Goal: Task Accomplishment & Management: Complete application form

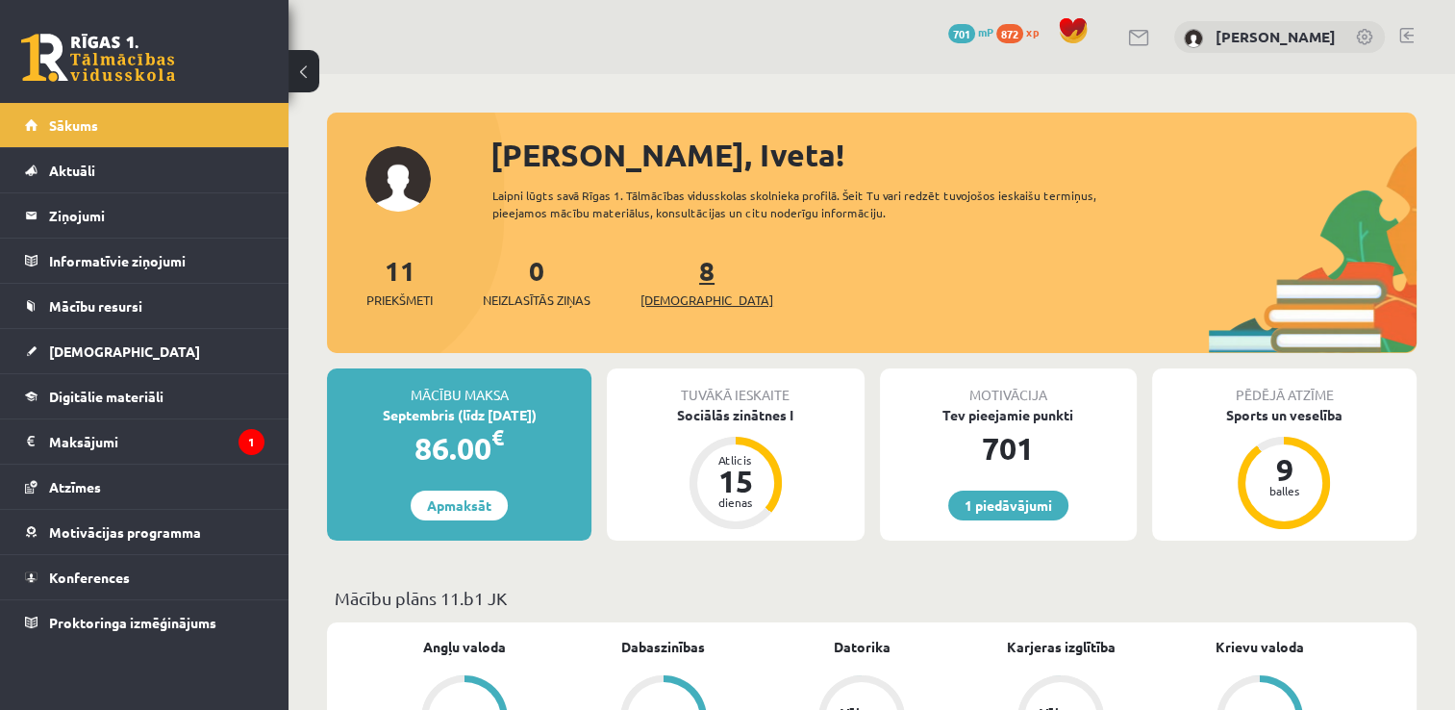
click at [669, 305] on span "[DEMOGRAPHIC_DATA]" at bounding box center [706, 299] width 133 height 19
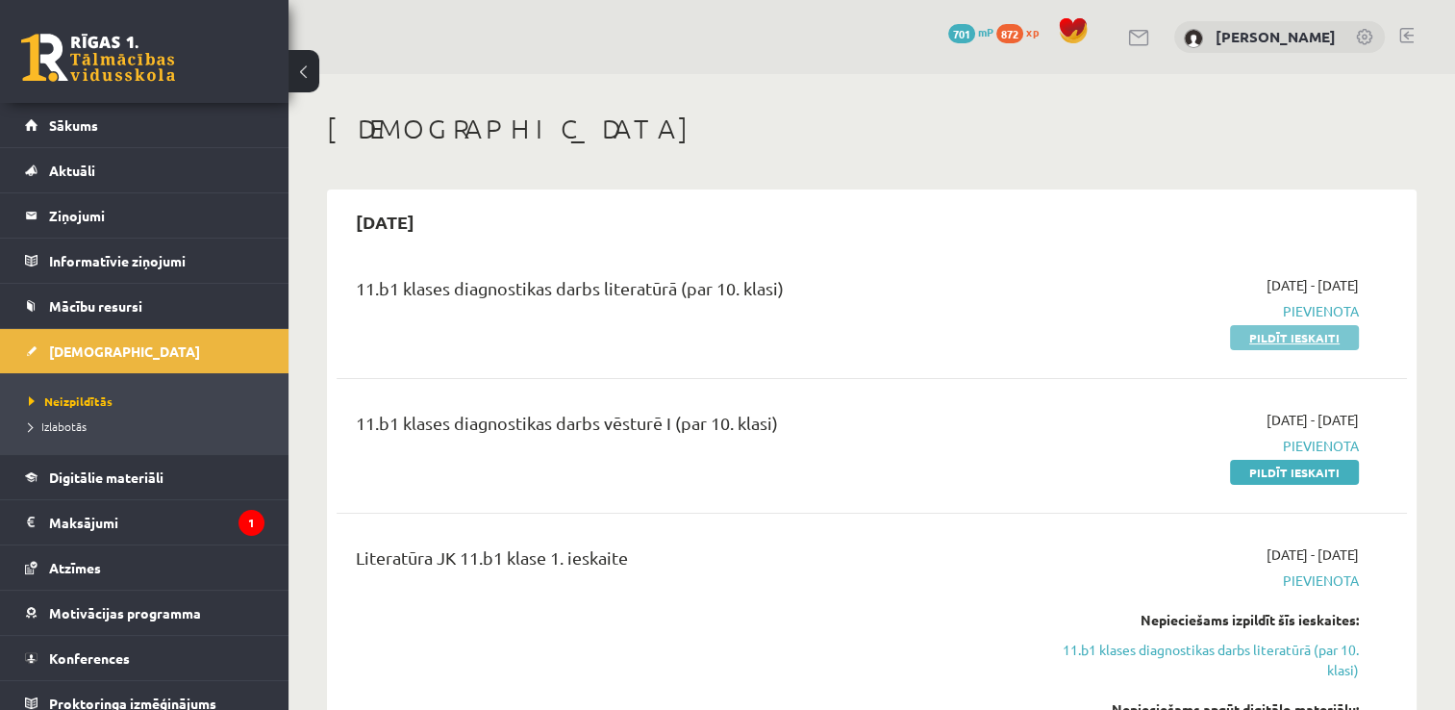
click at [1262, 339] on link "Pildīt ieskaiti" at bounding box center [1294, 337] width 129 height 25
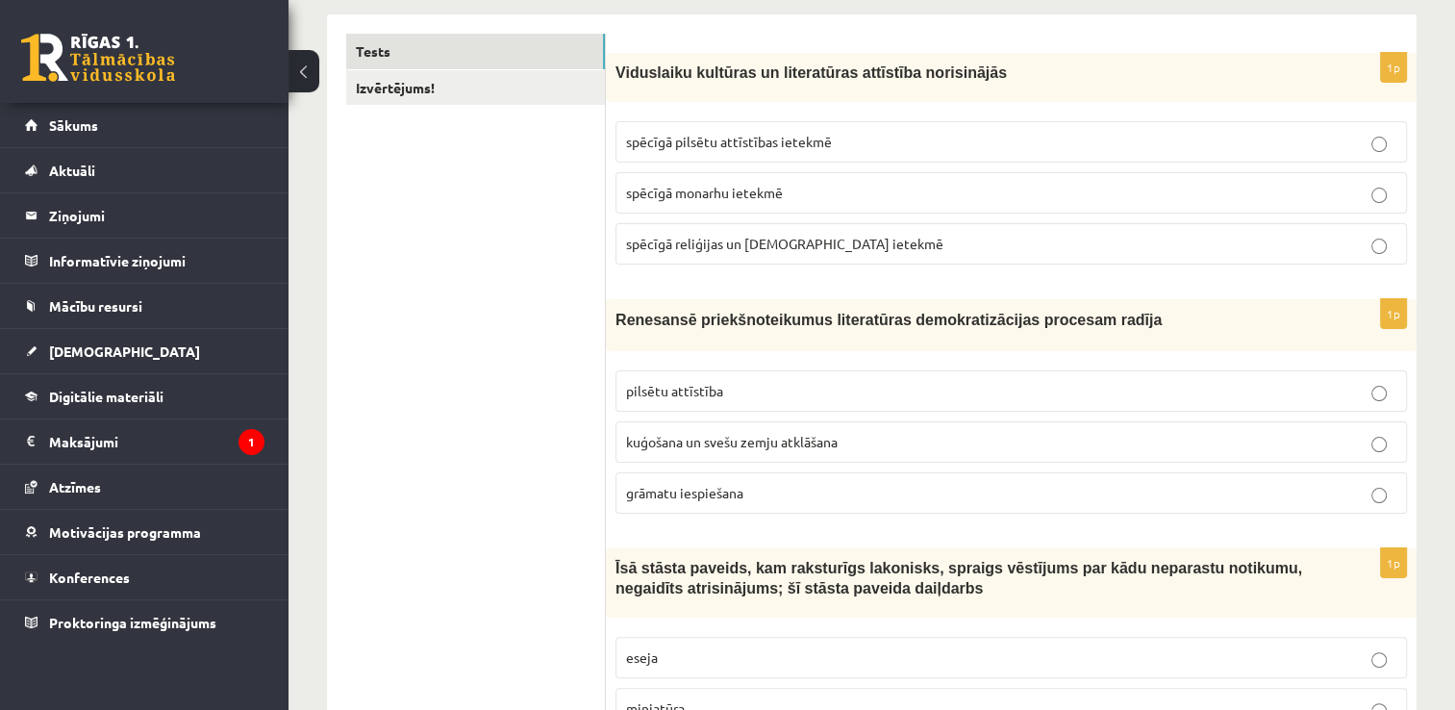
scroll to position [346, 0]
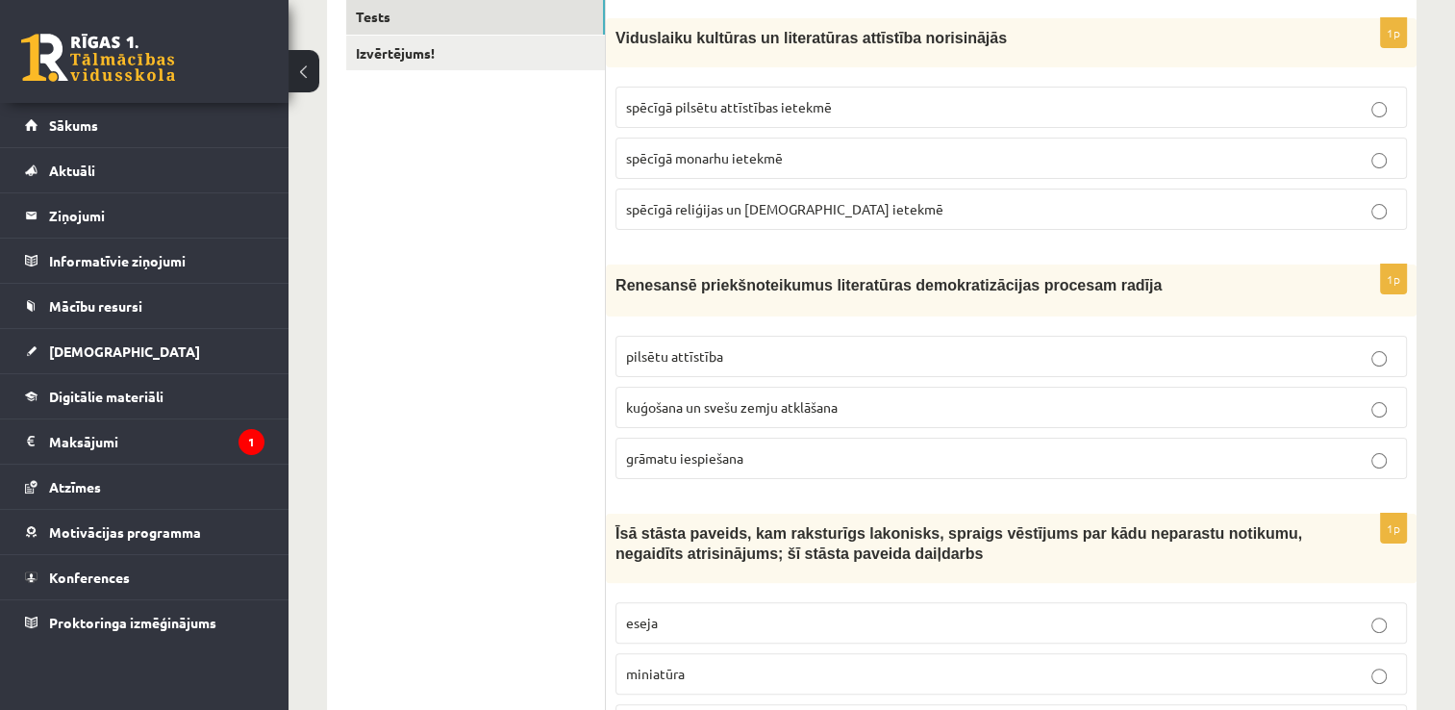
click at [1259, 461] on p "grāmatu iespiešana" at bounding box center [1011, 458] width 770 height 20
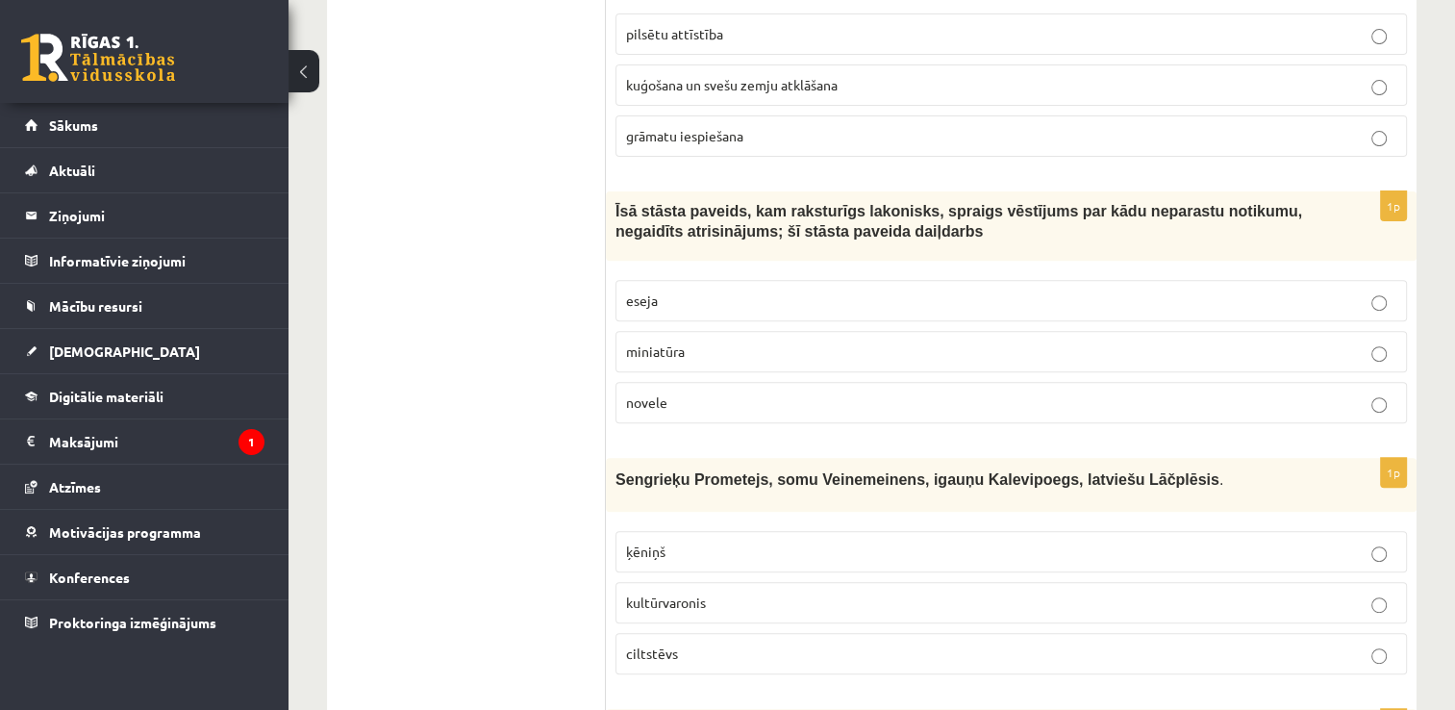
scroll to position [692, 0]
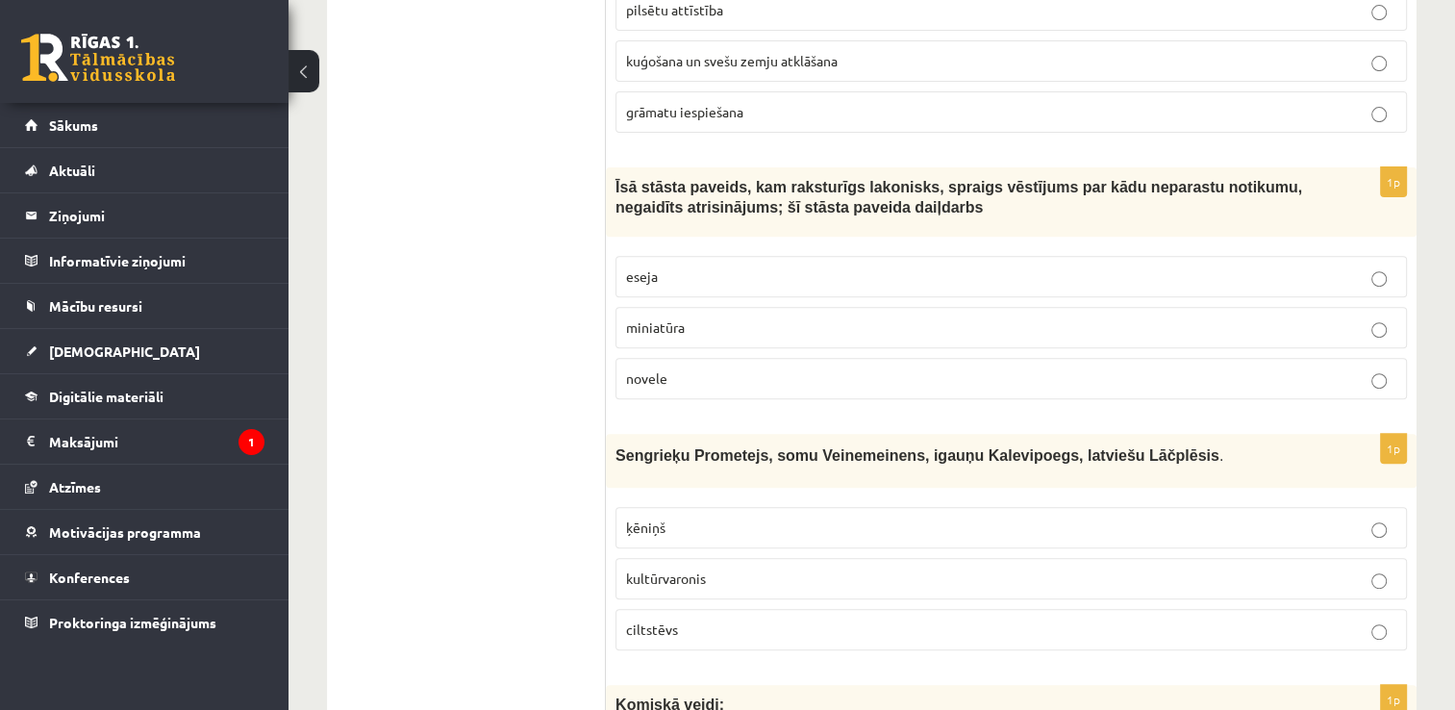
click at [1246, 370] on p "novele" at bounding box center [1011, 378] width 770 height 20
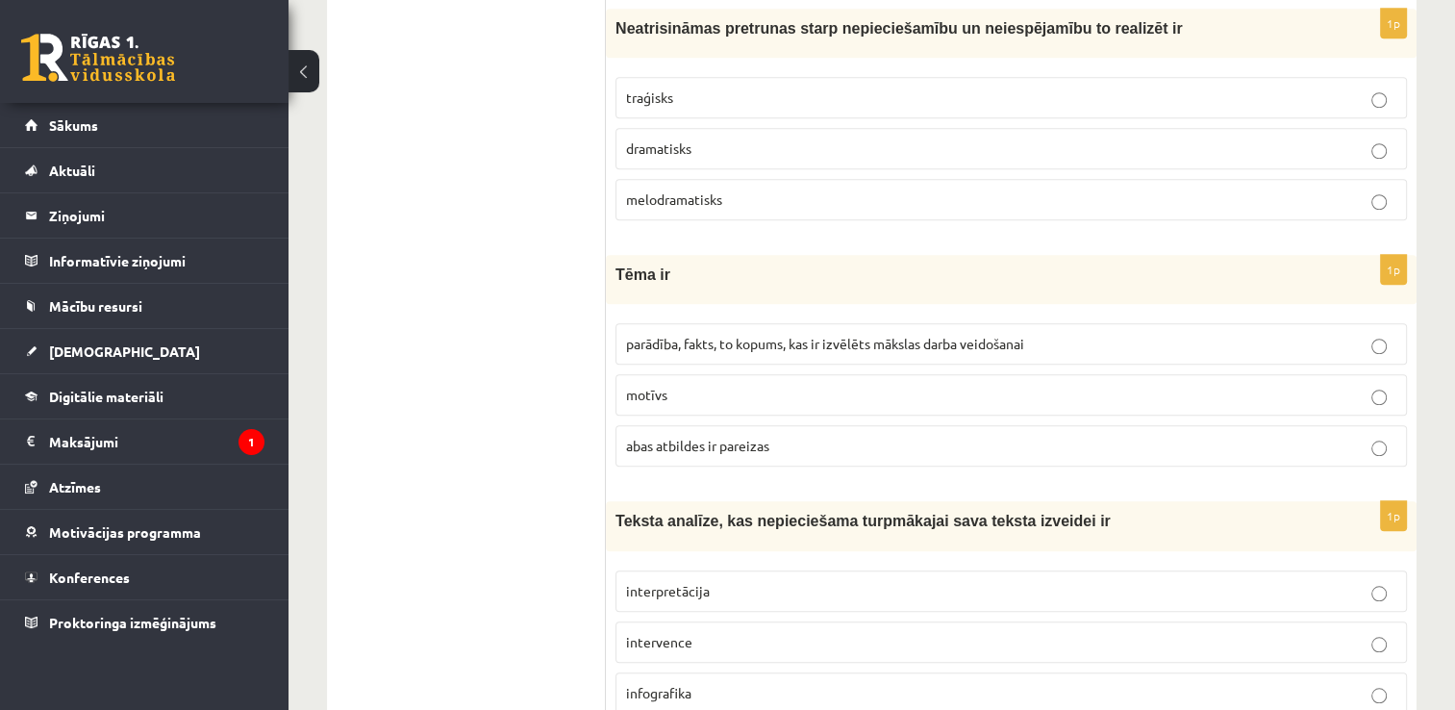
scroll to position [1615, 0]
click at [1359, 441] on p "abas atbildes ir pareizas" at bounding box center [1011, 445] width 770 height 20
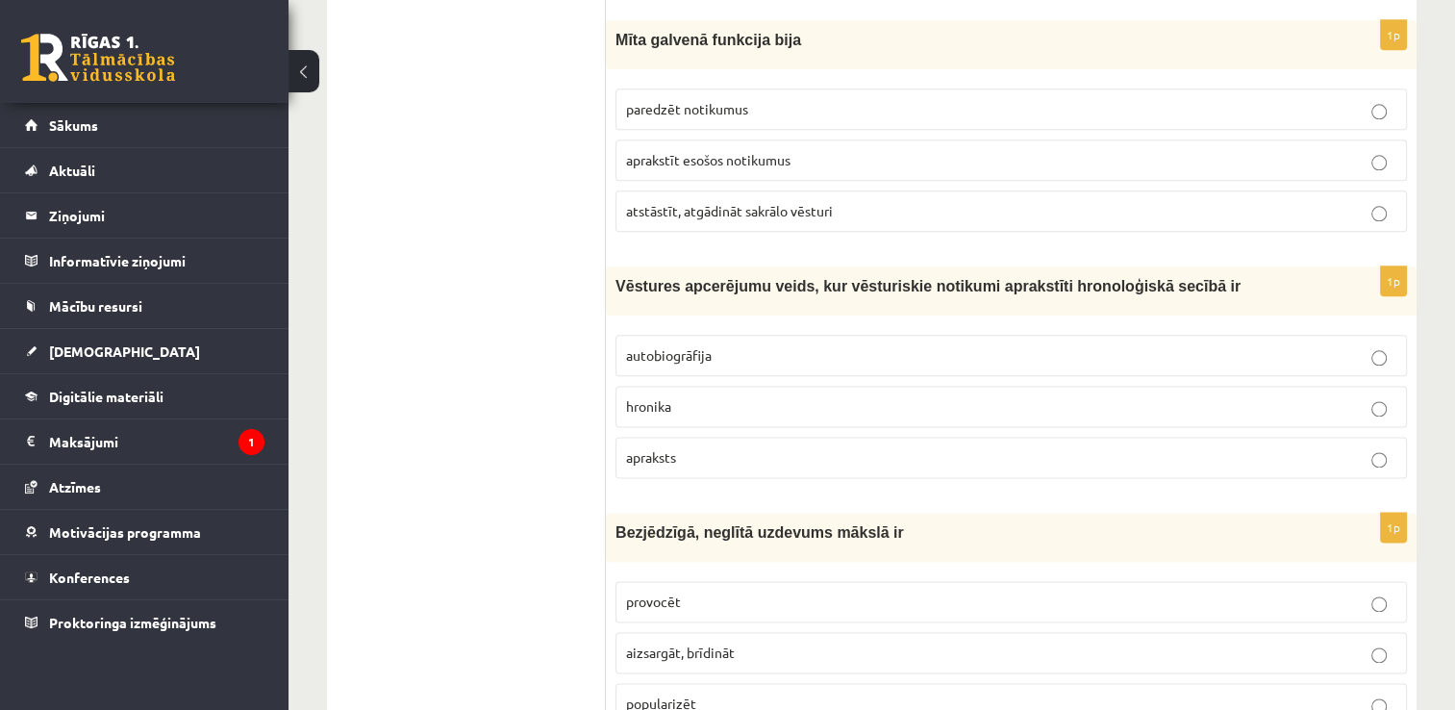
scroll to position [2348, 0]
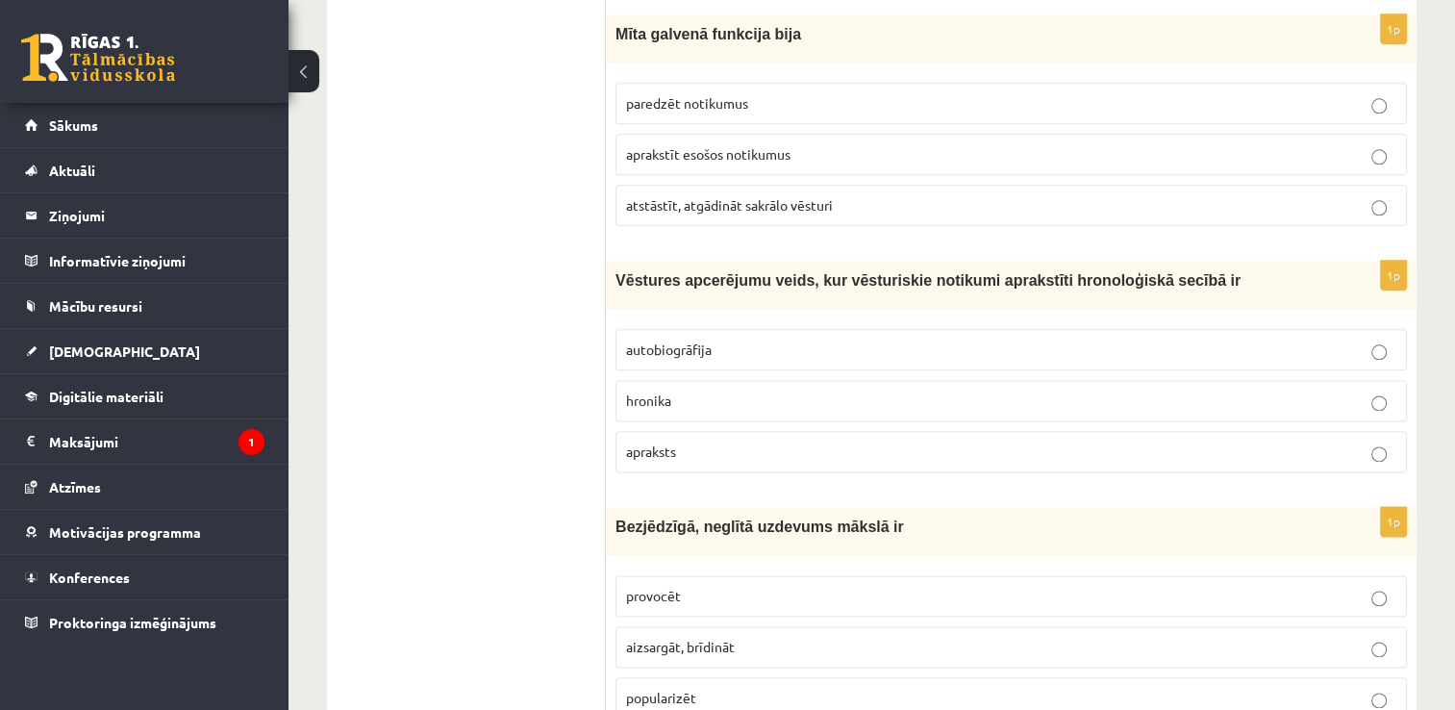
click at [1062, 390] on p "hronika" at bounding box center [1011, 400] width 770 height 20
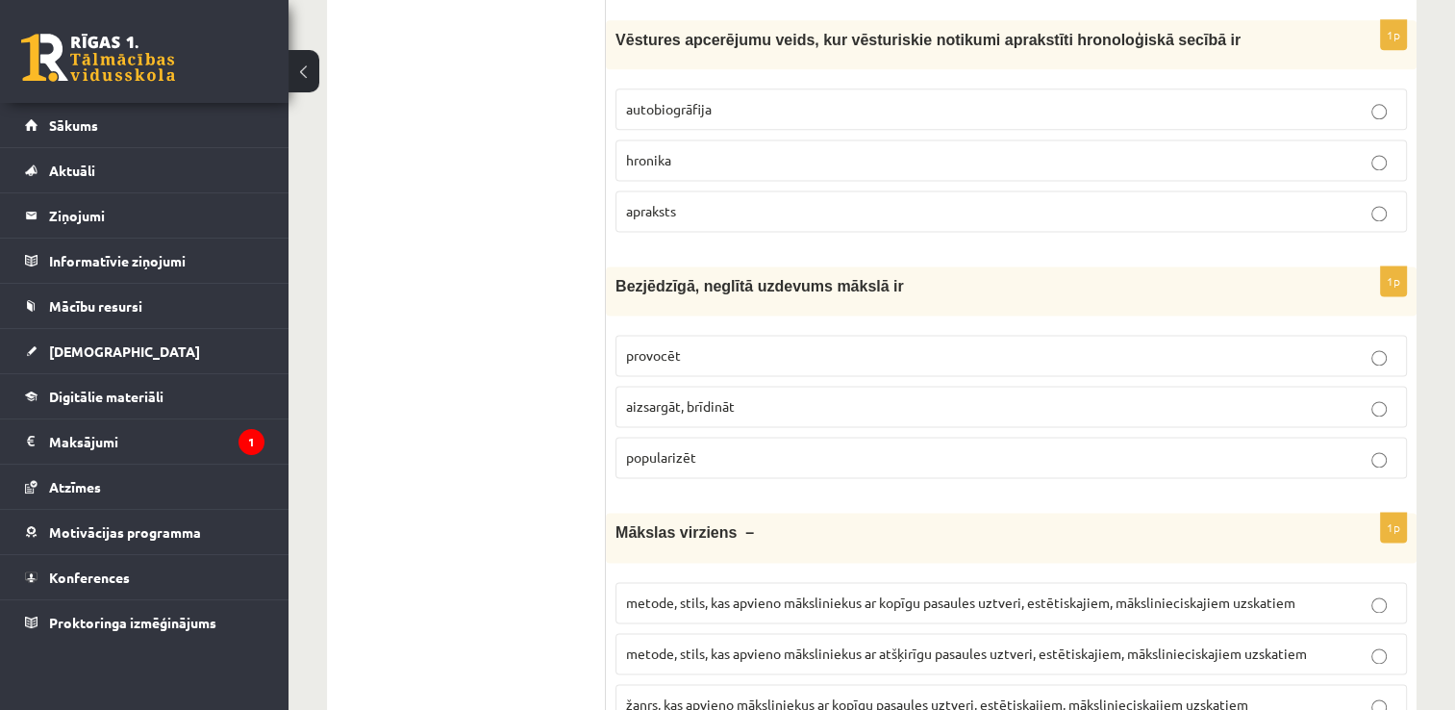
scroll to position [2617, 0]
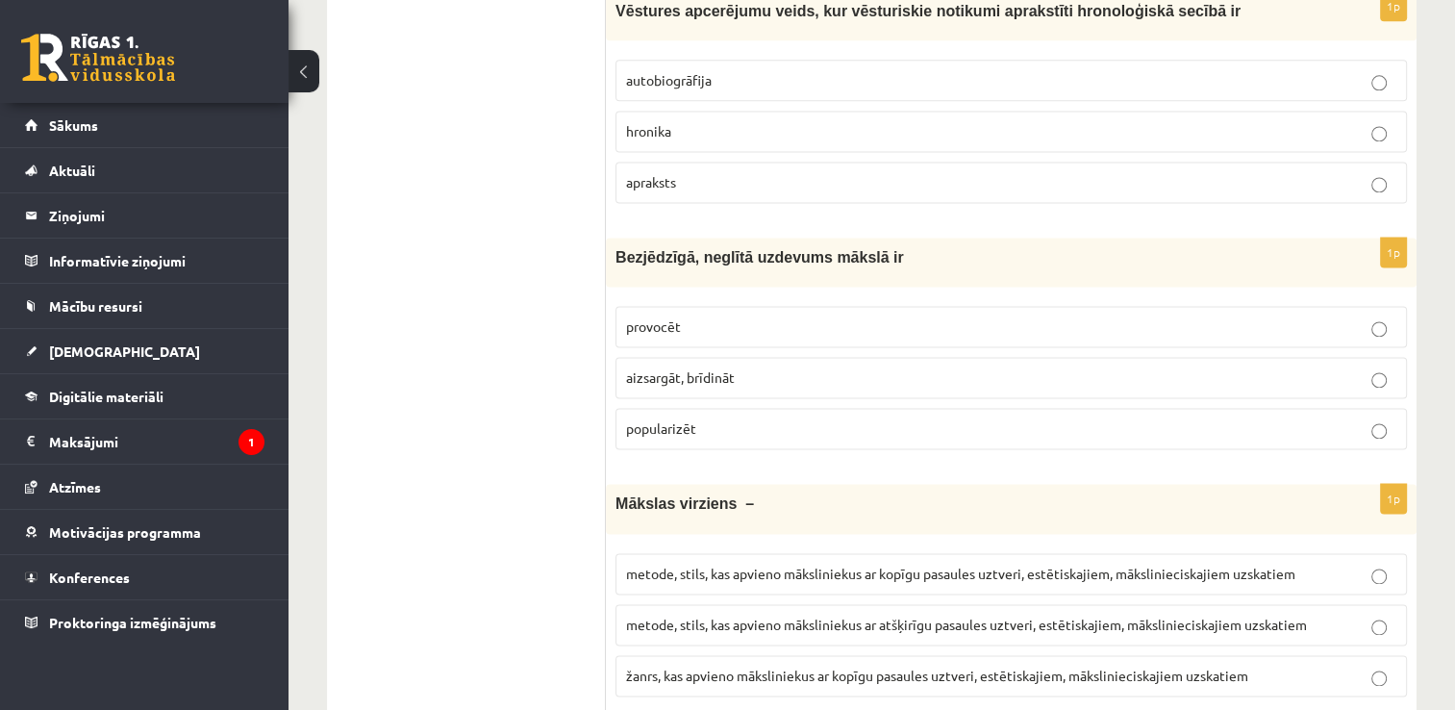
click at [931, 316] on p "provocēt" at bounding box center [1011, 326] width 770 height 20
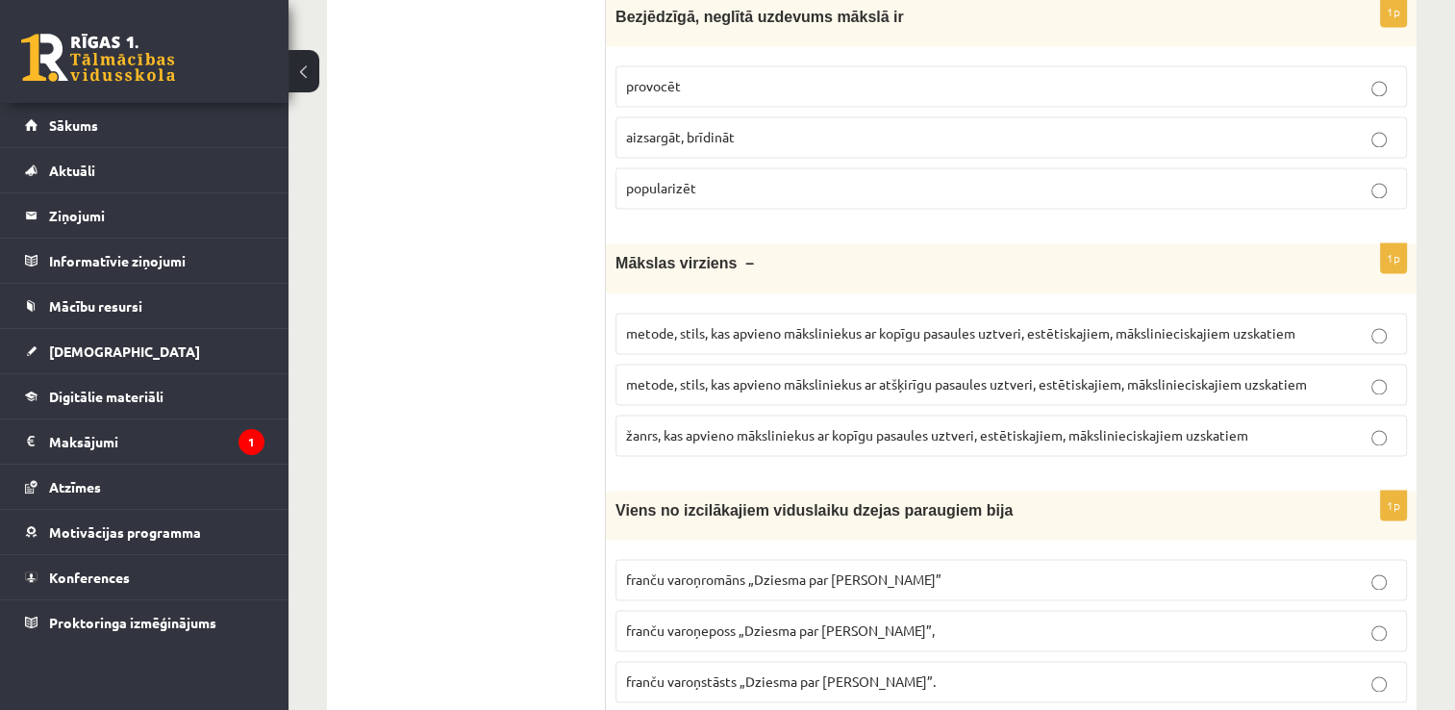
scroll to position [2887, 0]
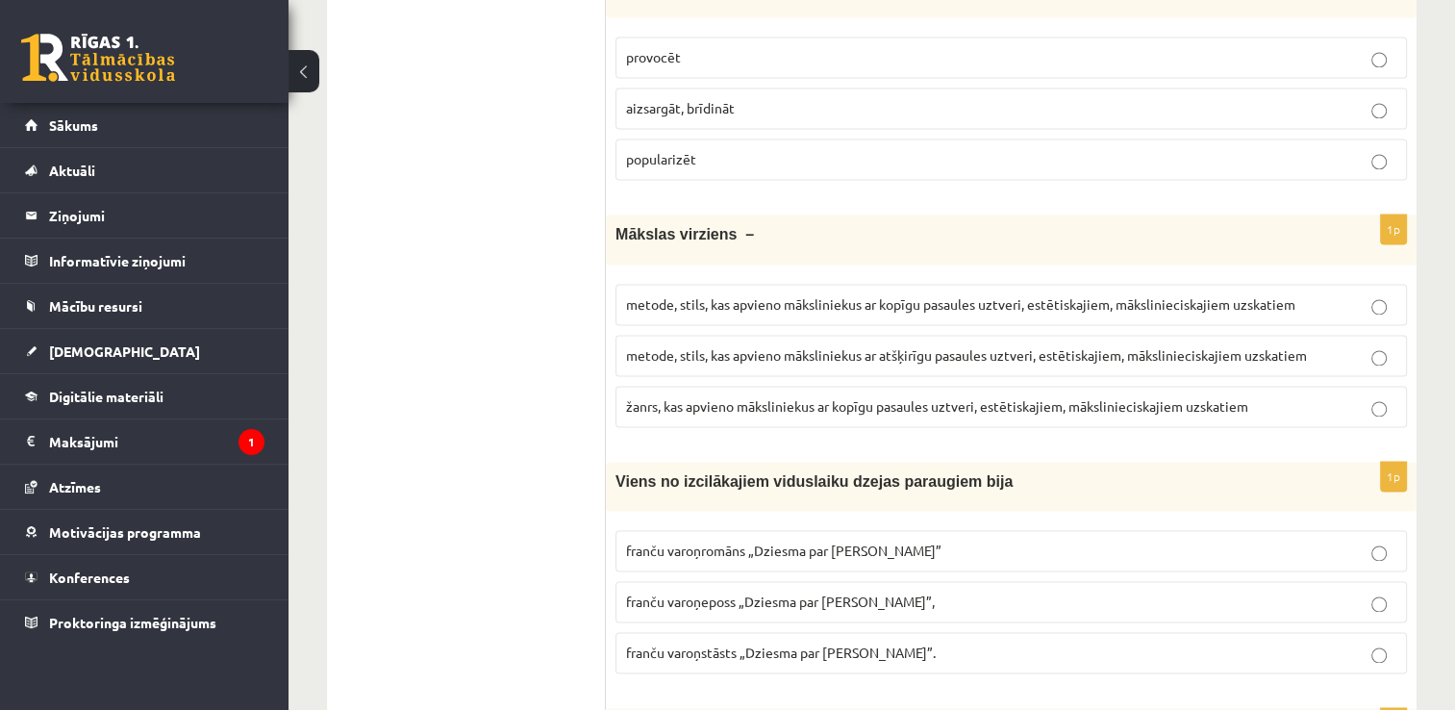
click at [1161, 397] on span "žanrs, kas apvieno māksliniekus ar kopīgu pasaules uztveri, estētiskajiem, māks…" at bounding box center [937, 405] width 622 height 17
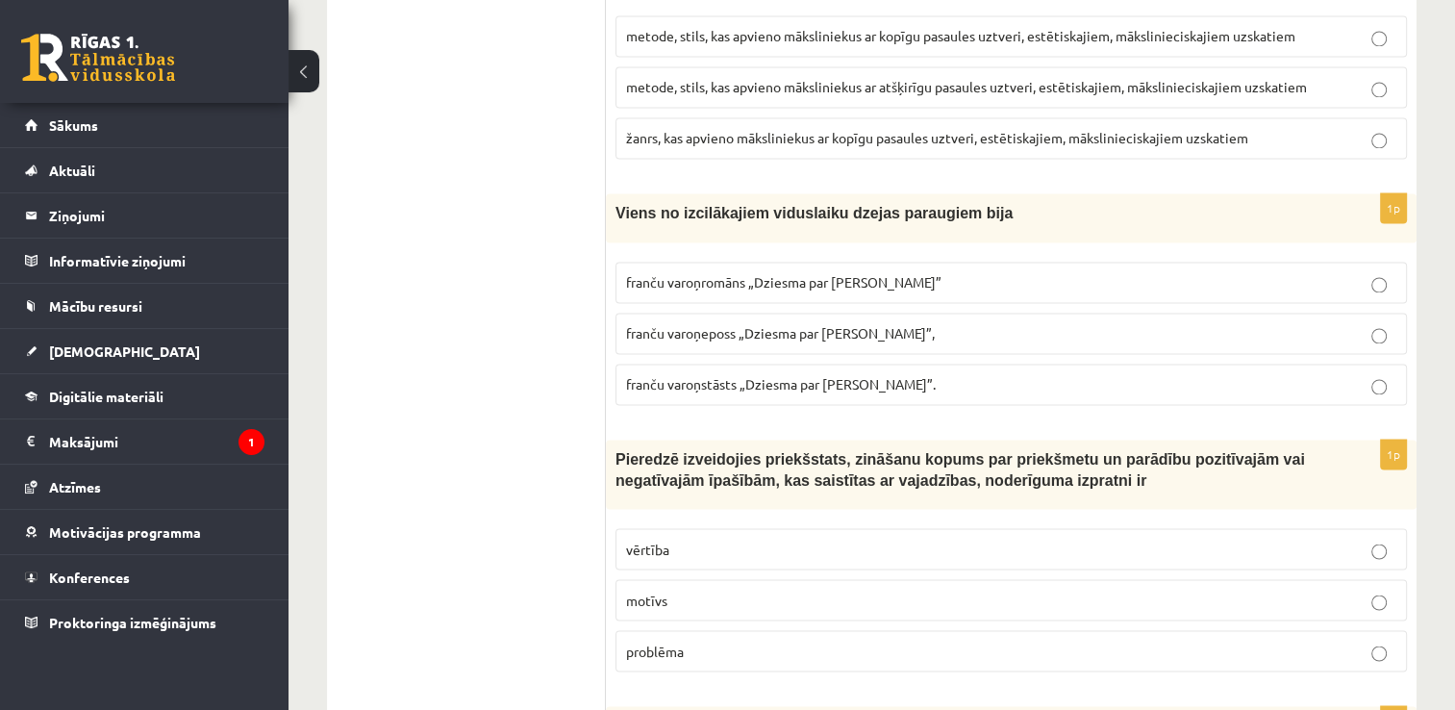
scroll to position [3156, 0]
click at [1250, 322] on p "franču varoņeposs „Dziesma par Rolandu”," at bounding box center [1011, 332] width 770 height 20
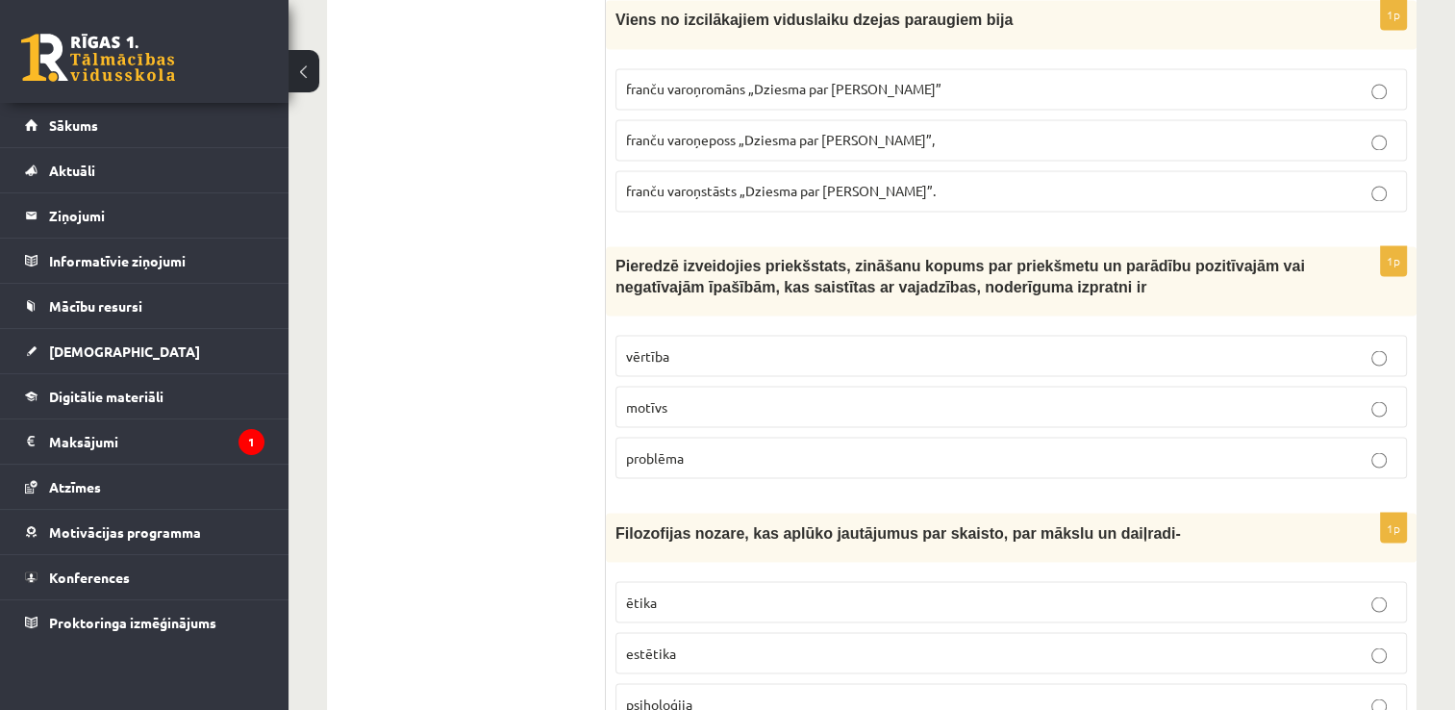
scroll to position [3387, 0]
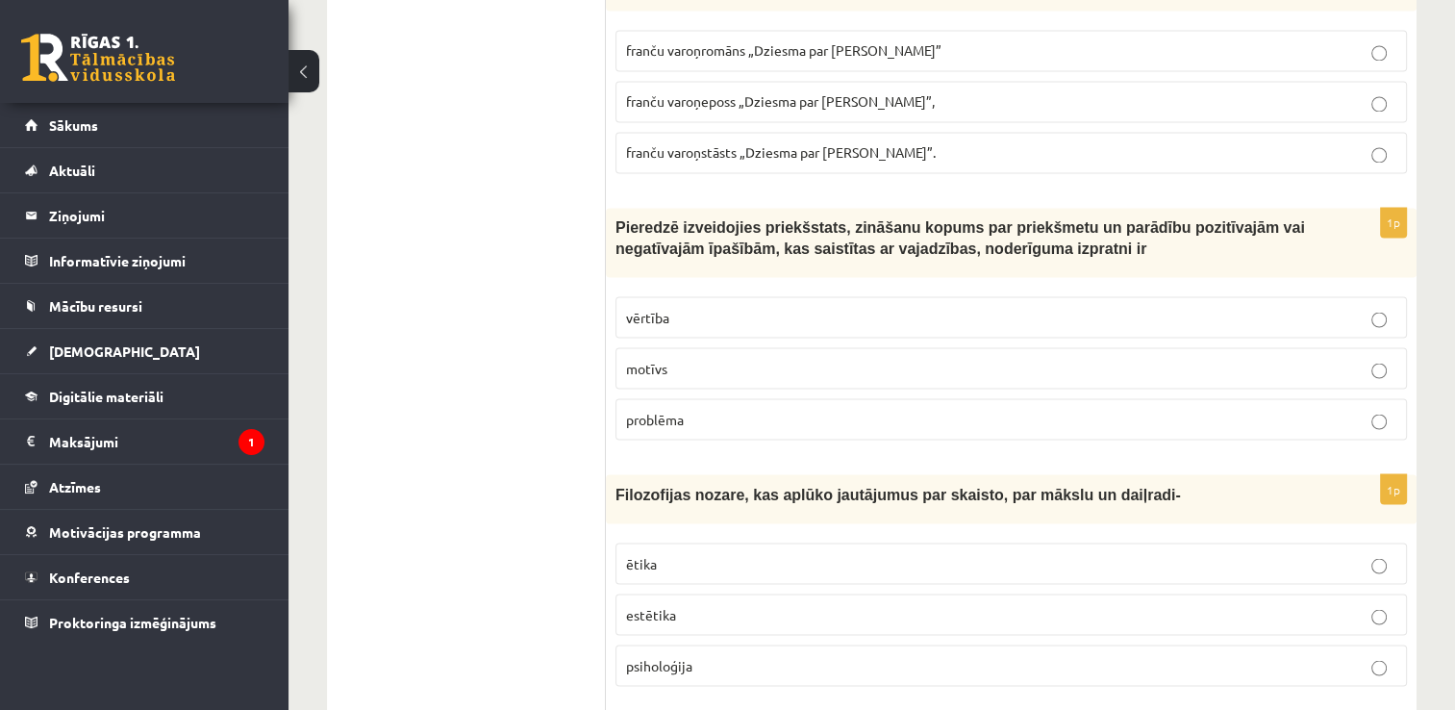
click at [824, 398] on label "problēma" at bounding box center [1010, 418] width 791 height 41
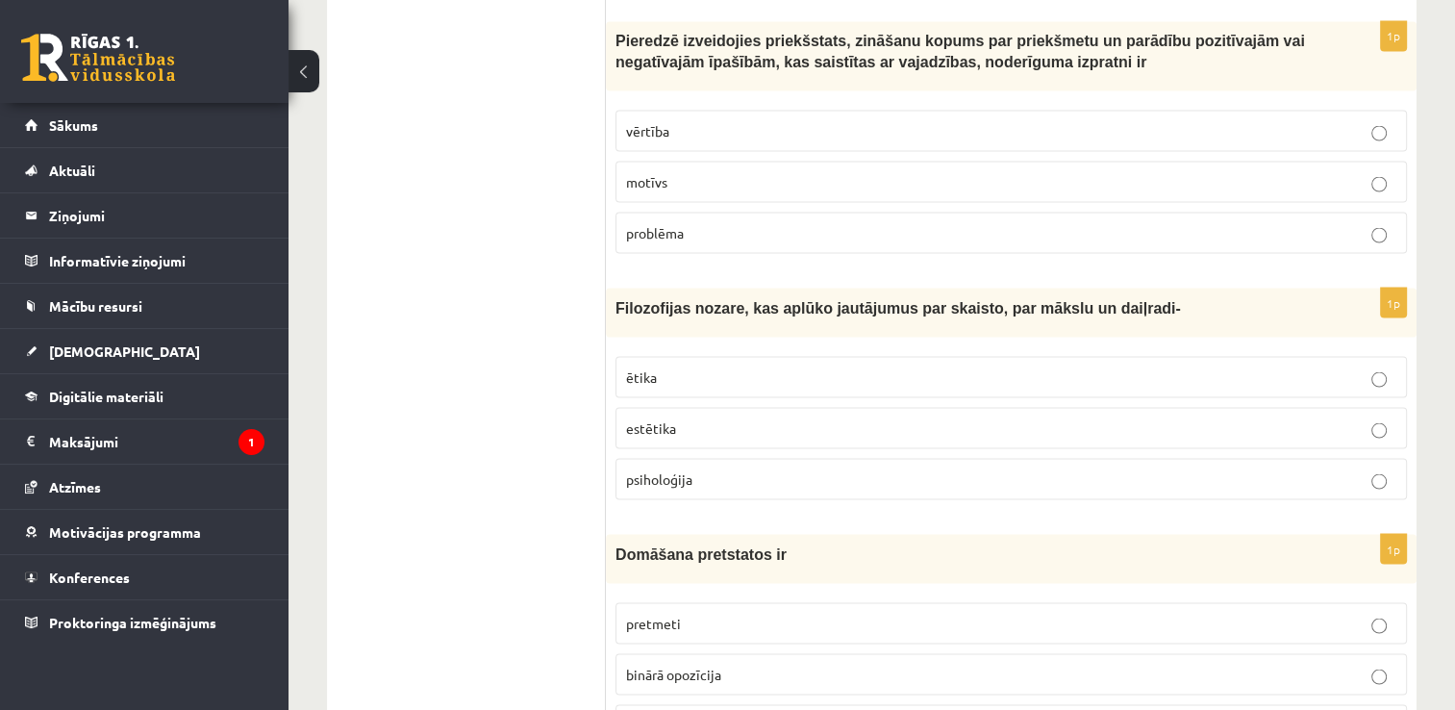
scroll to position [3579, 0]
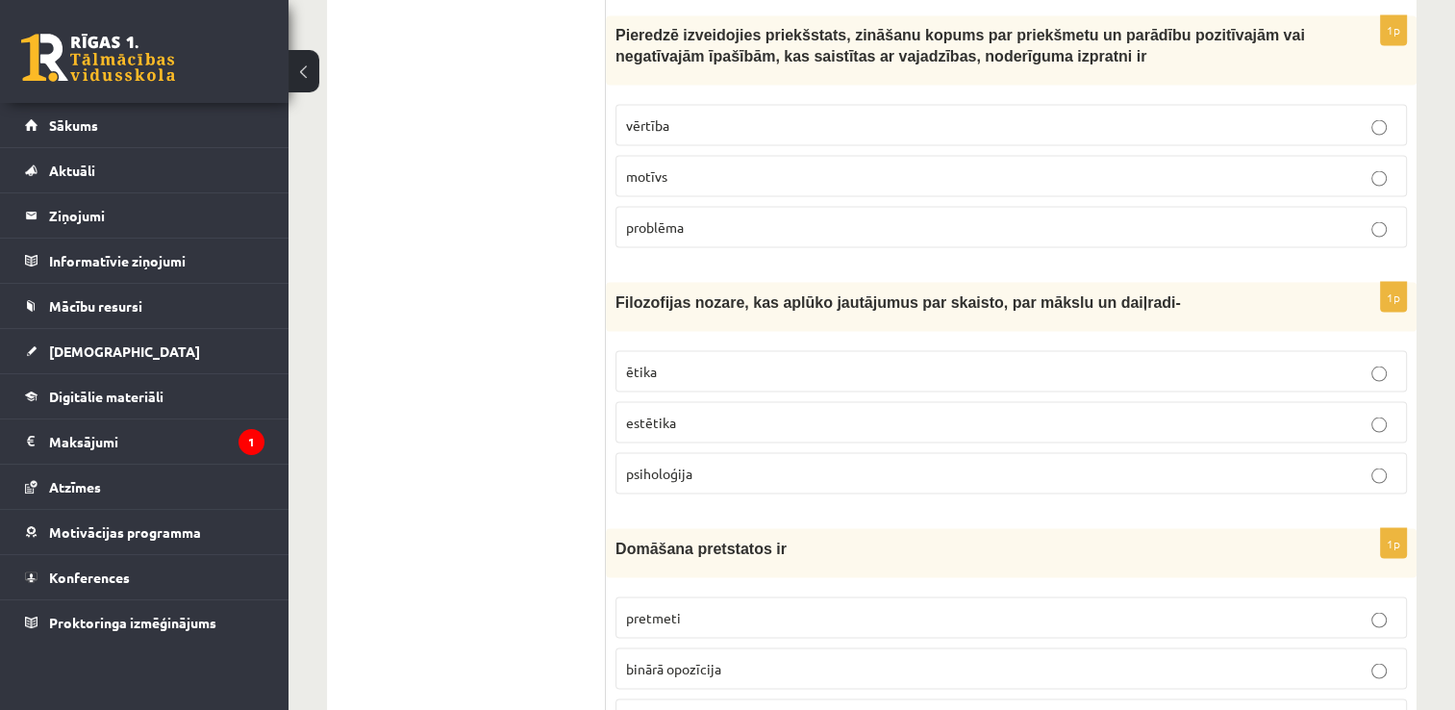
click at [1030, 361] on p "ētika" at bounding box center [1011, 371] width 770 height 20
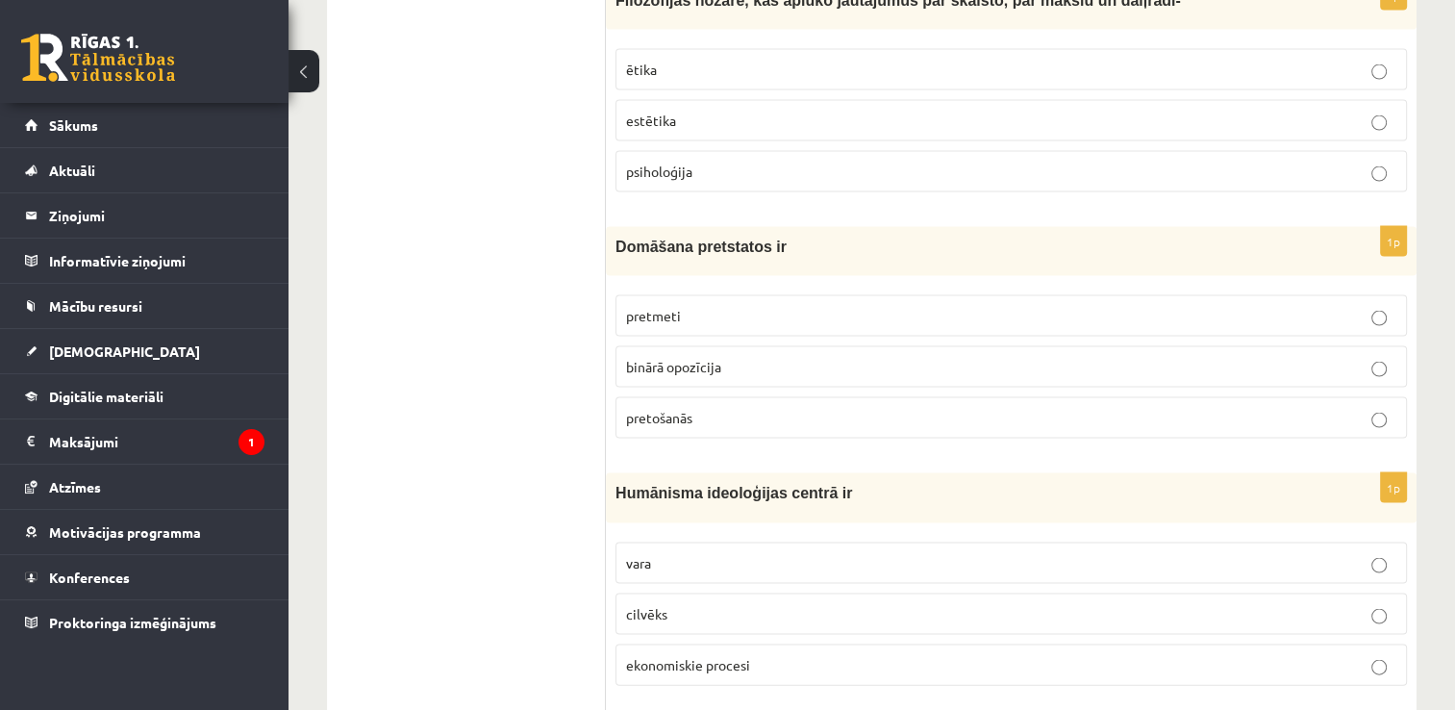
scroll to position [3887, 0]
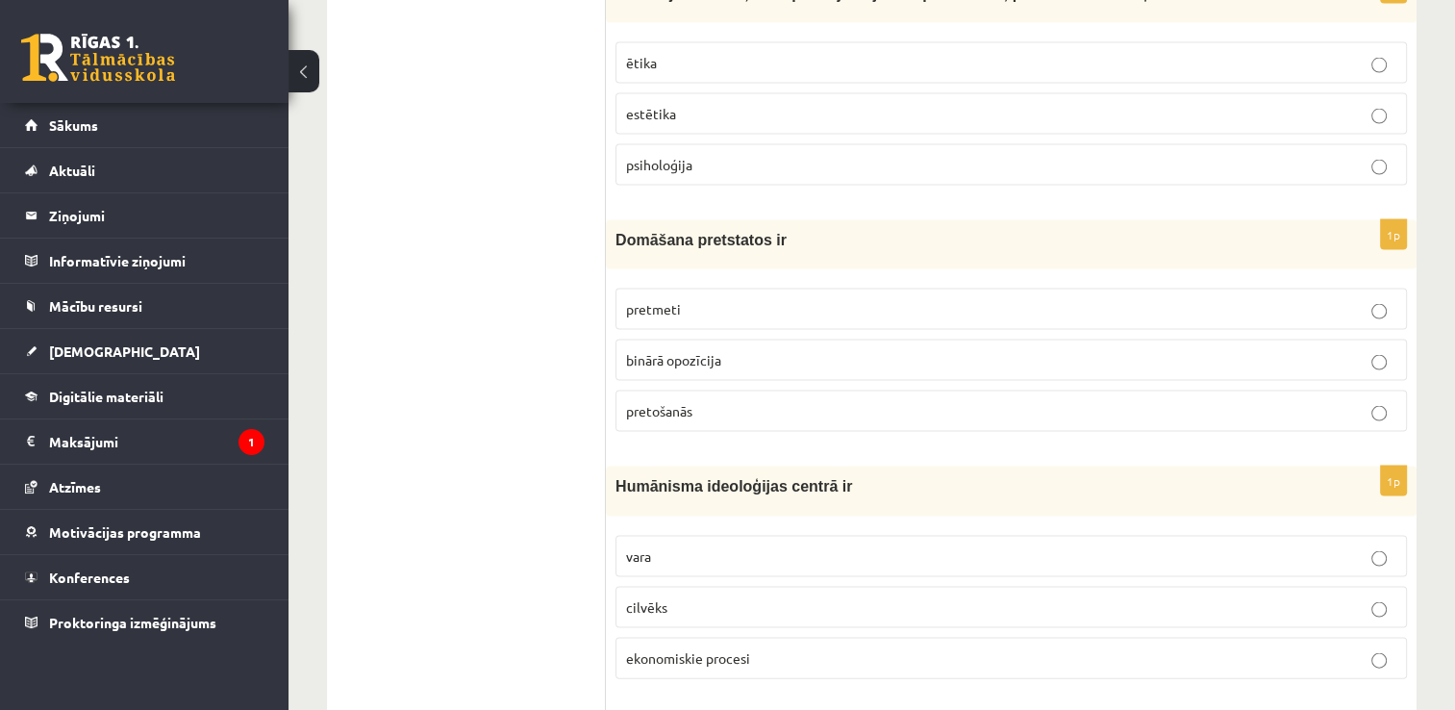
click at [1322, 350] on p "binārā opozīcija" at bounding box center [1011, 360] width 770 height 20
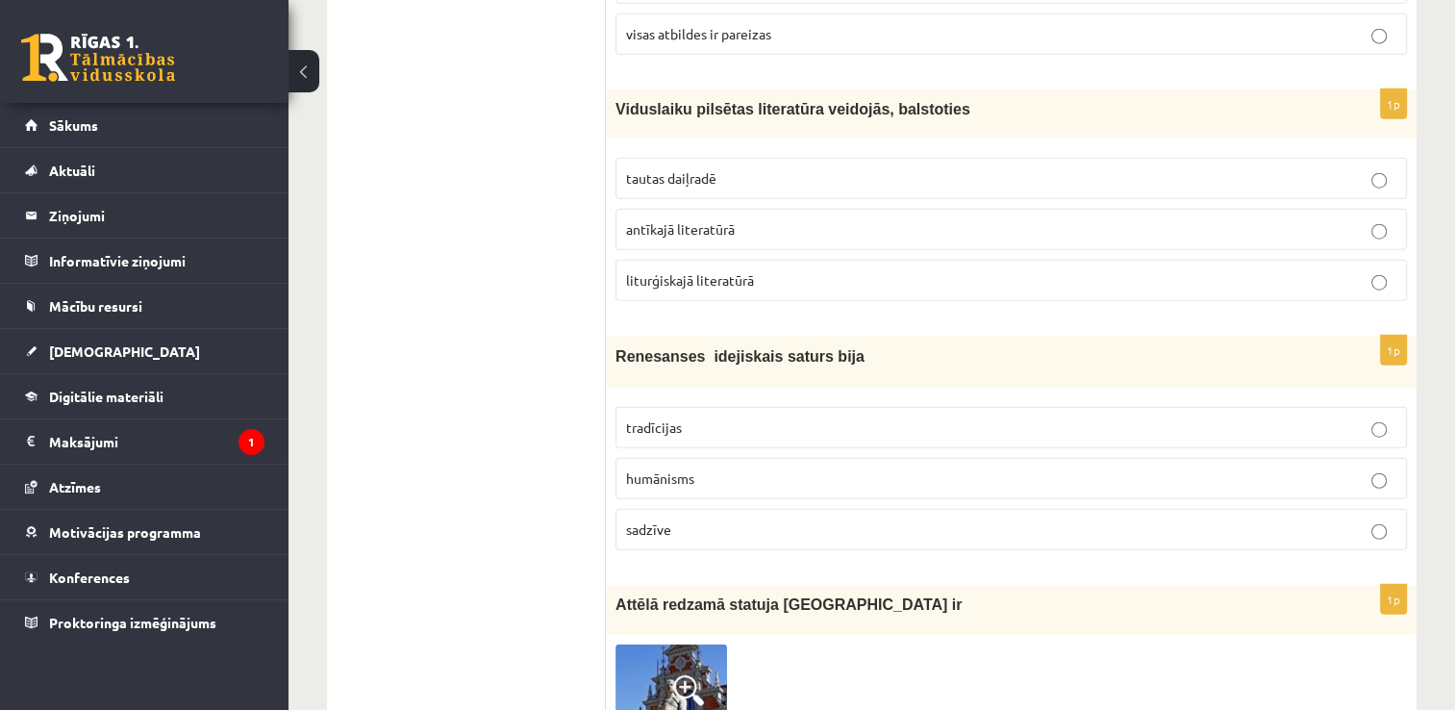
scroll to position [4771, 0]
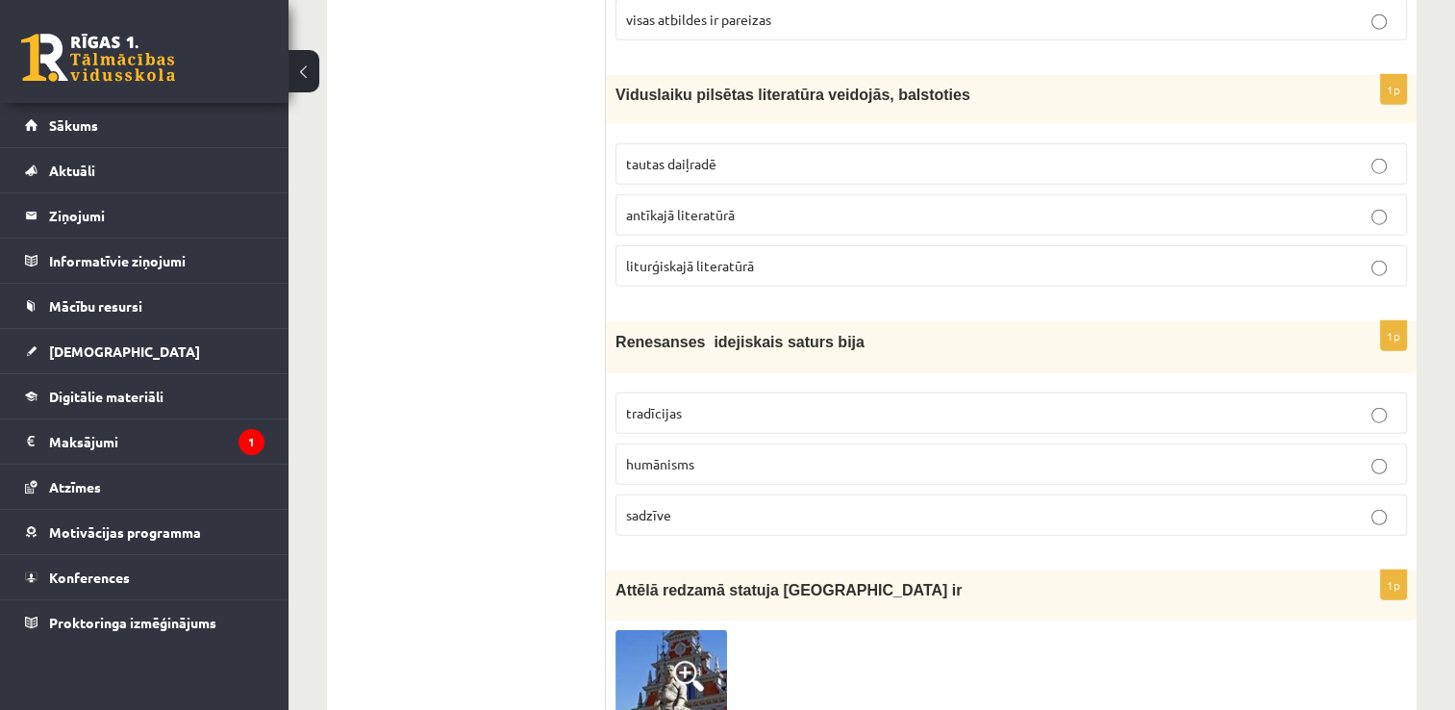
click at [1308, 256] on p "liturģiskajā literatūrā" at bounding box center [1011, 266] width 770 height 20
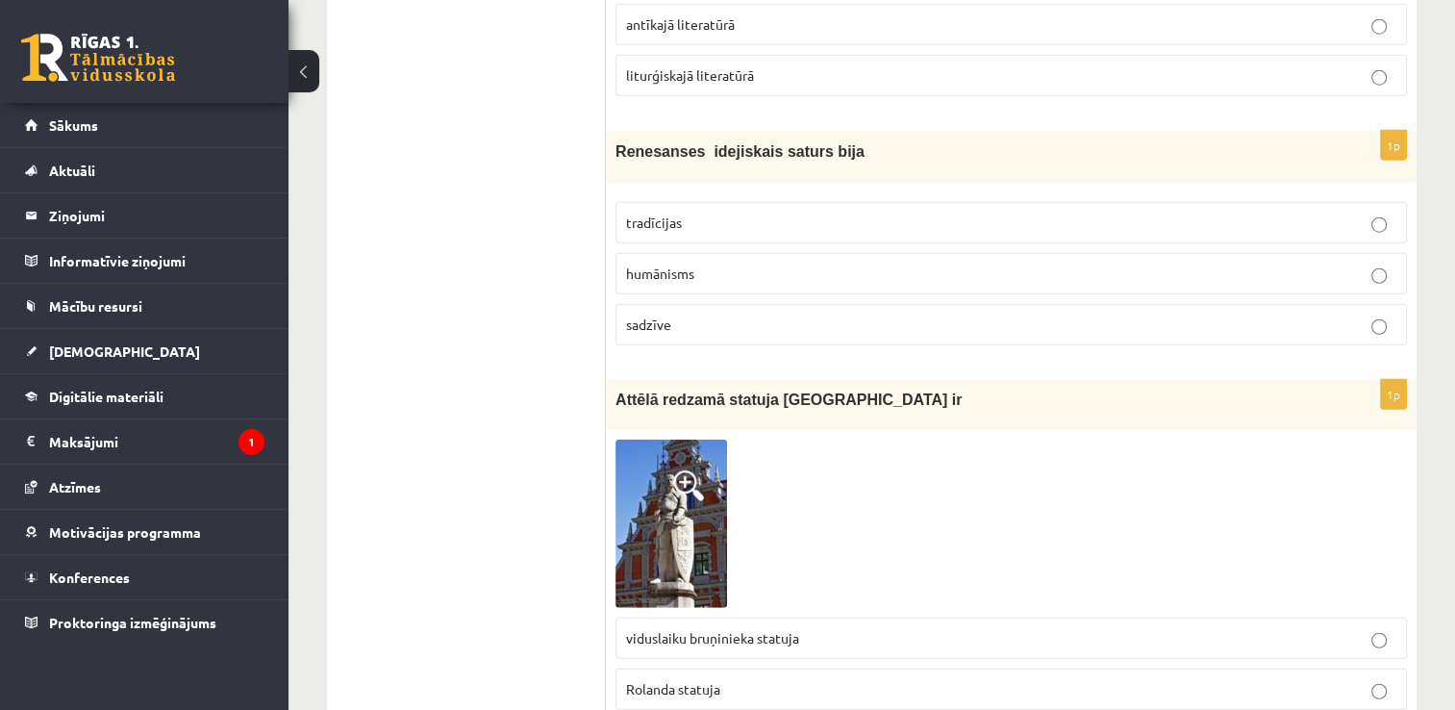
scroll to position [4964, 0]
click at [1311, 262] on p "humānisms" at bounding box center [1011, 272] width 770 height 20
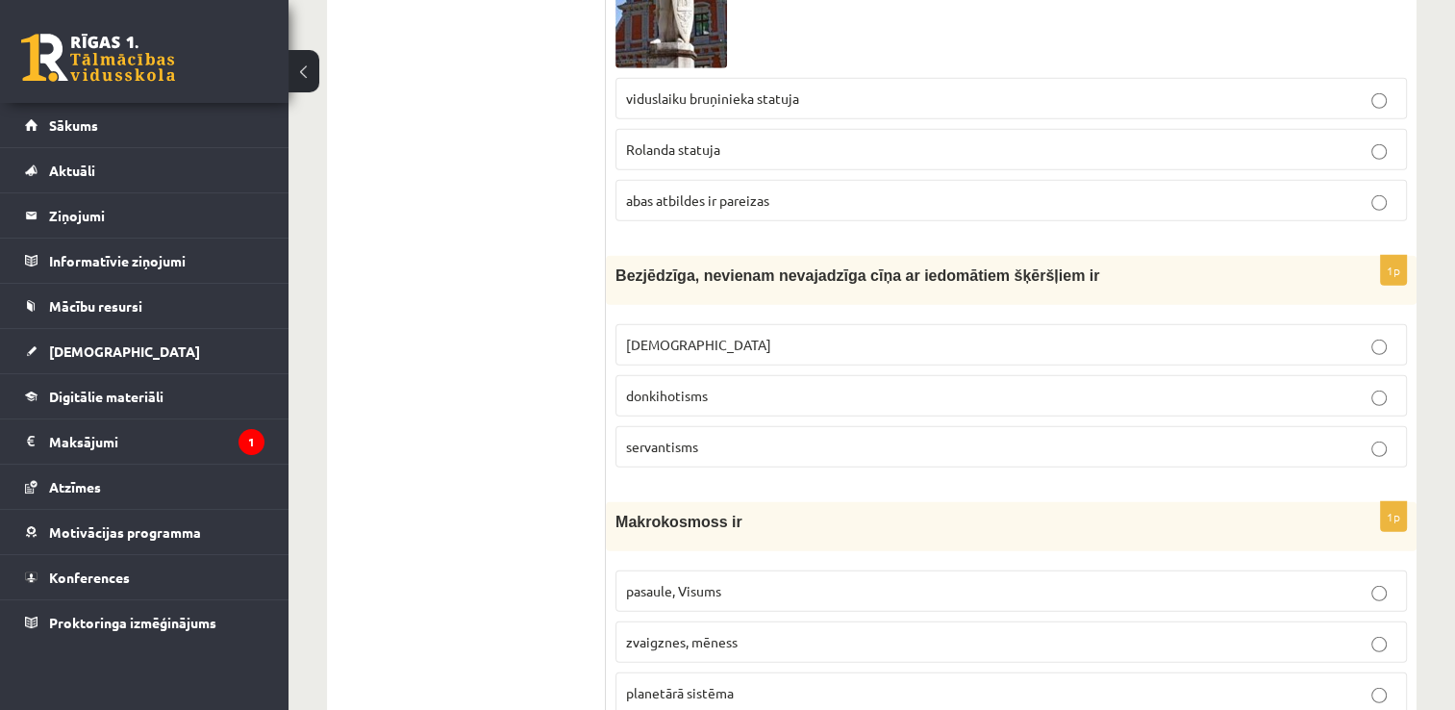
scroll to position [5502, 0]
click at [1247, 385] on p "donkihotisms" at bounding box center [1011, 395] width 770 height 20
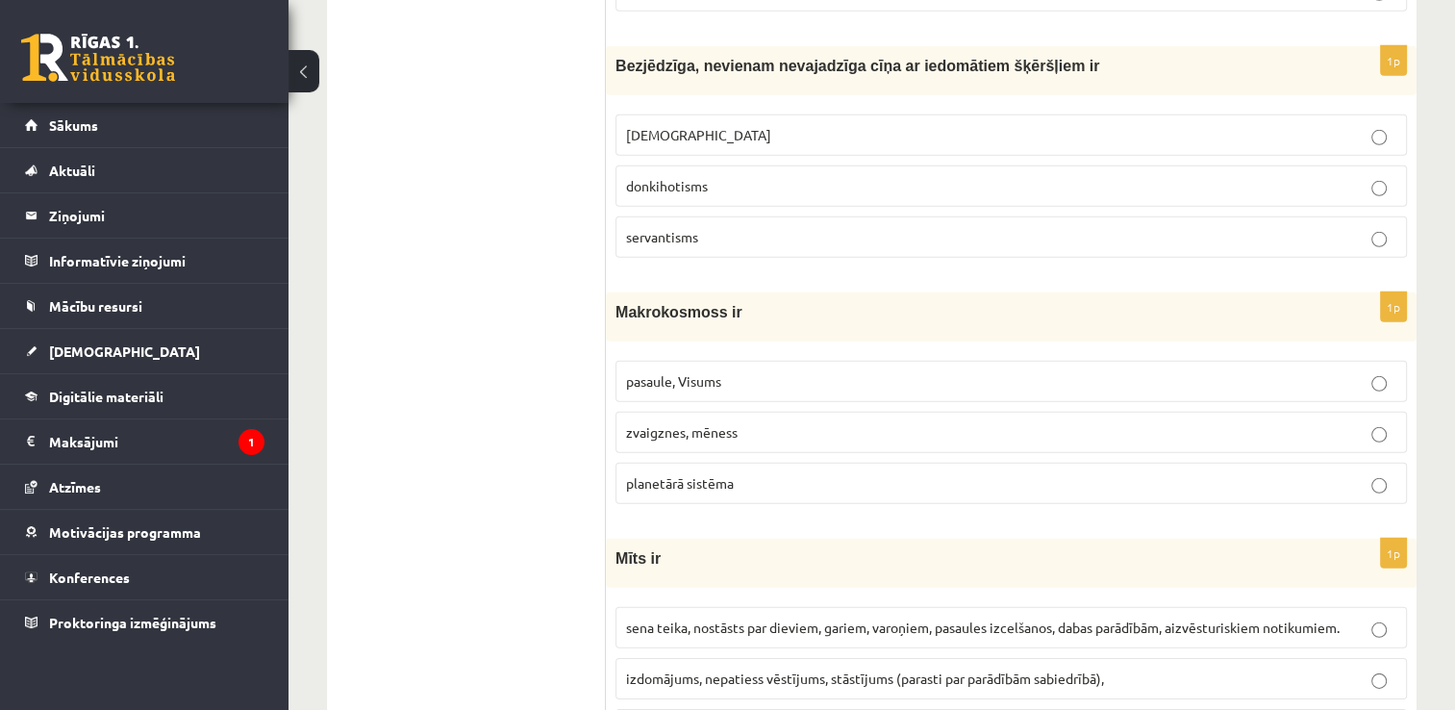
scroll to position [5733, 0]
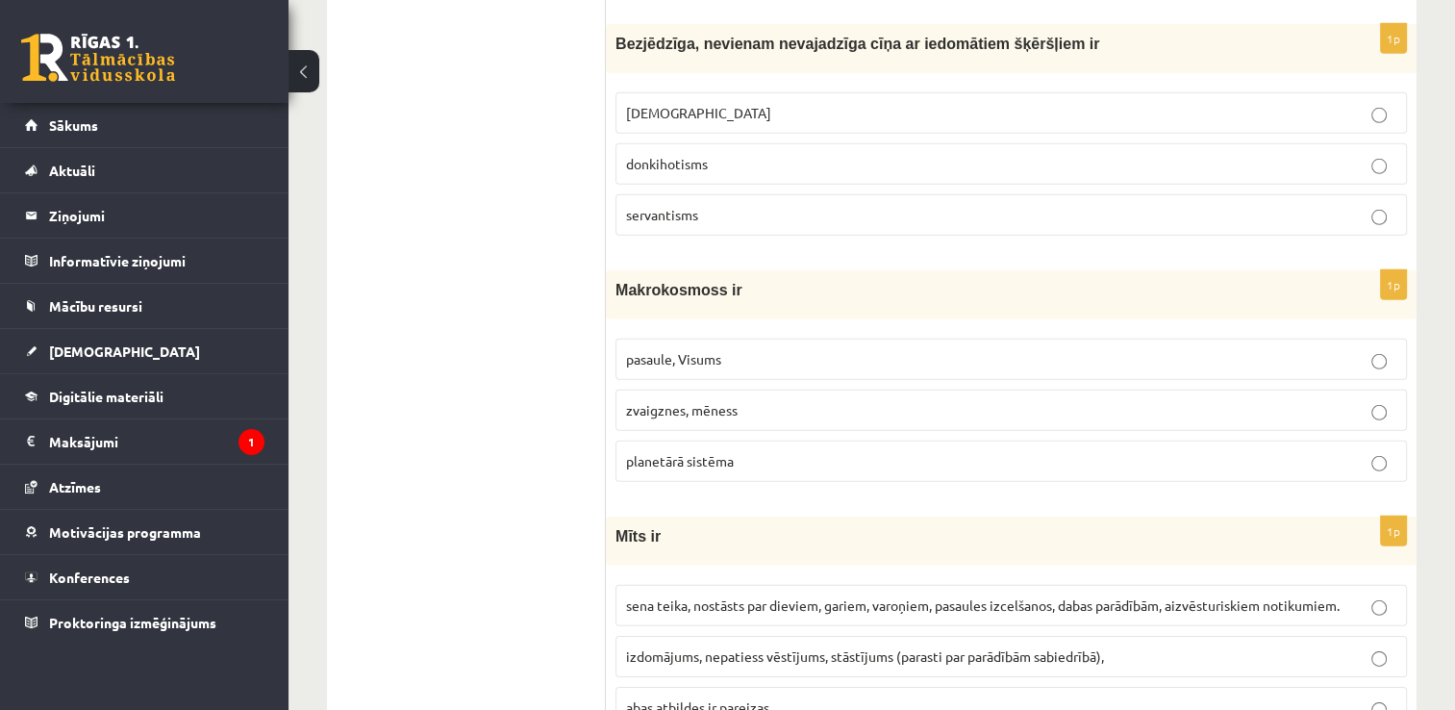
click at [1310, 348] on label "pasaule, Visums" at bounding box center [1010, 358] width 791 height 41
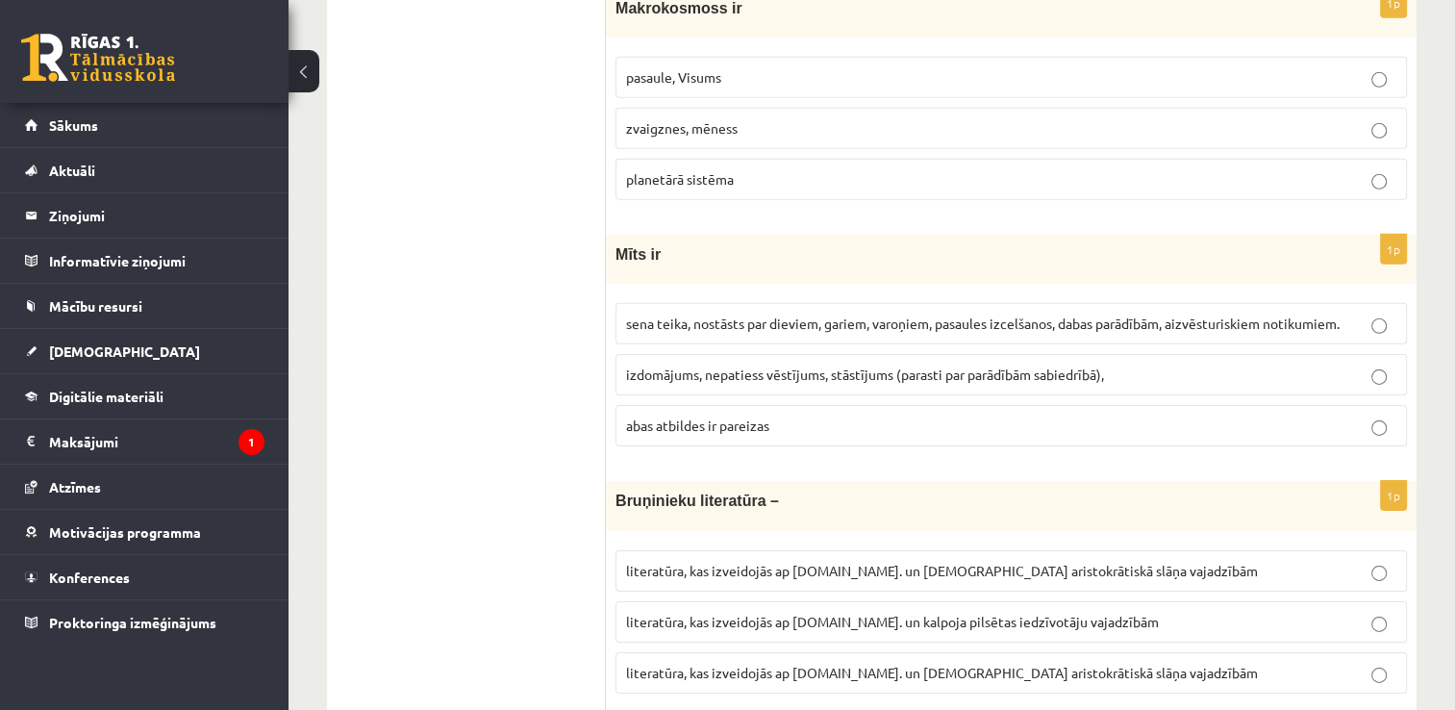
scroll to position [6041, 0]
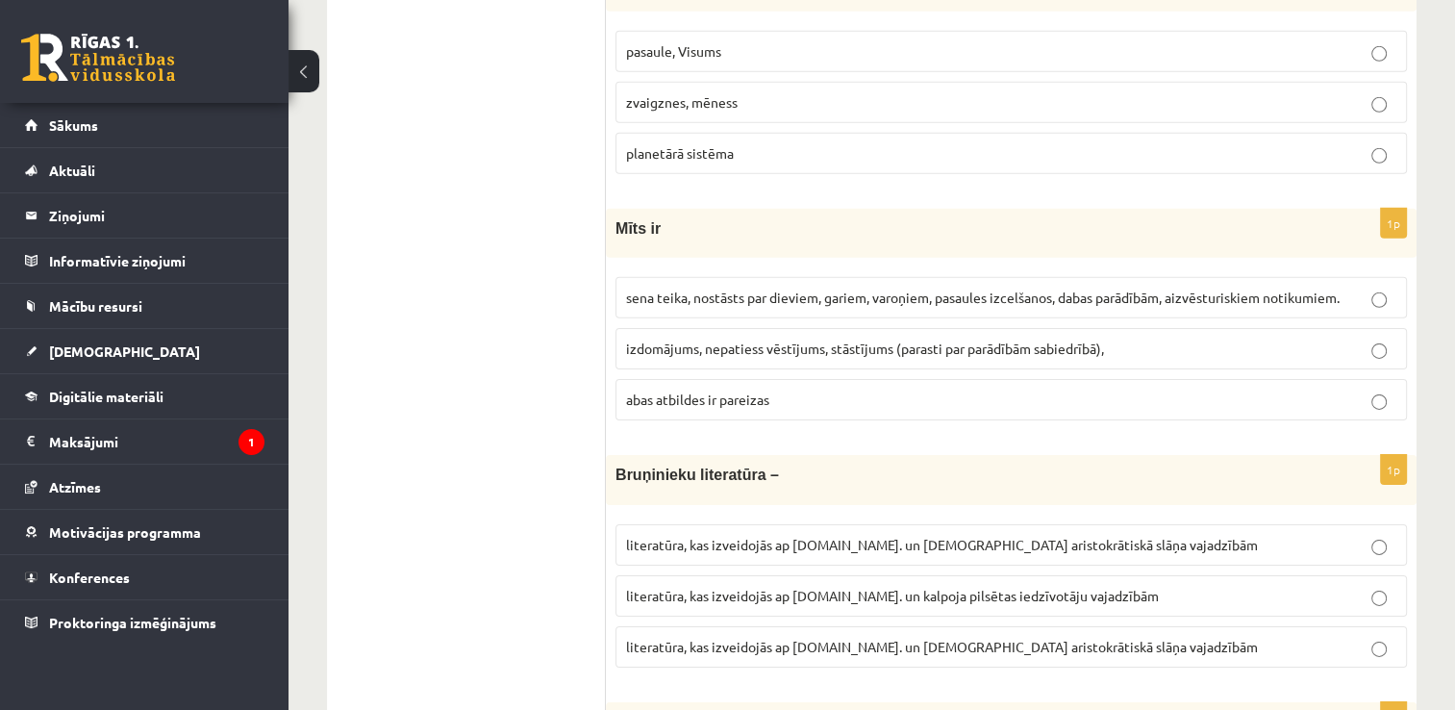
click at [875, 288] on span "sena teika, nostāsts par dieviem, gariem, varoņiem, pasaules izcelšanos, dabas …" at bounding box center [982, 296] width 713 height 17
click at [827, 389] on p "abas atbildes ir pareizas" at bounding box center [1011, 399] width 770 height 20
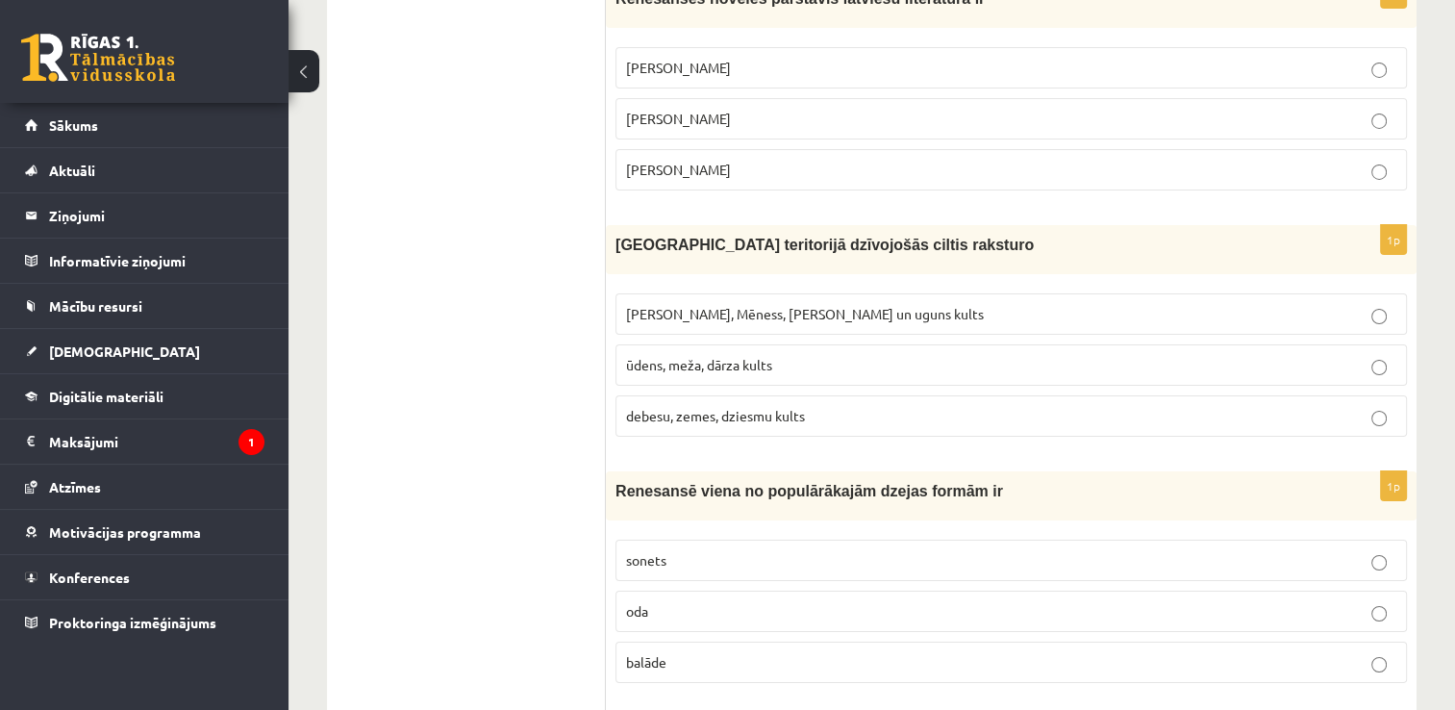
scroll to position [6771, 0]
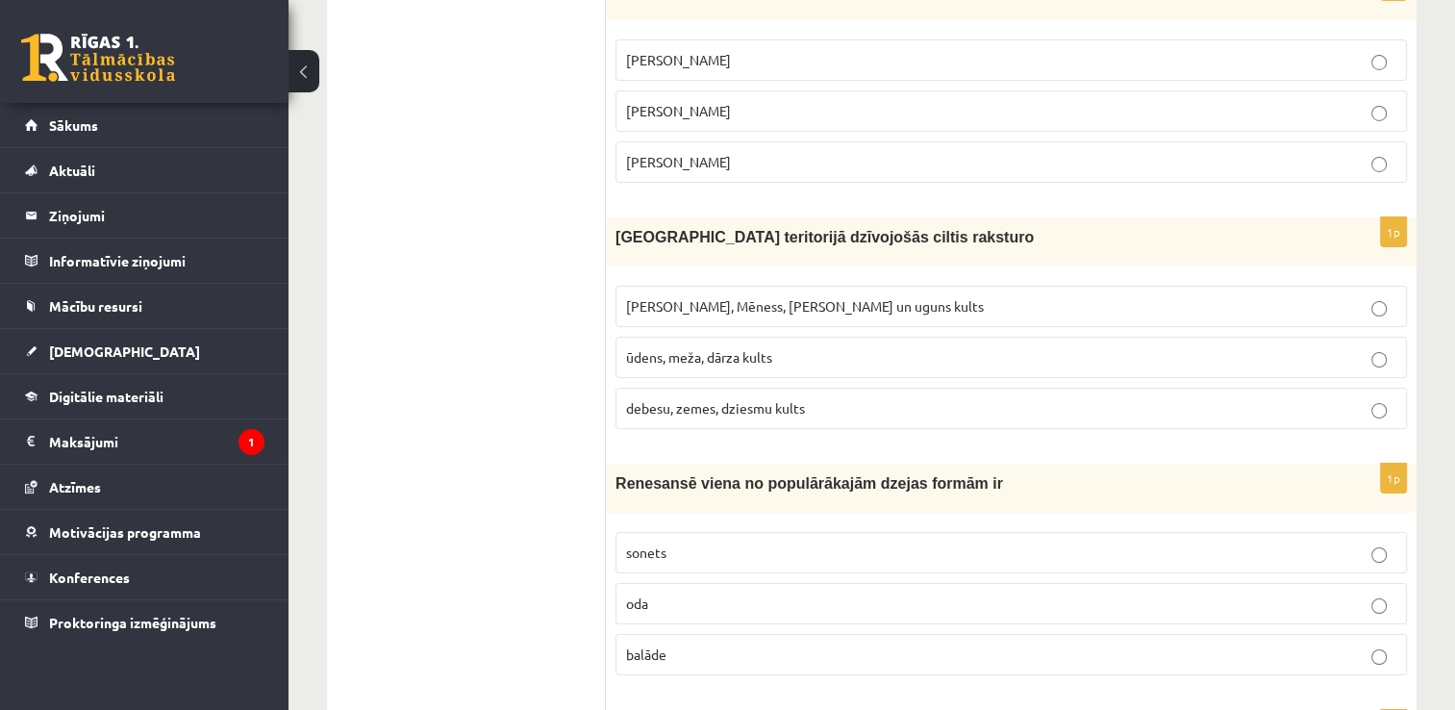
click at [1032, 296] on p "Saules, Mēness, Pērkona un uguns kults" at bounding box center [1011, 306] width 770 height 20
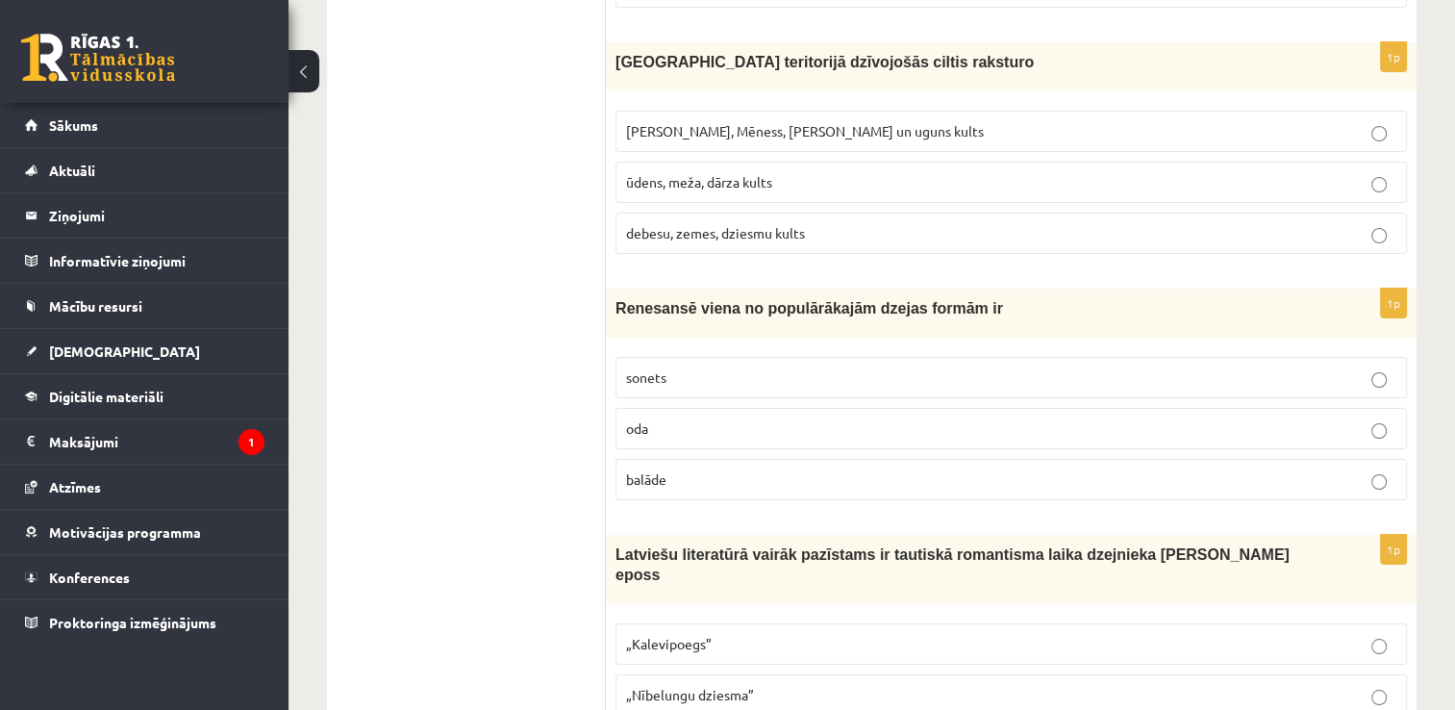
scroll to position [6964, 0]
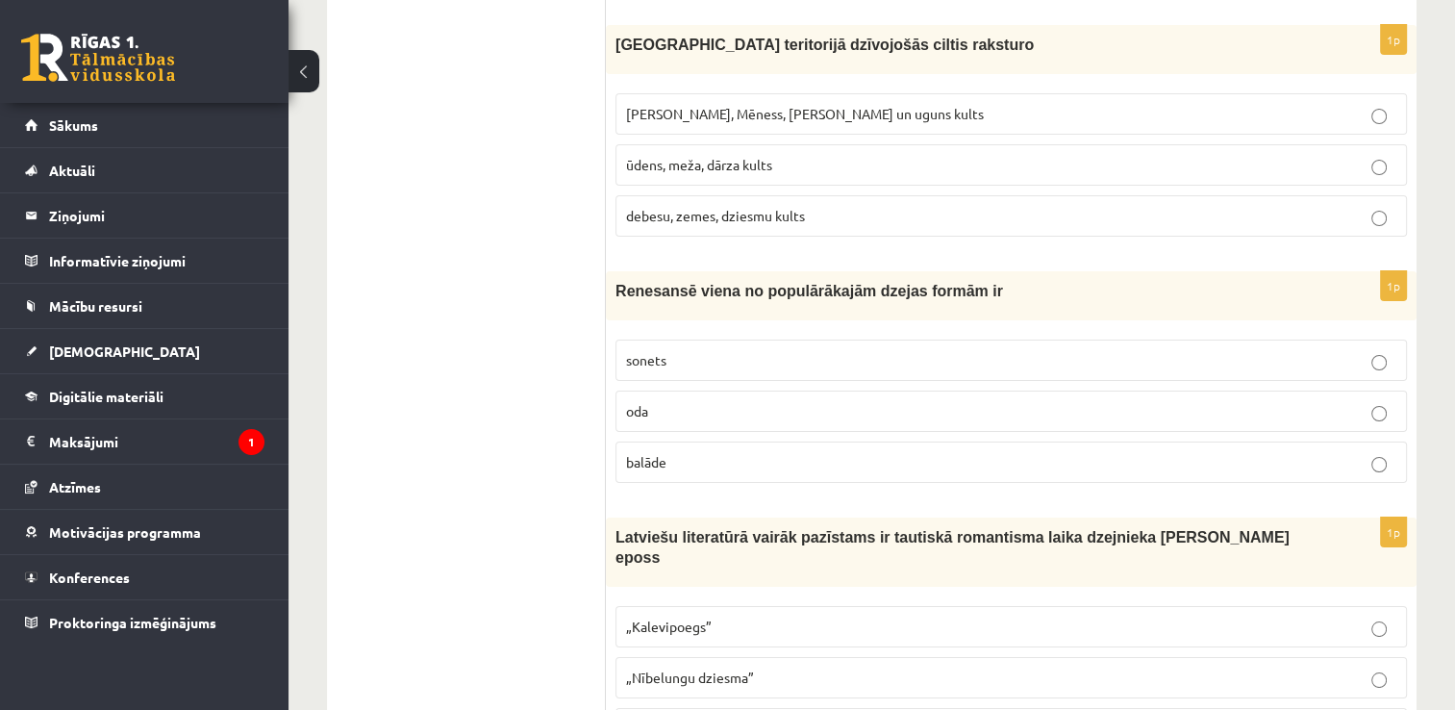
click at [1281, 350] on p "sonets" at bounding box center [1011, 360] width 770 height 20
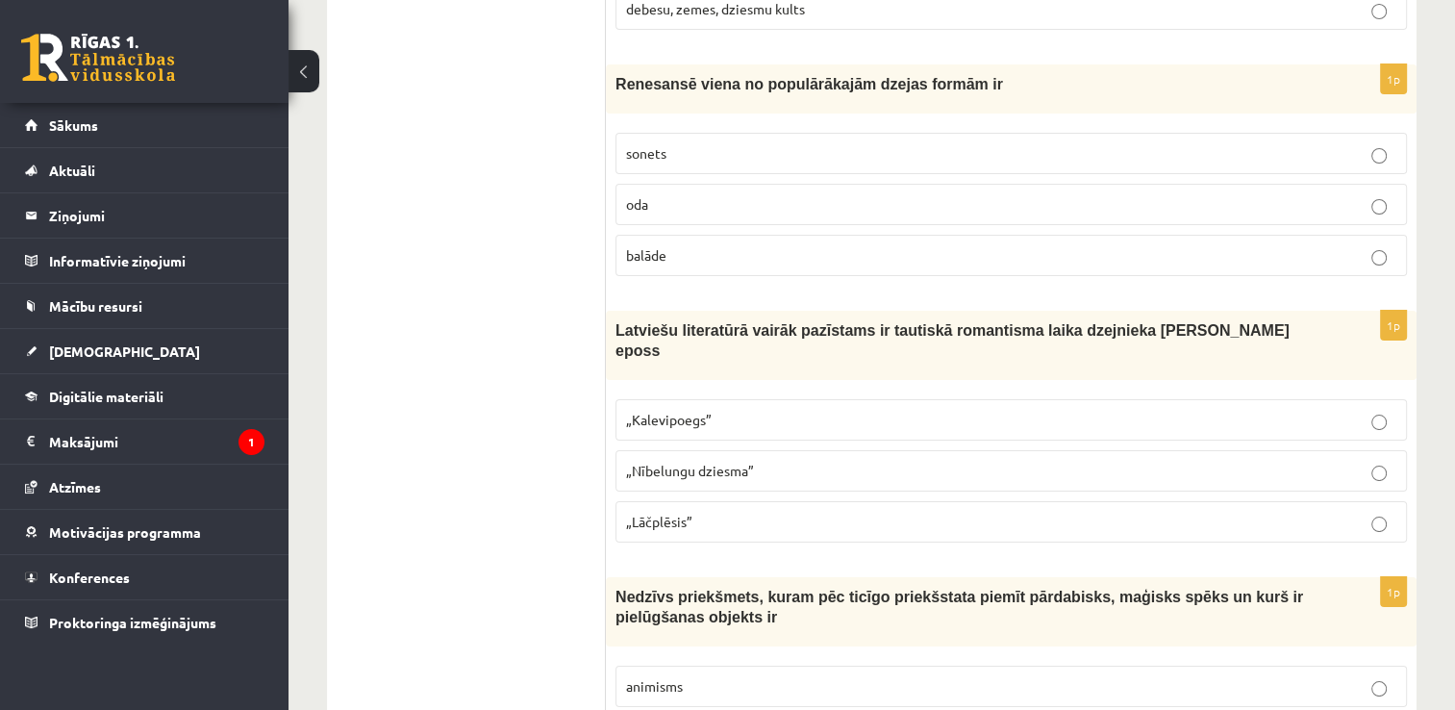
scroll to position [7195, 0]
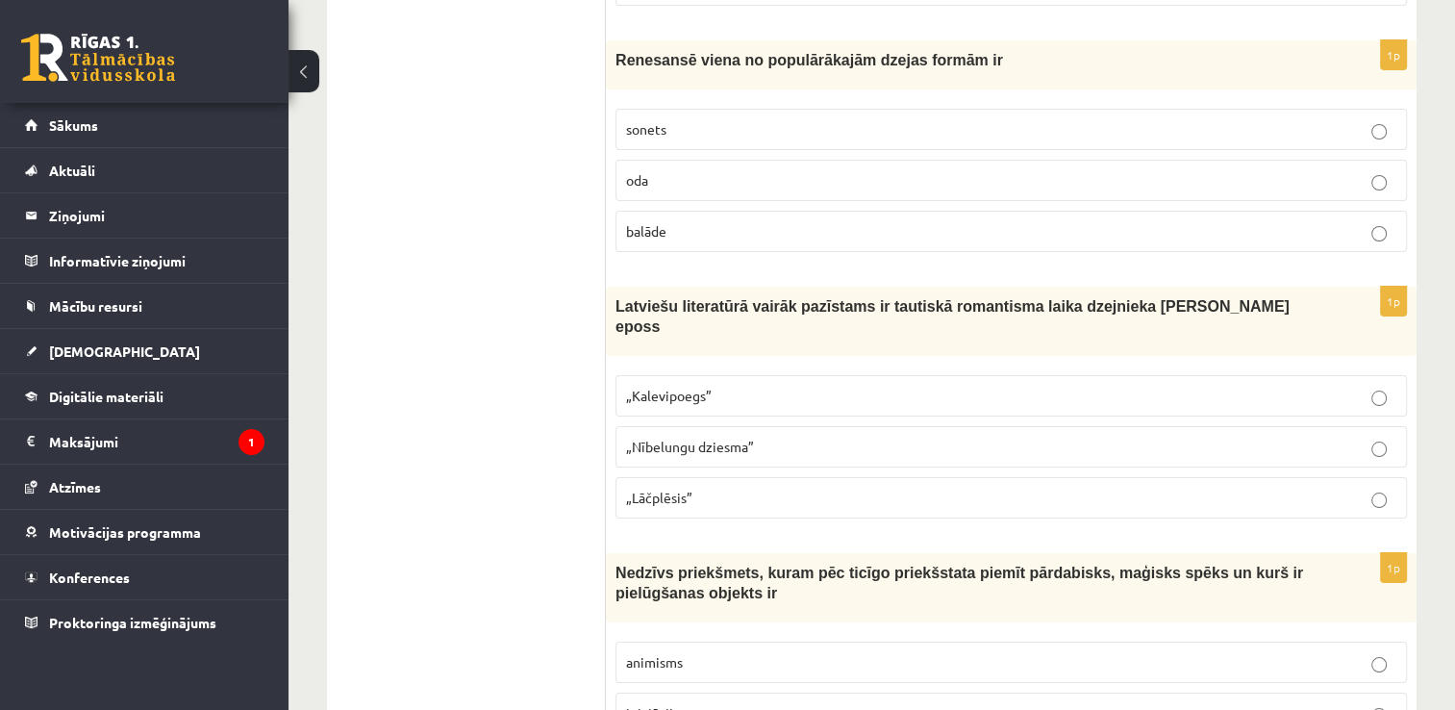
click at [1311, 488] on p "„Lāčplēsis”" at bounding box center [1011, 498] width 770 height 20
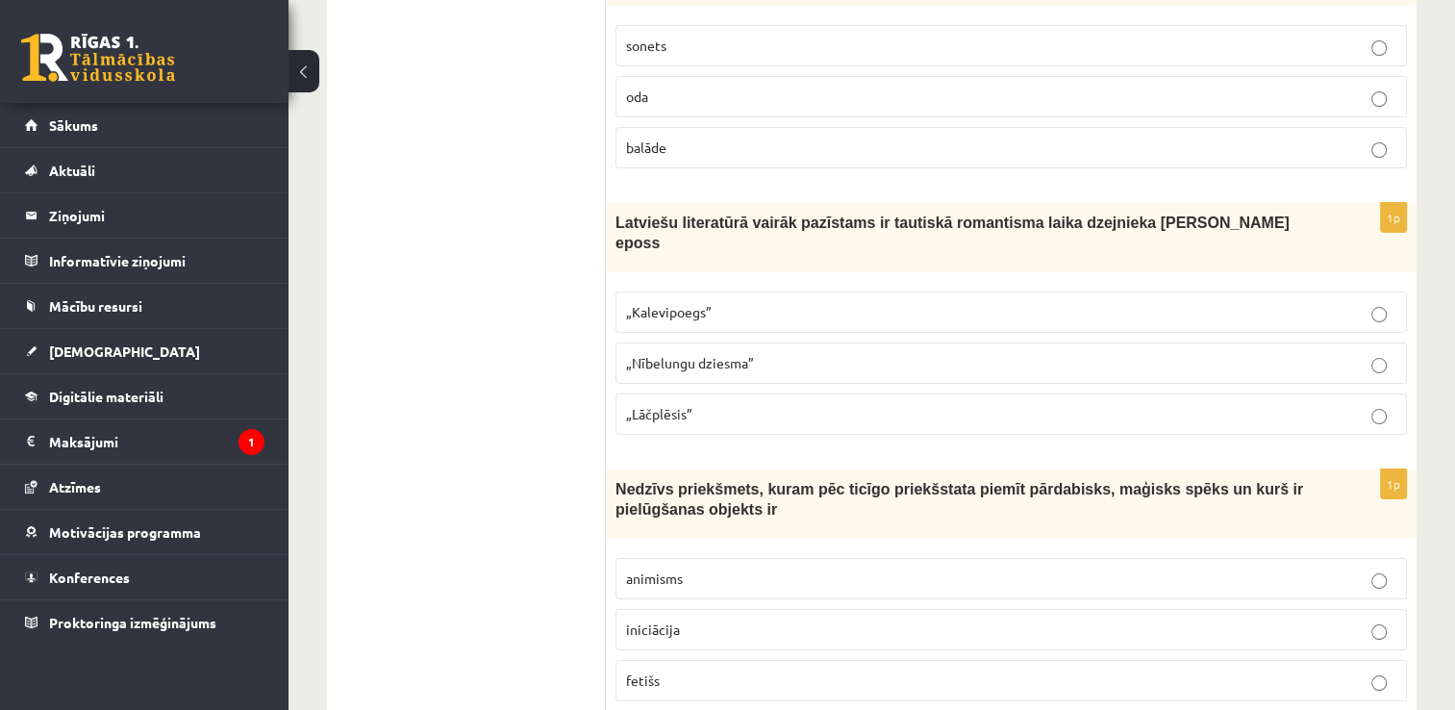
scroll to position [7285, 0]
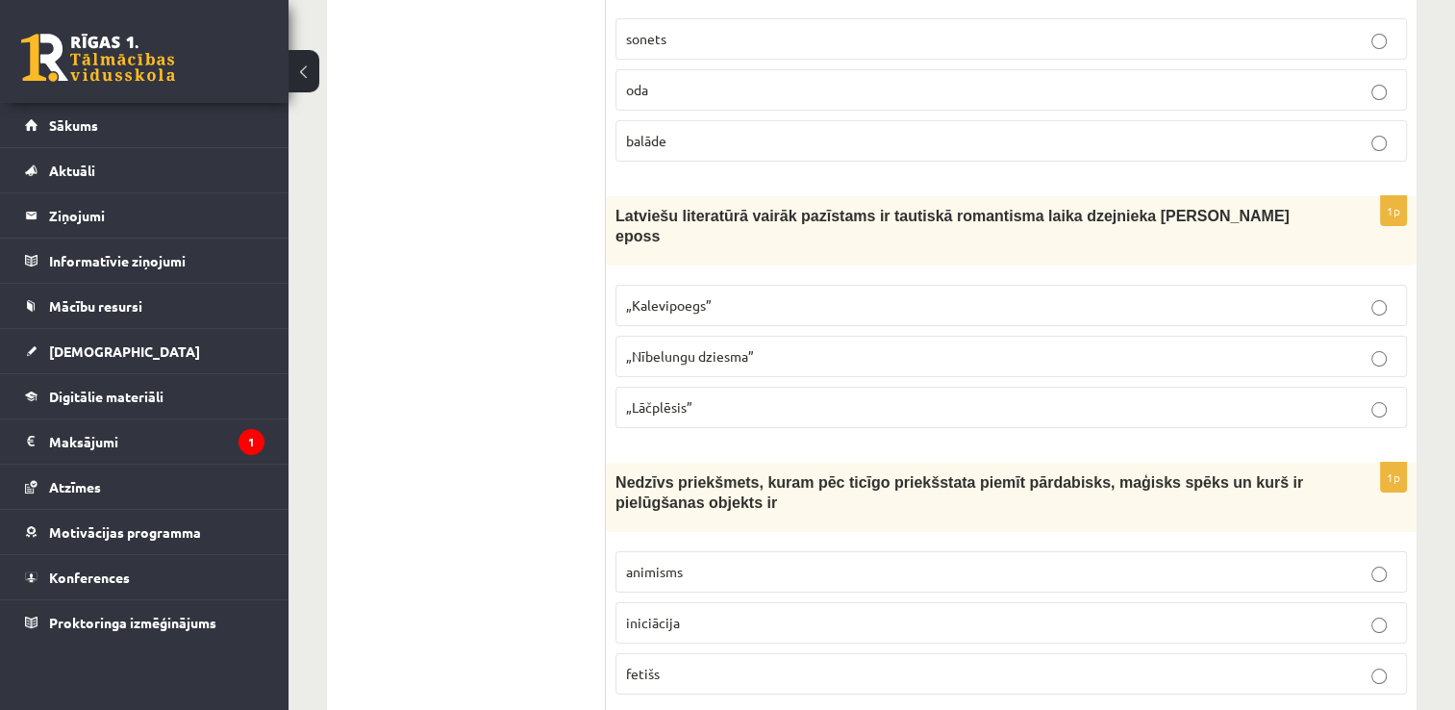
click at [1202, 613] on p "iniciācija" at bounding box center [1011, 623] width 770 height 20
click at [1147, 663] on p "fetišs" at bounding box center [1011, 673] width 770 height 20
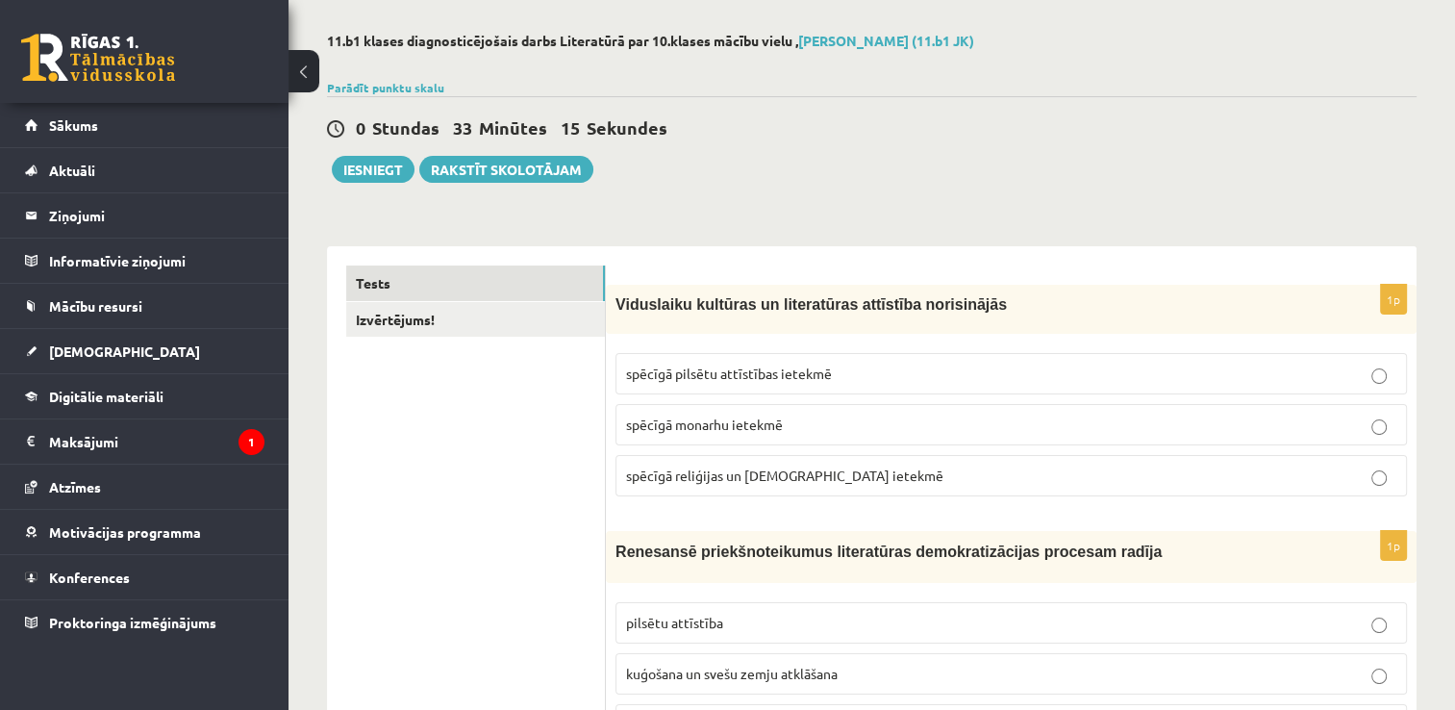
scroll to position [0, 0]
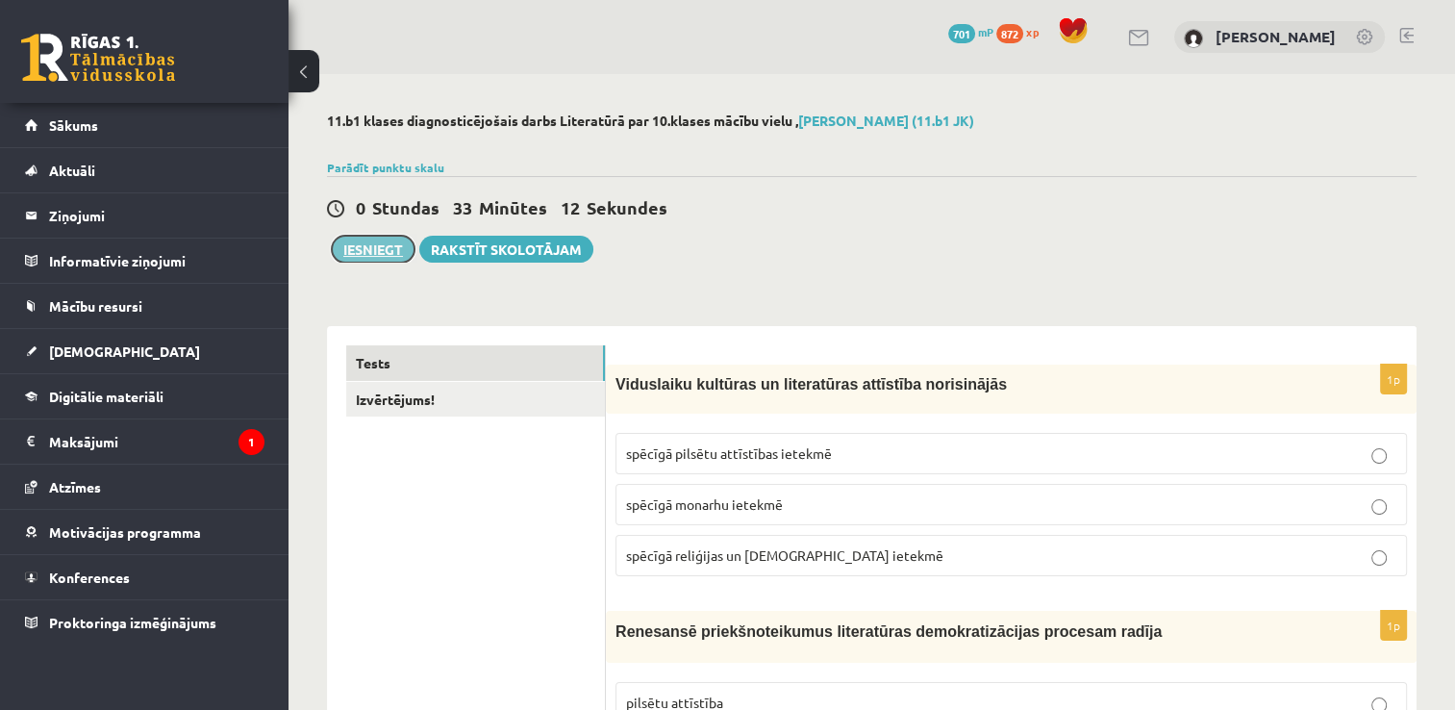
click at [360, 243] on button "Iesniegt" at bounding box center [373, 249] width 83 height 27
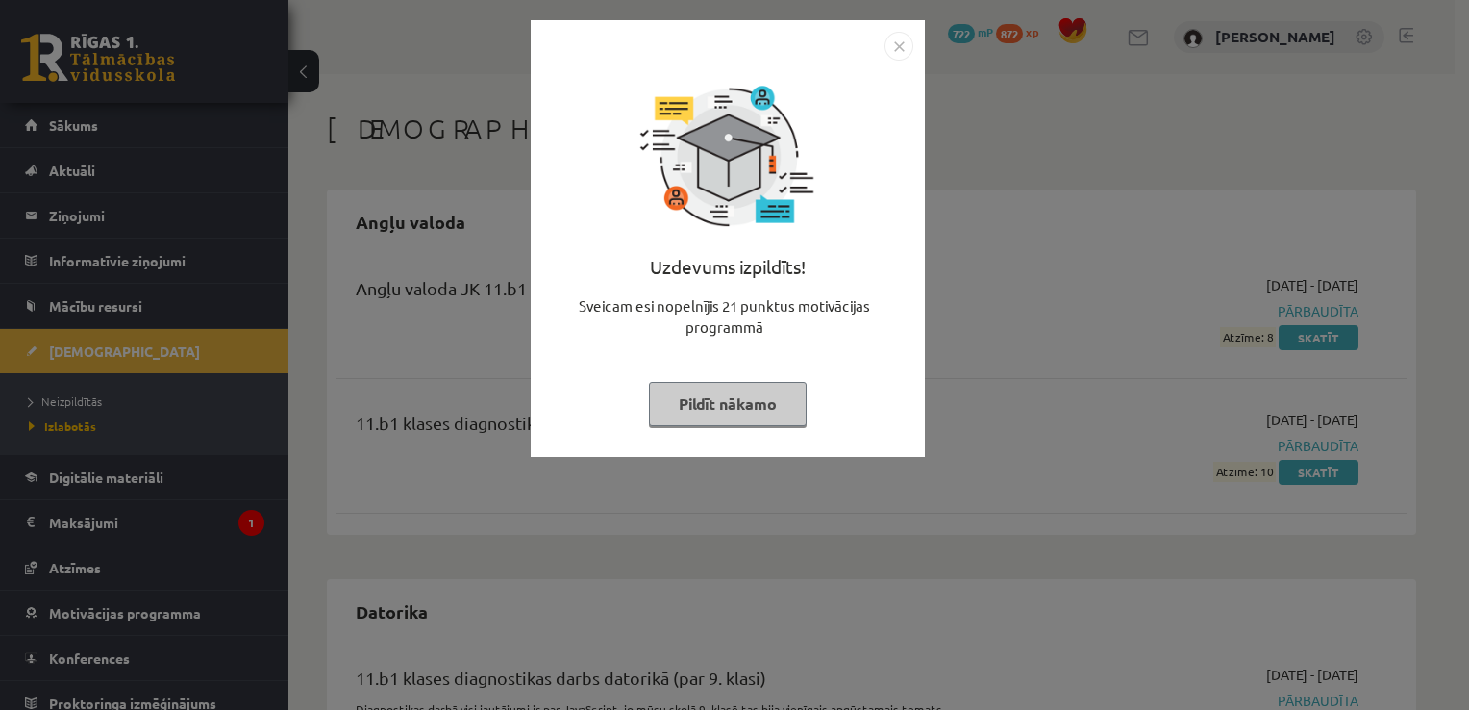
click at [901, 42] on img "Close" at bounding box center [899, 46] width 29 height 29
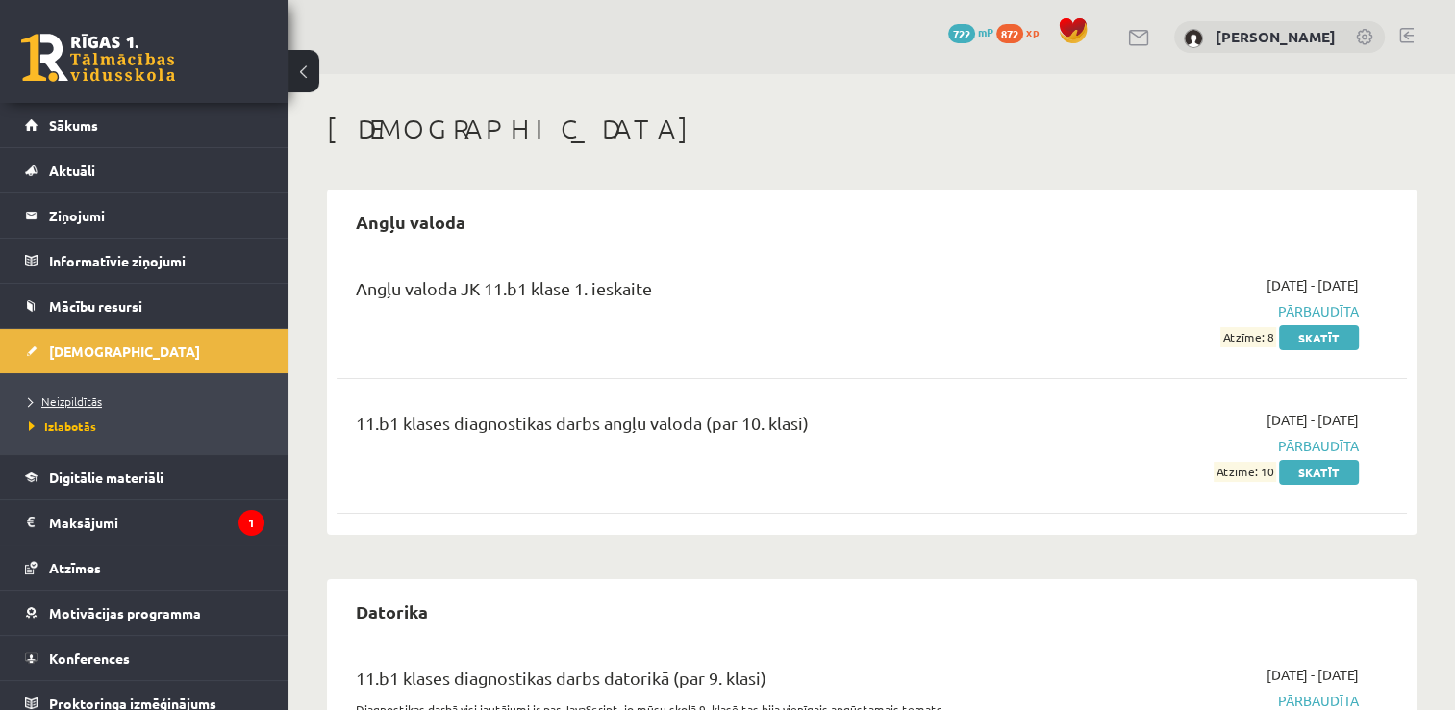
click at [101, 398] on link "Neizpildītās" at bounding box center [149, 400] width 240 height 17
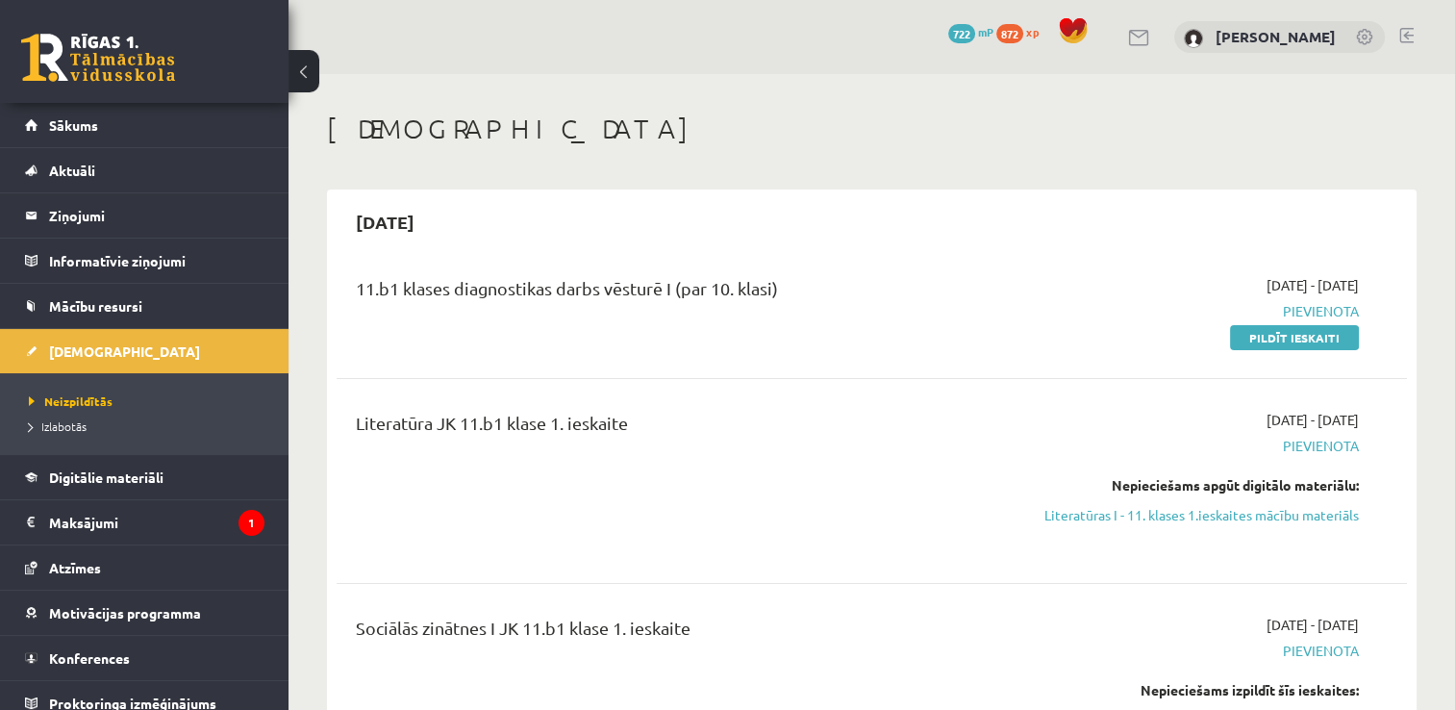
click at [975, 34] on span "722" at bounding box center [961, 33] width 27 height 19
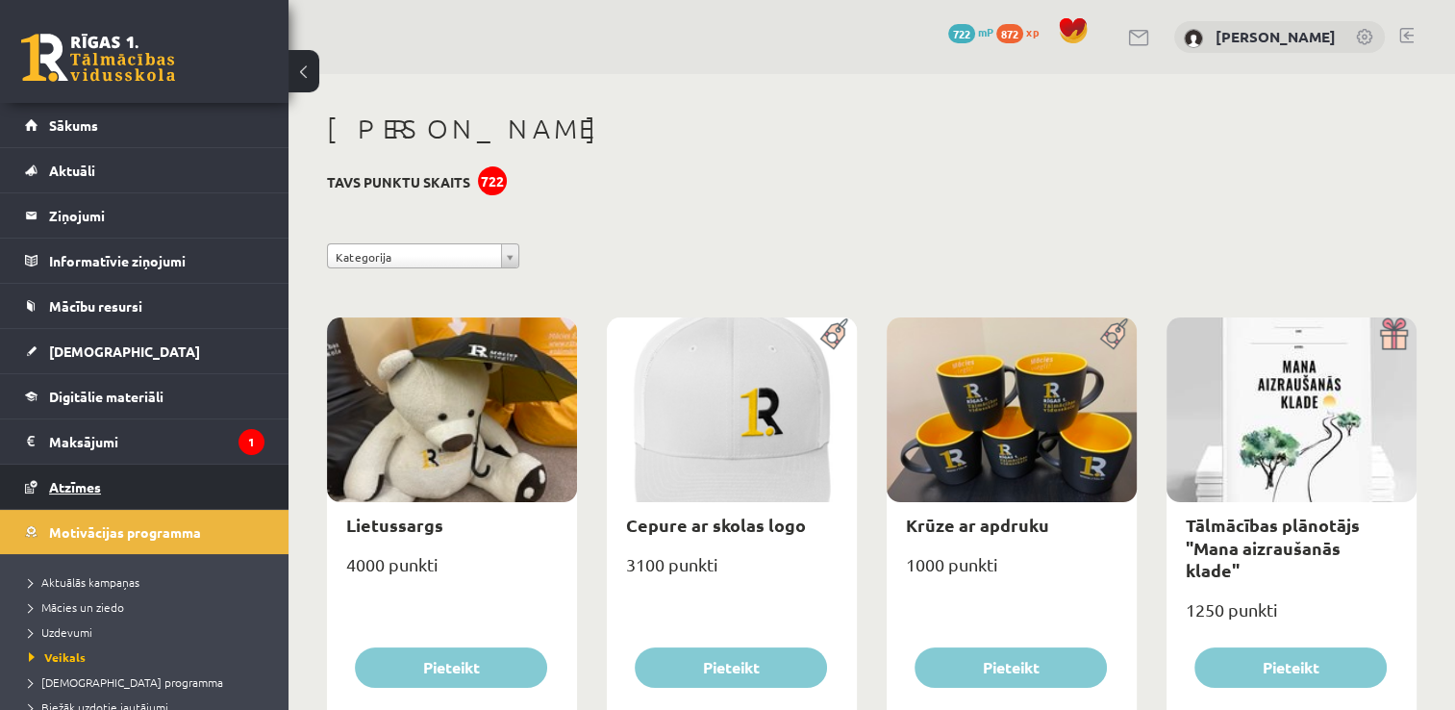
click at [157, 486] on link "Atzīmes" at bounding box center [144, 486] width 239 height 44
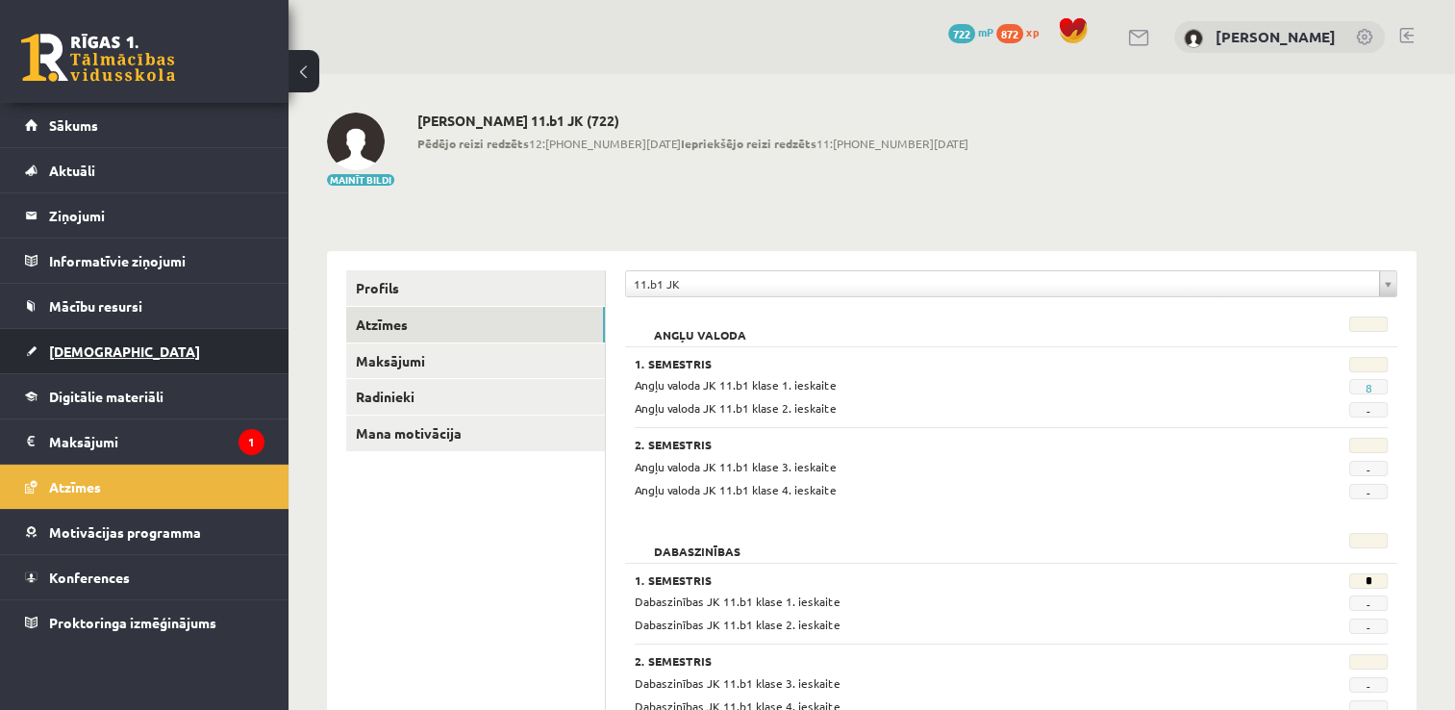
click at [136, 362] on link "[DEMOGRAPHIC_DATA]" at bounding box center [144, 351] width 239 height 44
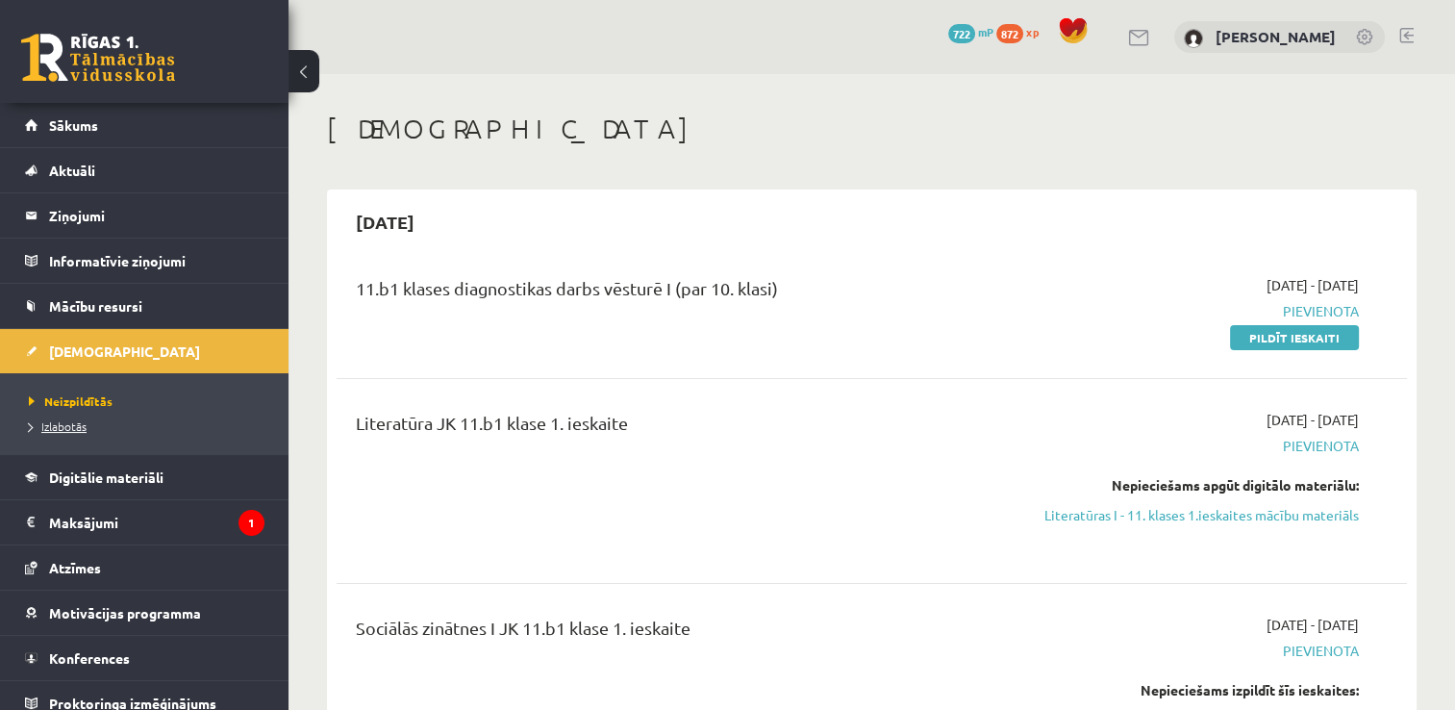
click at [66, 418] on span "Izlabotās" at bounding box center [58, 425] width 58 height 15
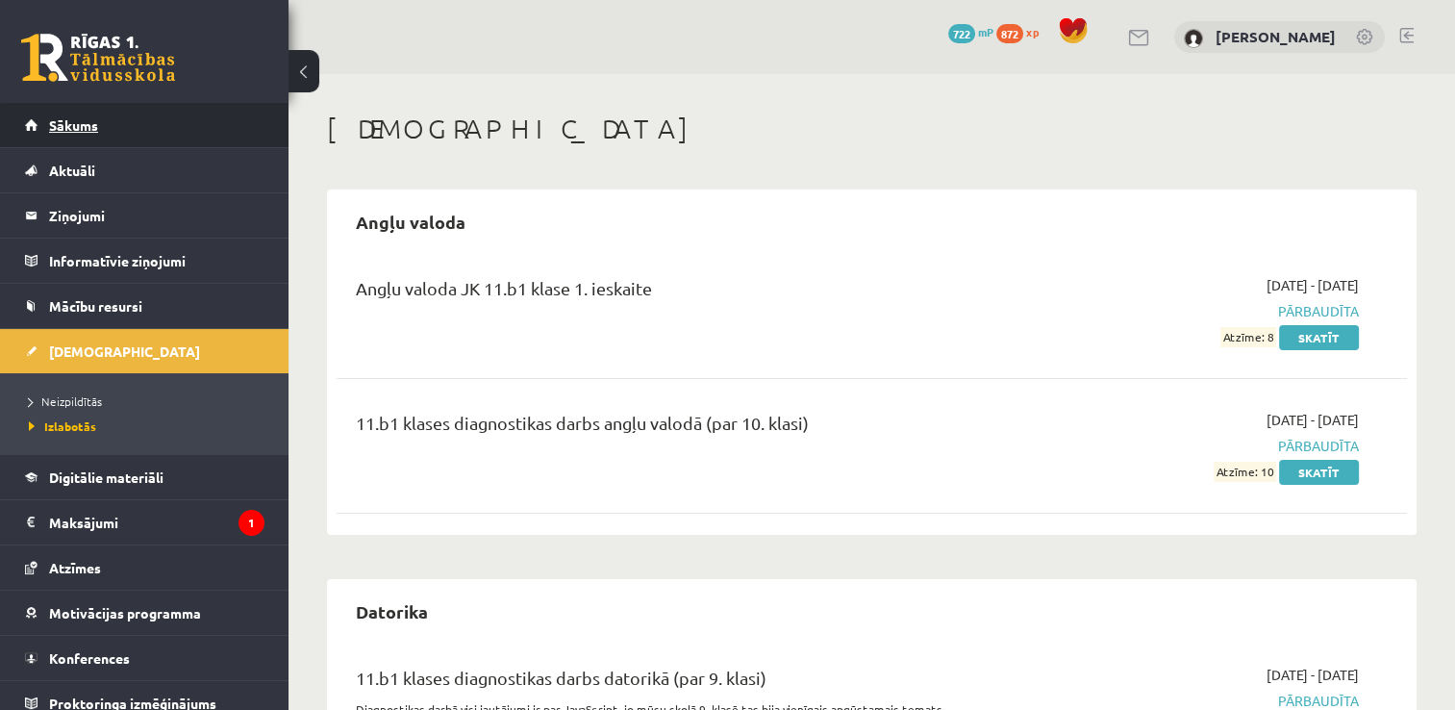
click at [93, 120] on span "Sākums" at bounding box center [73, 124] width 49 height 17
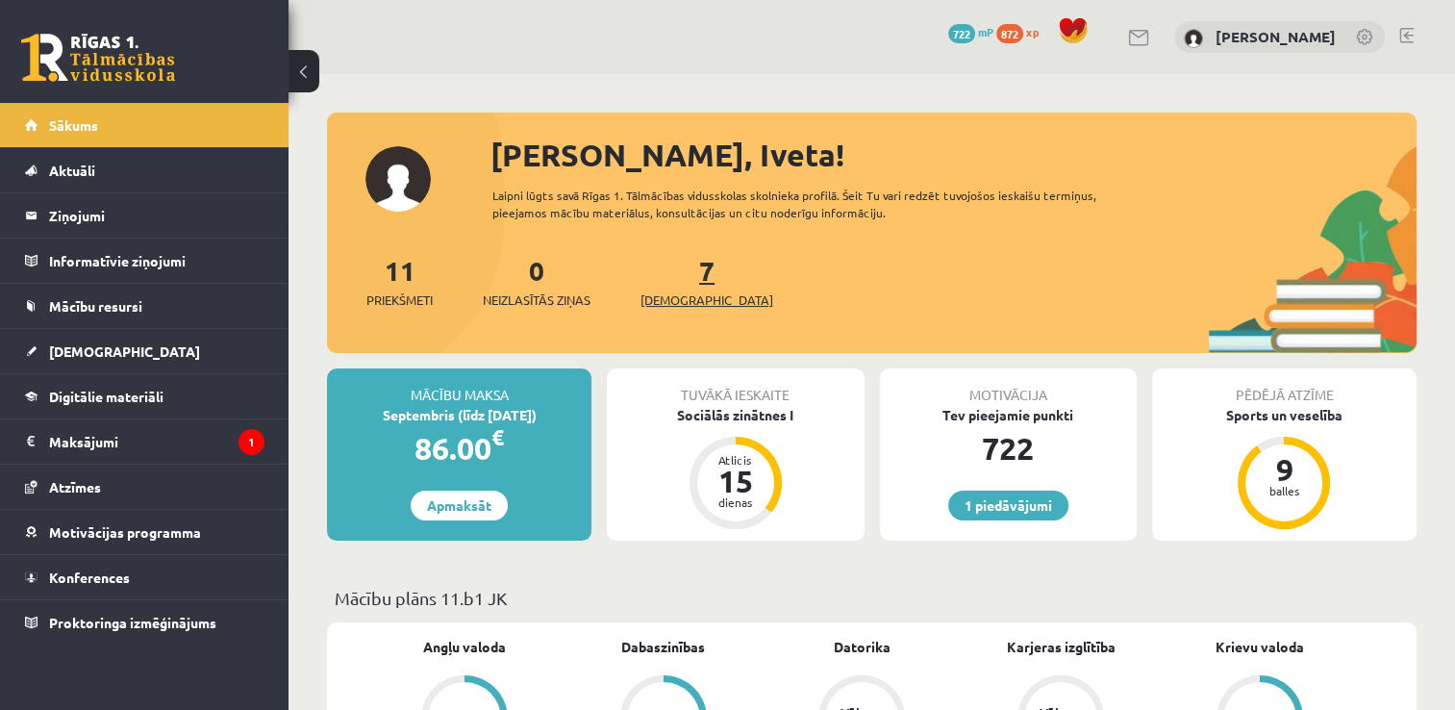
click at [663, 298] on span "[DEMOGRAPHIC_DATA]" at bounding box center [706, 299] width 133 height 19
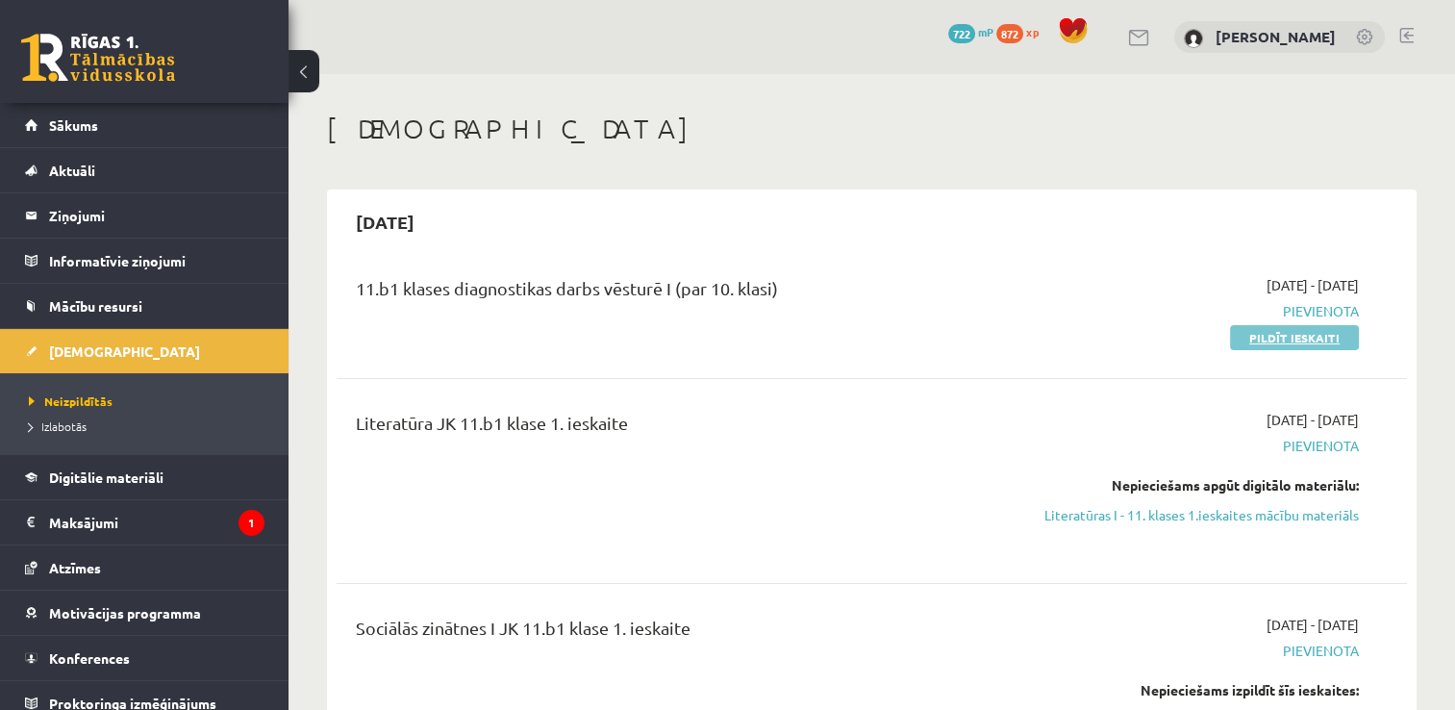
click at [1267, 340] on link "Pildīt ieskaiti" at bounding box center [1294, 337] width 129 height 25
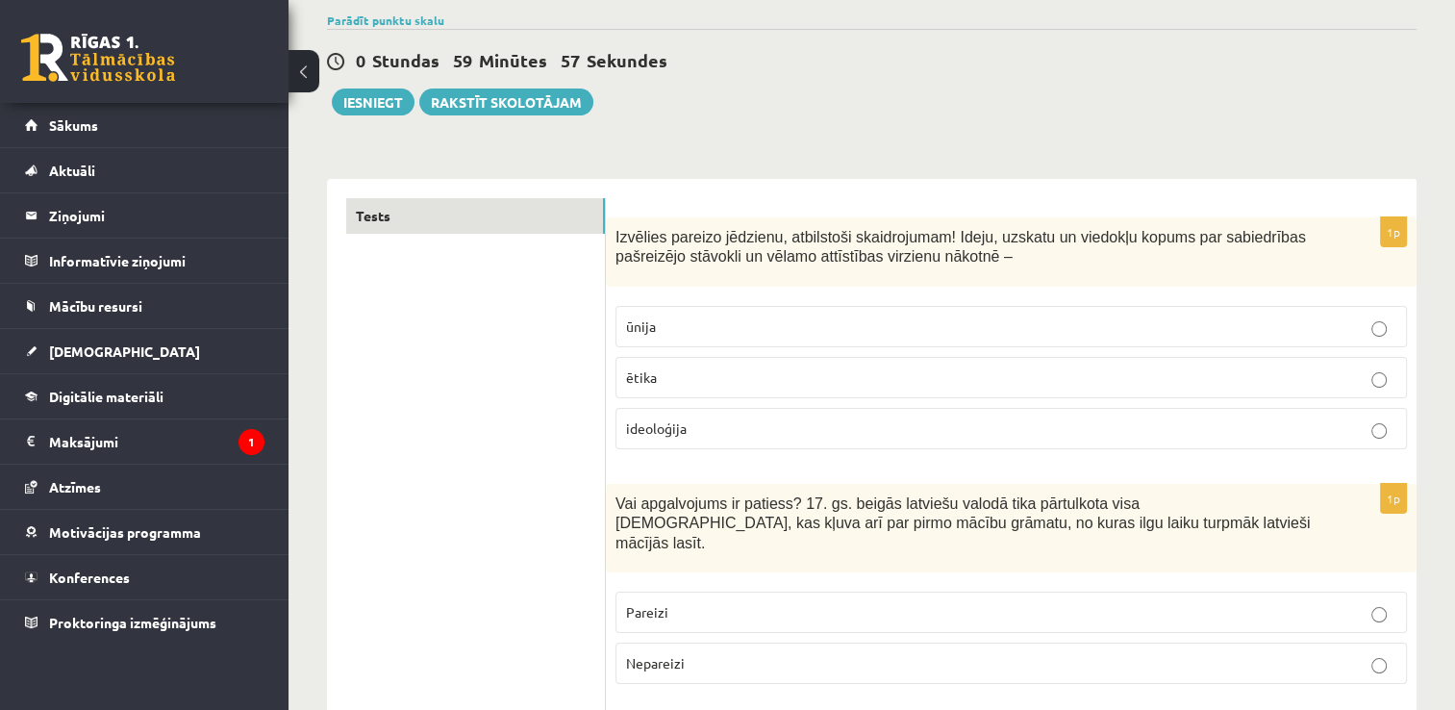
scroll to position [154, 0]
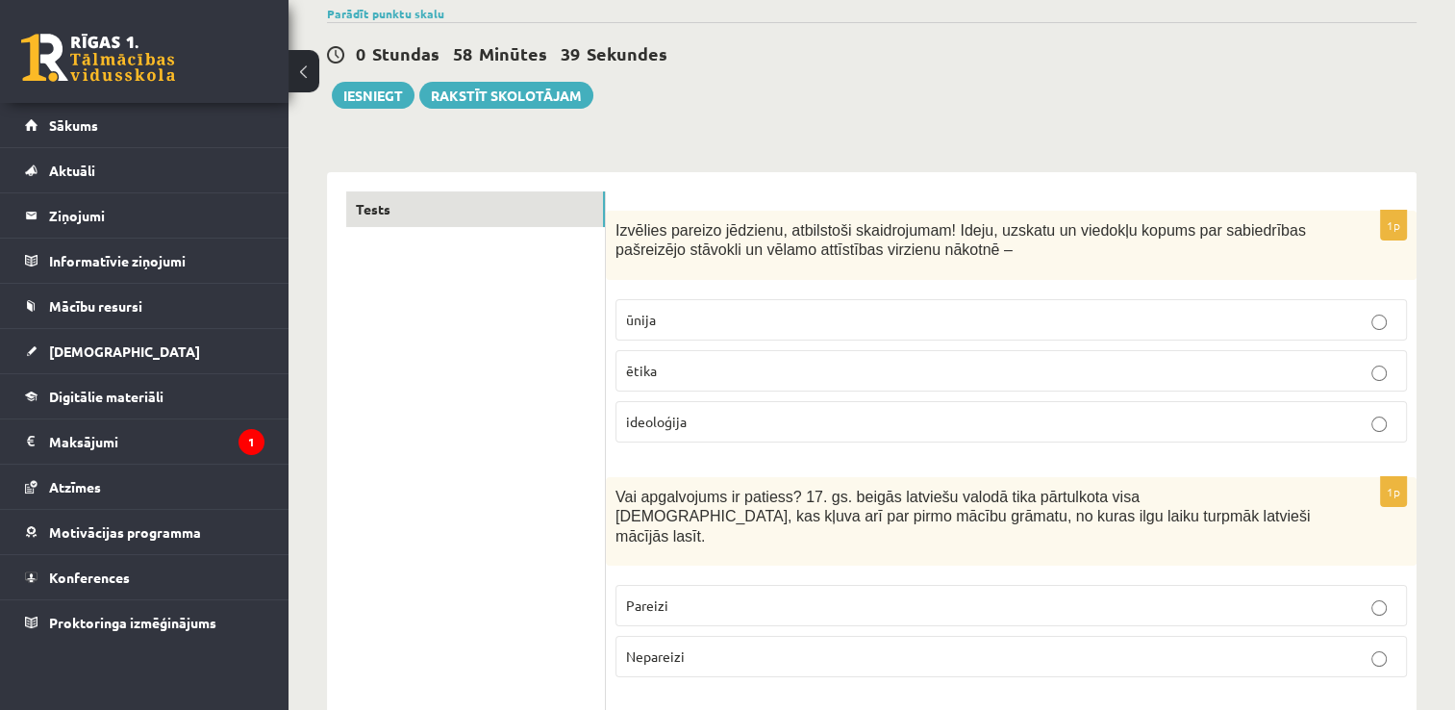
click at [1297, 415] on p "ideoloģija" at bounding box center [1011, 422] width 770 height 20
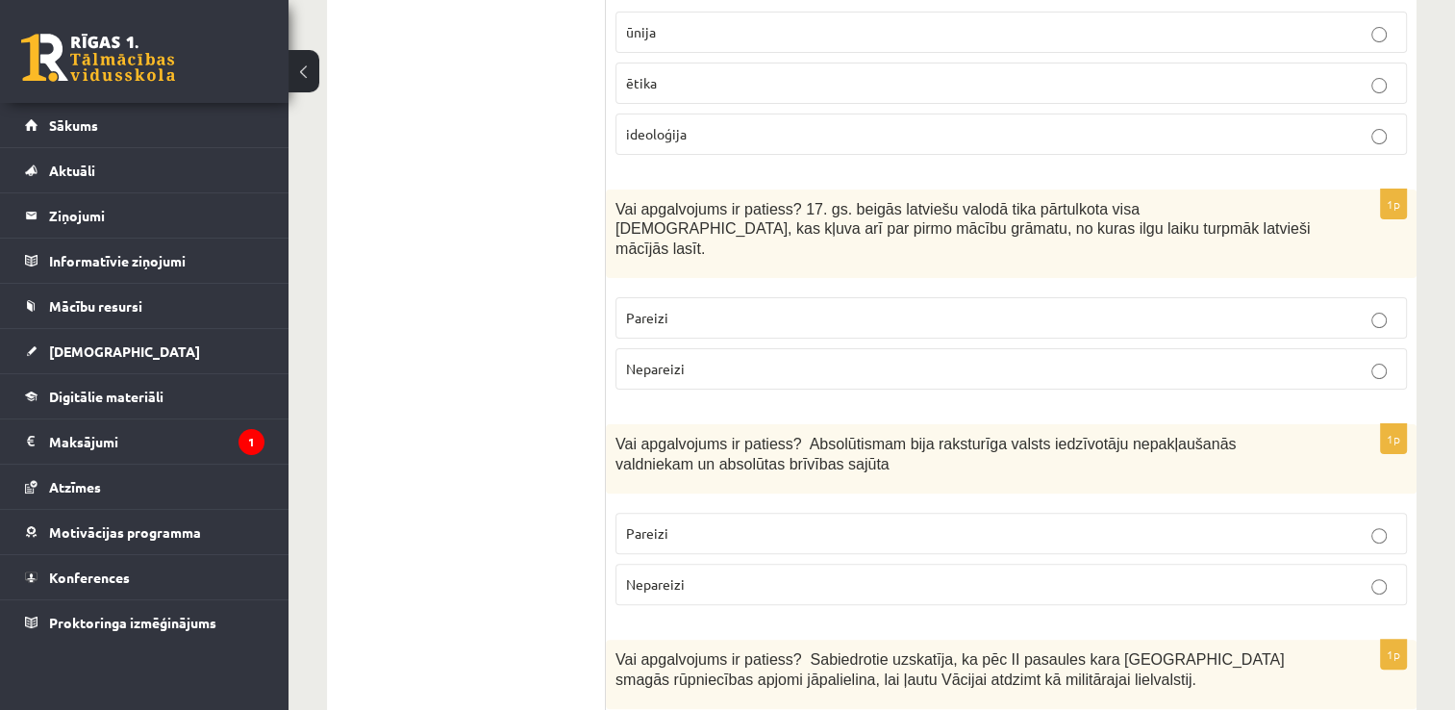
scroll to position [462, 0]
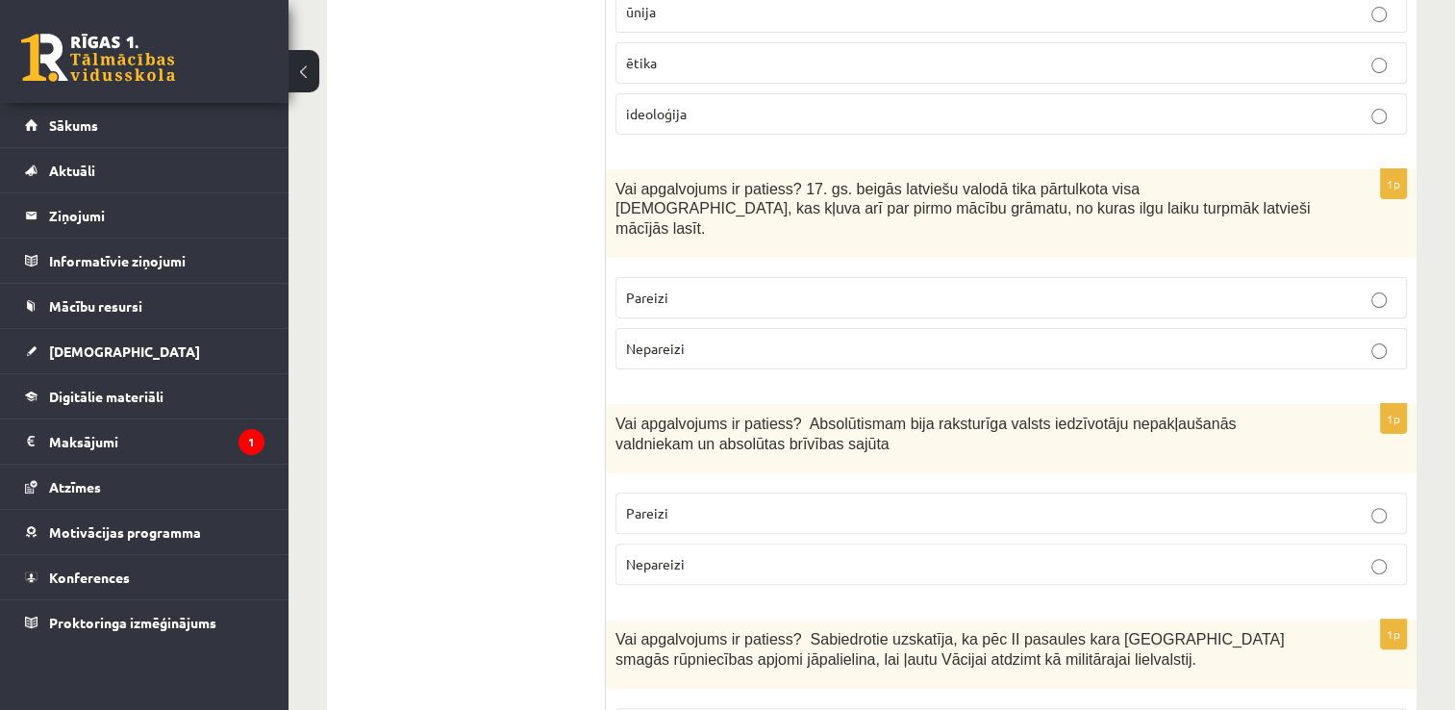
click at [1353, 288] on p "Pareizi" at bounding box center [1011, 298] width 770 height 20
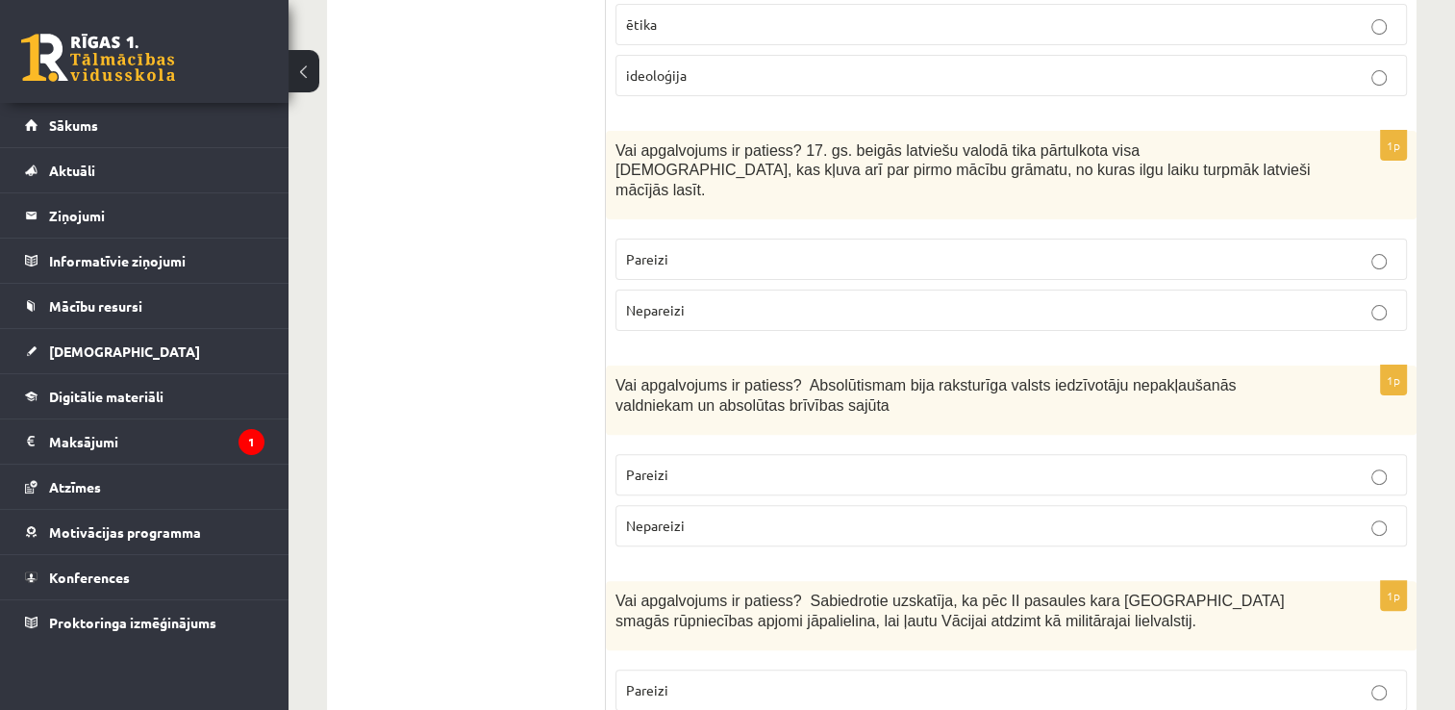
scroll to position [551, 0]
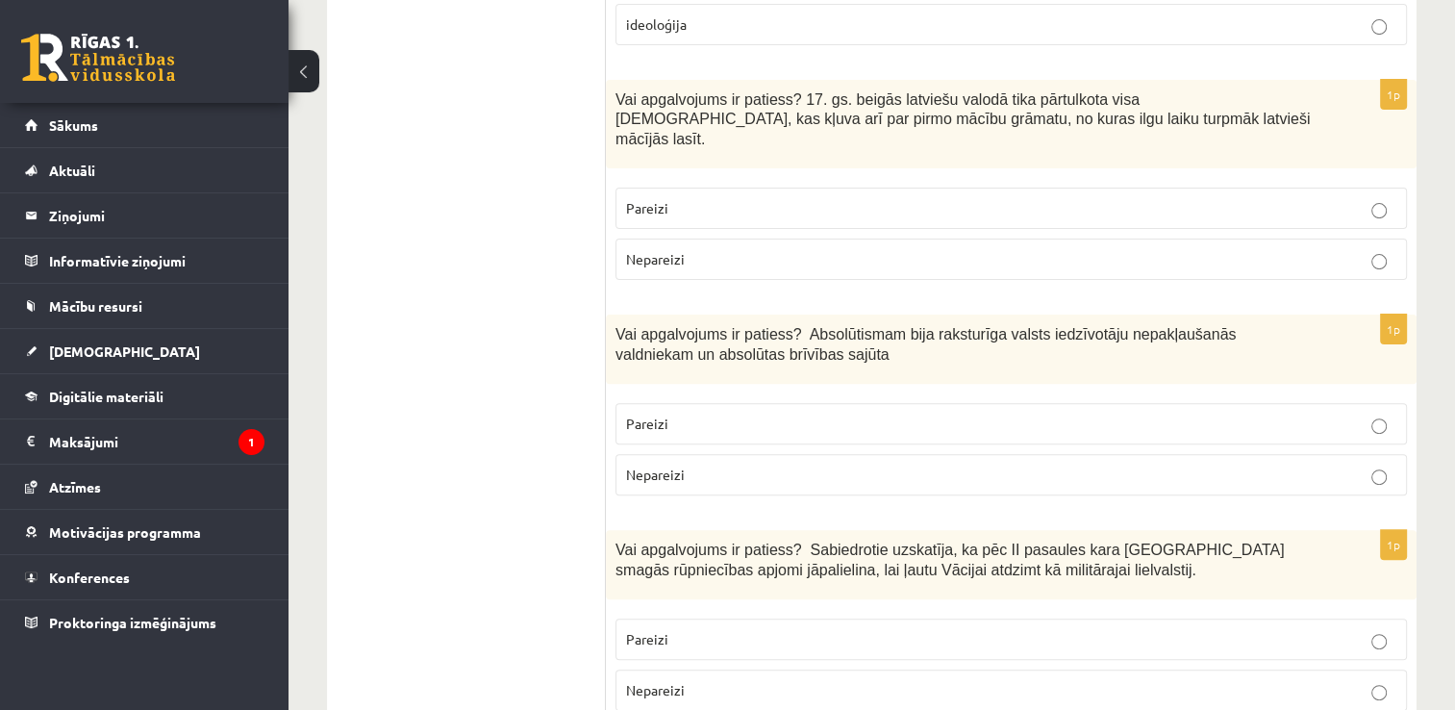
click at [1215, 464] on p "Nepareizi" at bounding box center [1011, 474] width 770 height 20
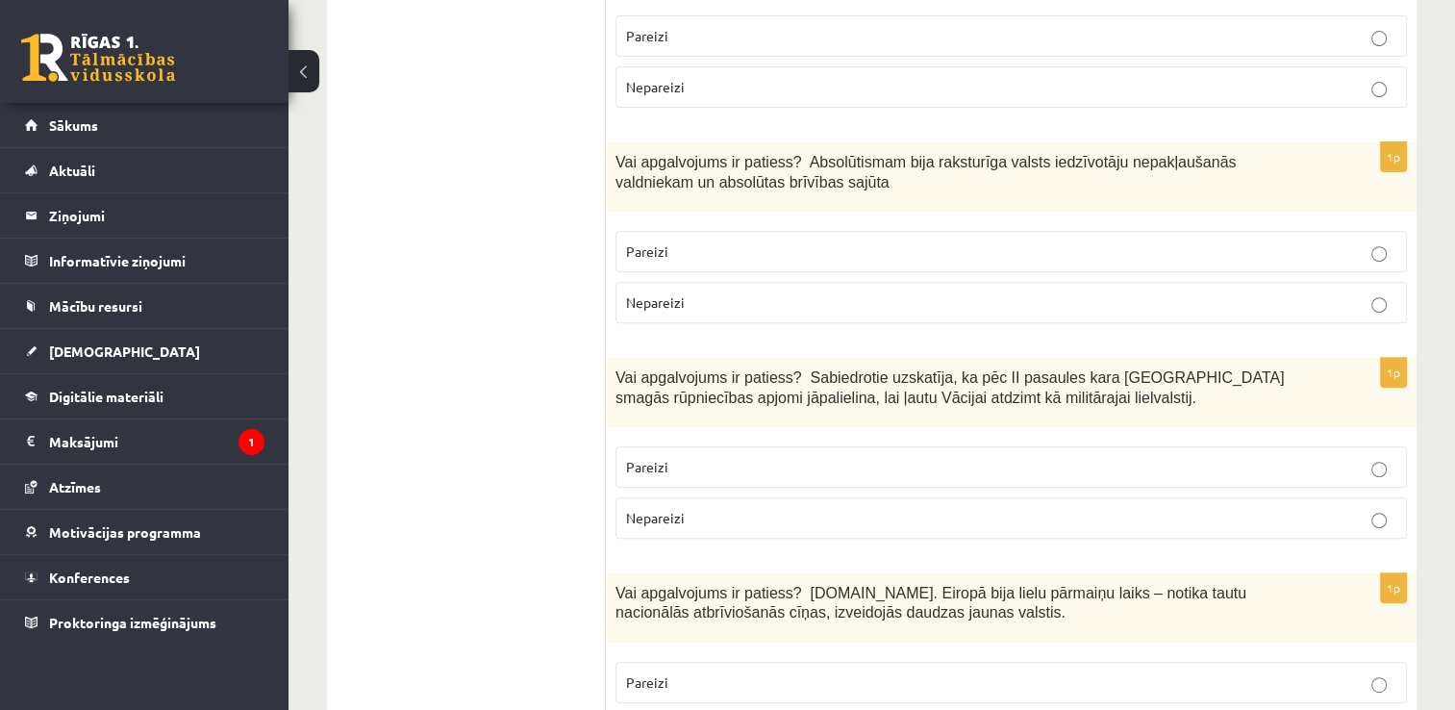
scroll to position [743, 0]
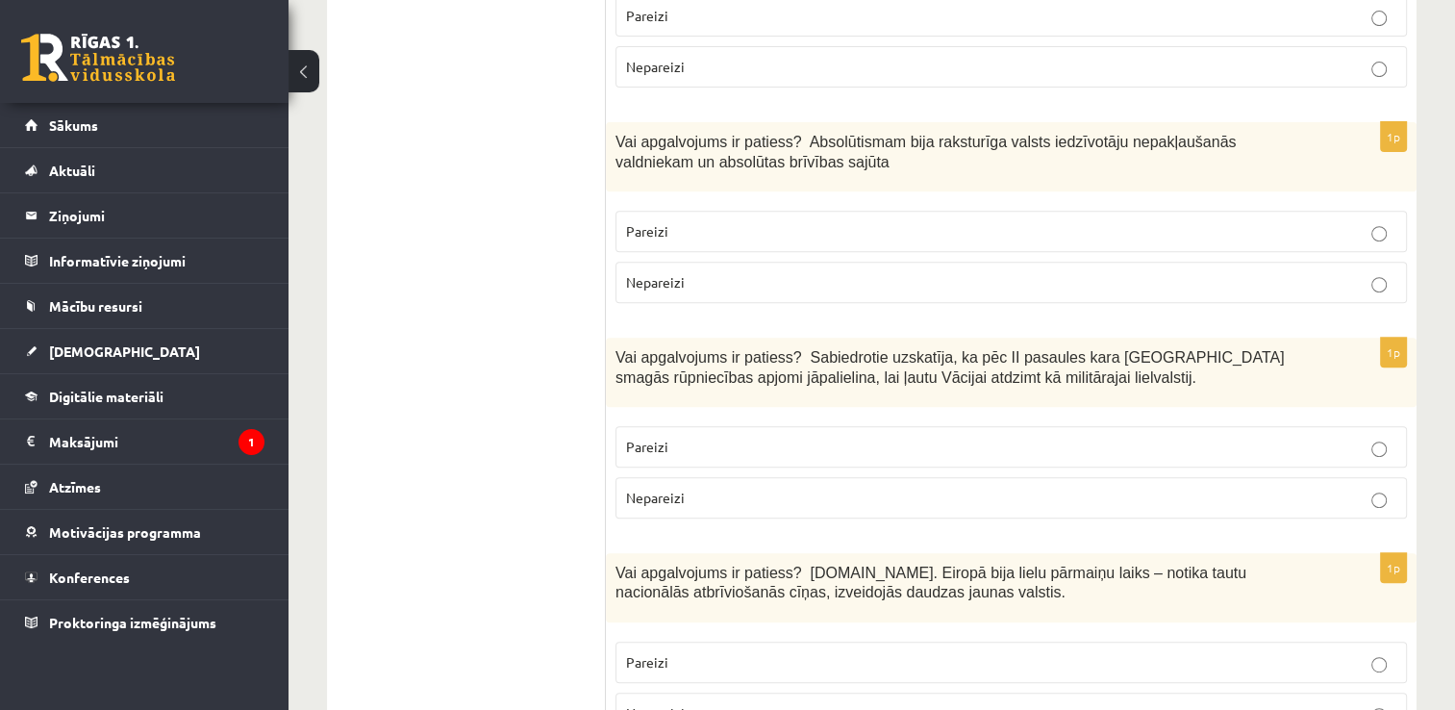
click at [1189, 488] on p "Nepareizi" at bounding box center [1011, 498] width 770 height 20
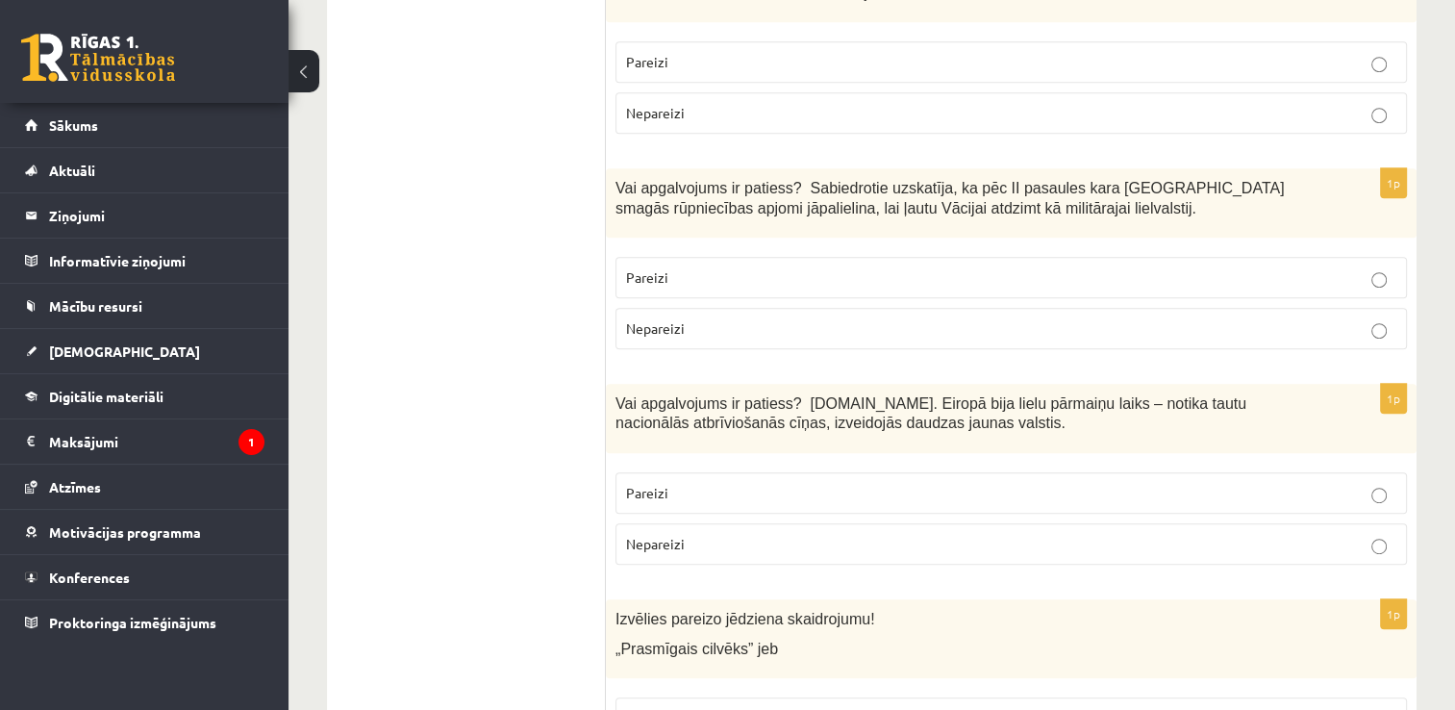
scroll to position [936, 0]
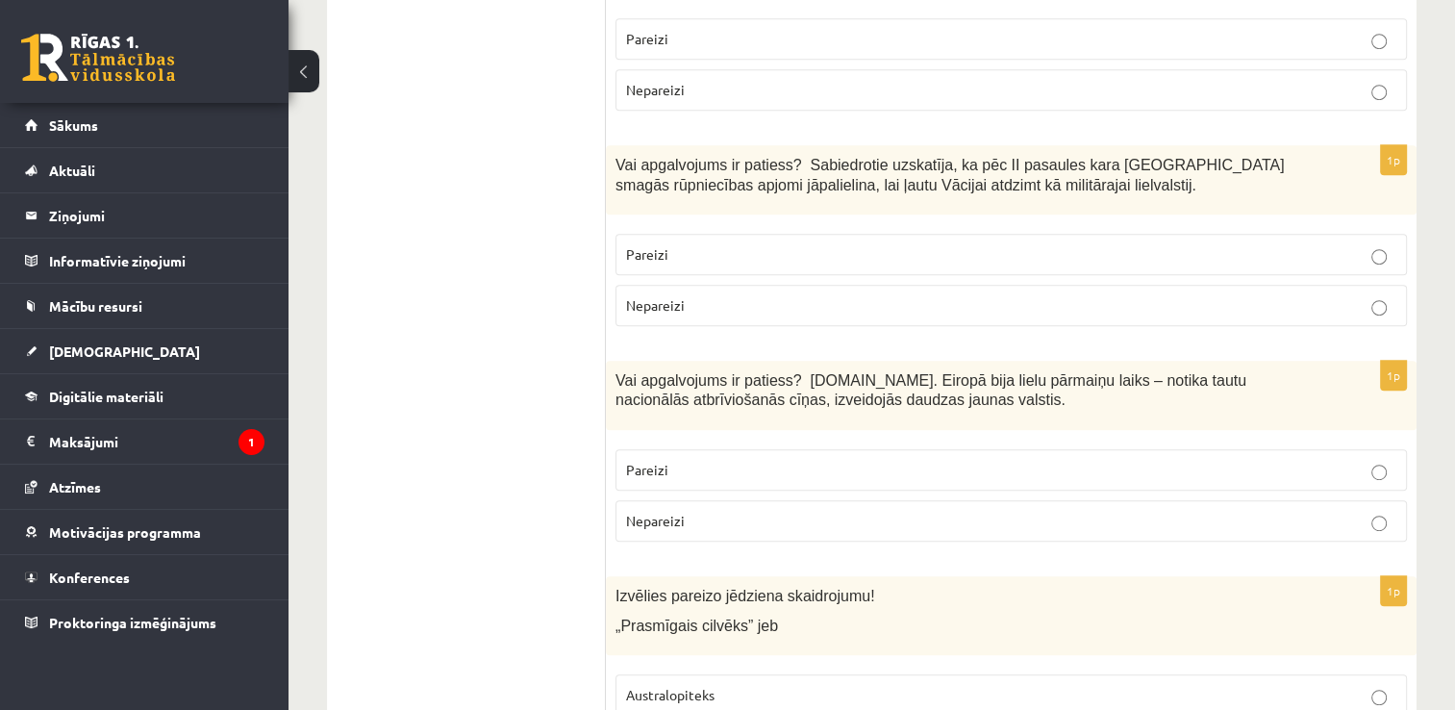
click at [794, 460] on p "Pareizi" at bounding box center [1011, 470] width 770 height 20
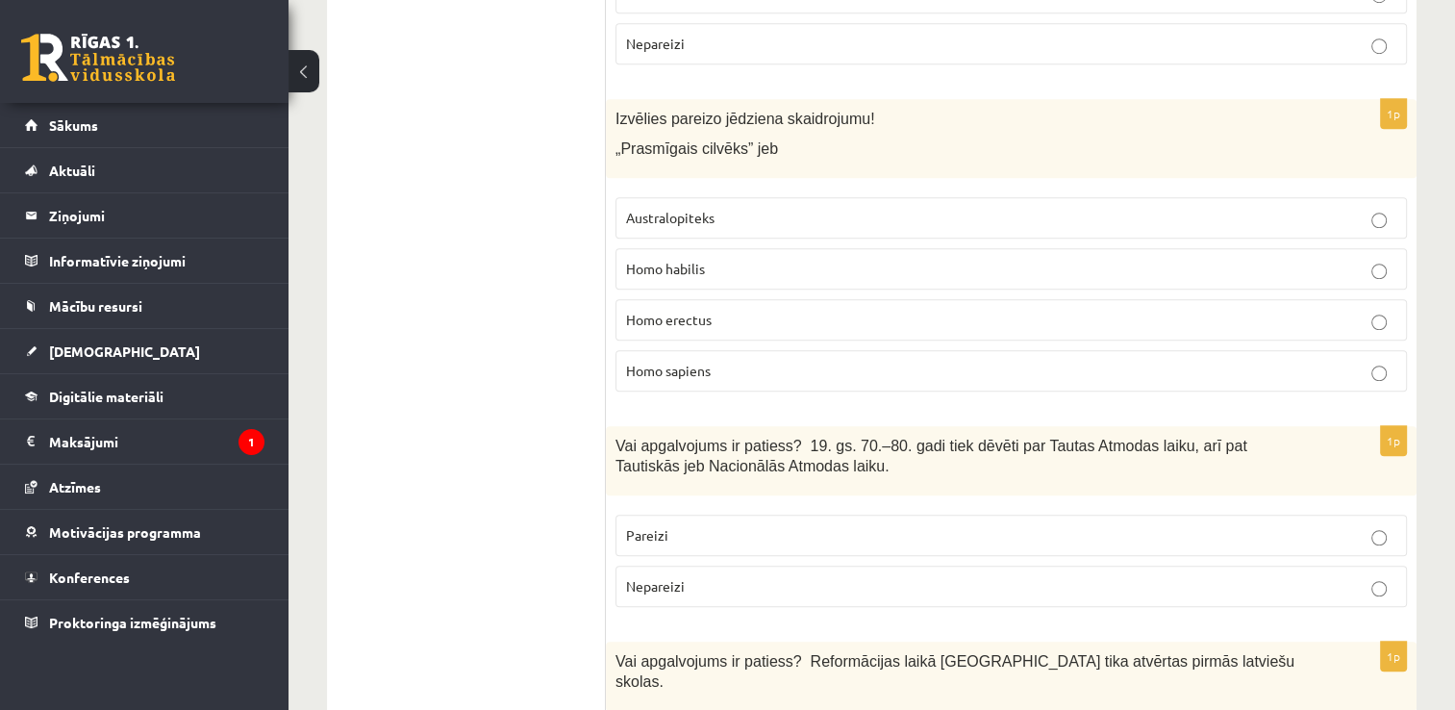
scroll to position [1436, 0]
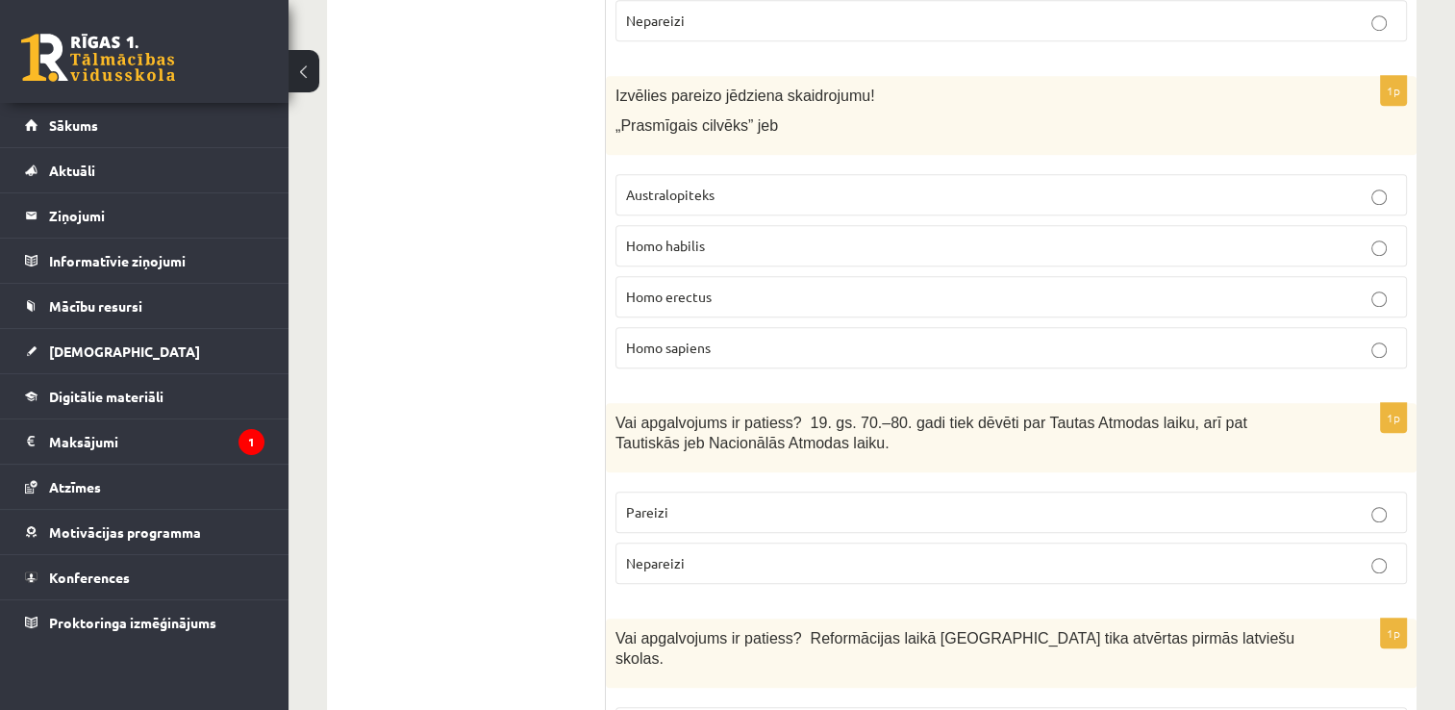
click at [1205, 236] on p "Homo habilis" at bounding box center [1011, 246] width 770 height 20
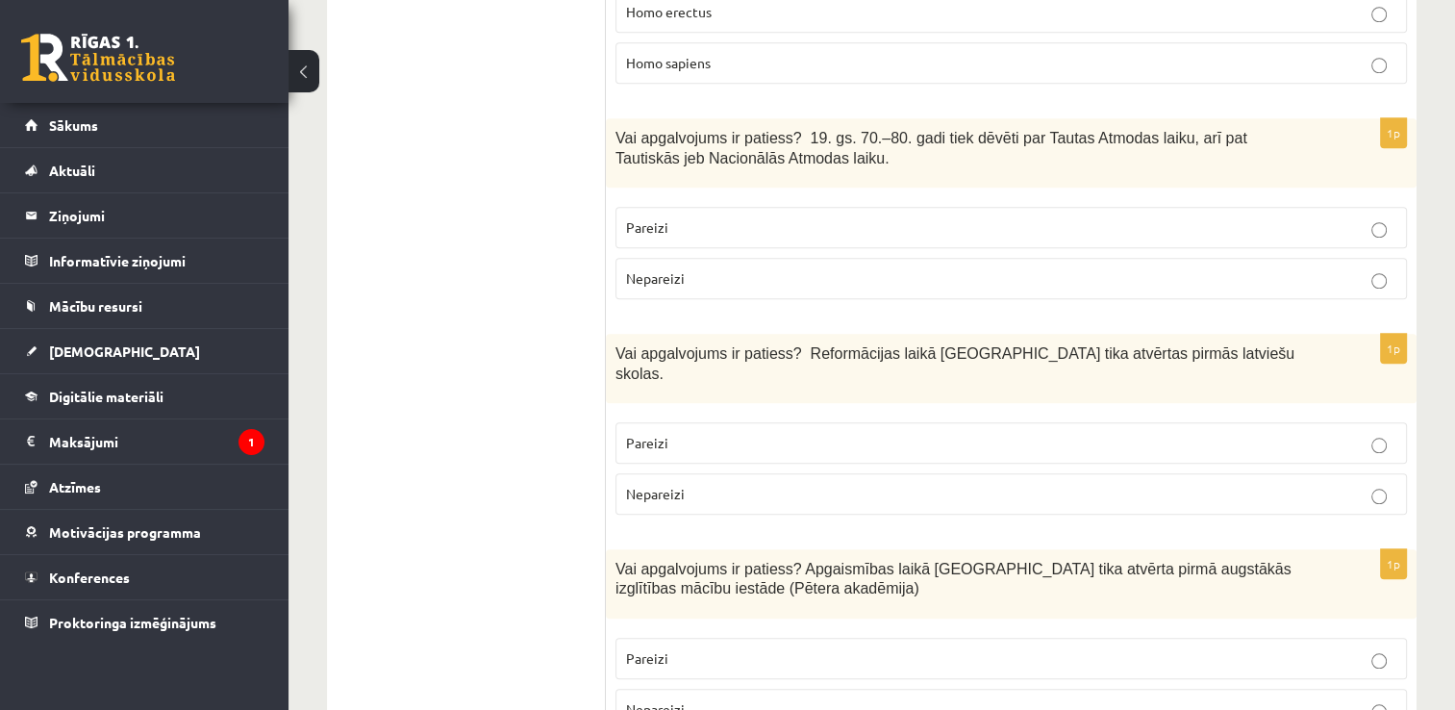
scroll to position [1743, 0]
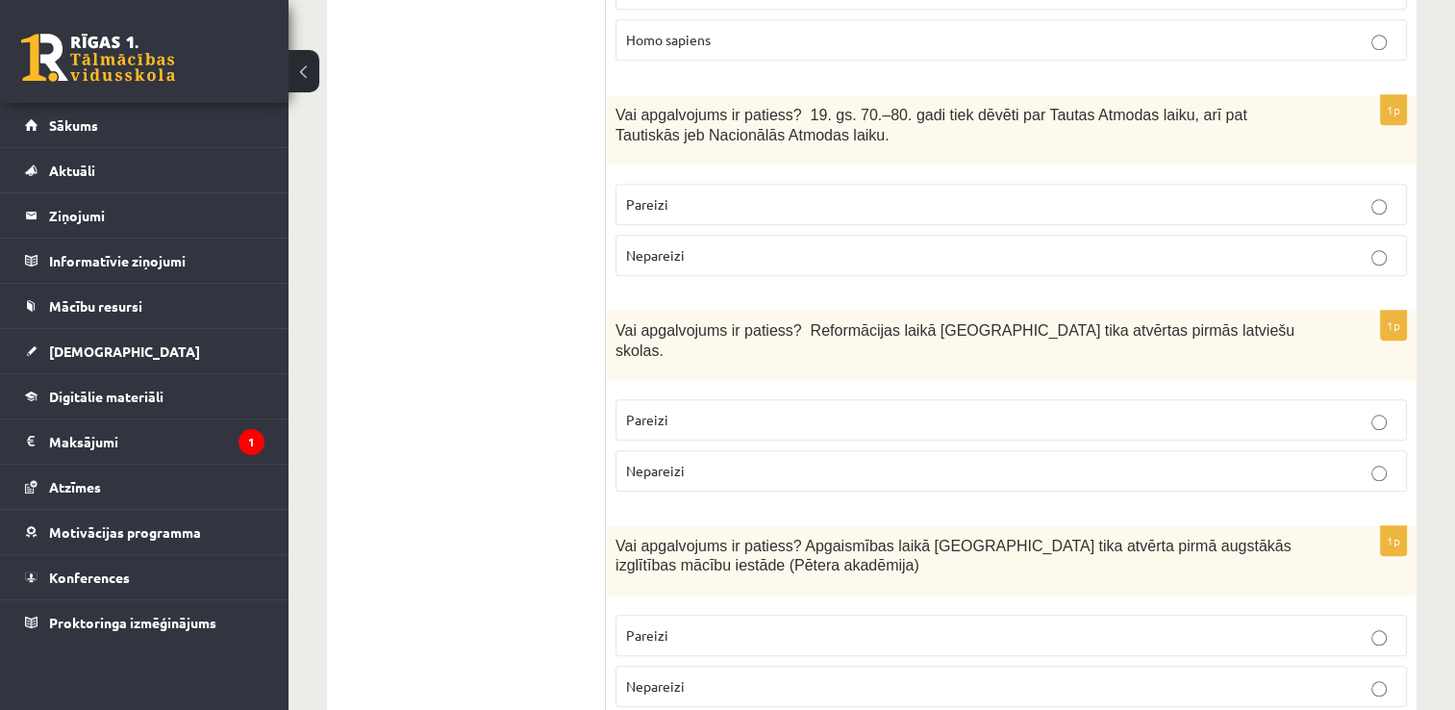
click at [1343, 194] on p "Pareizi" at bounding box center [1011, 204] width 770 height 20
click at [1112, 410] on p "Pareizi" at bounding box center [1011, 420] width 770 height 20
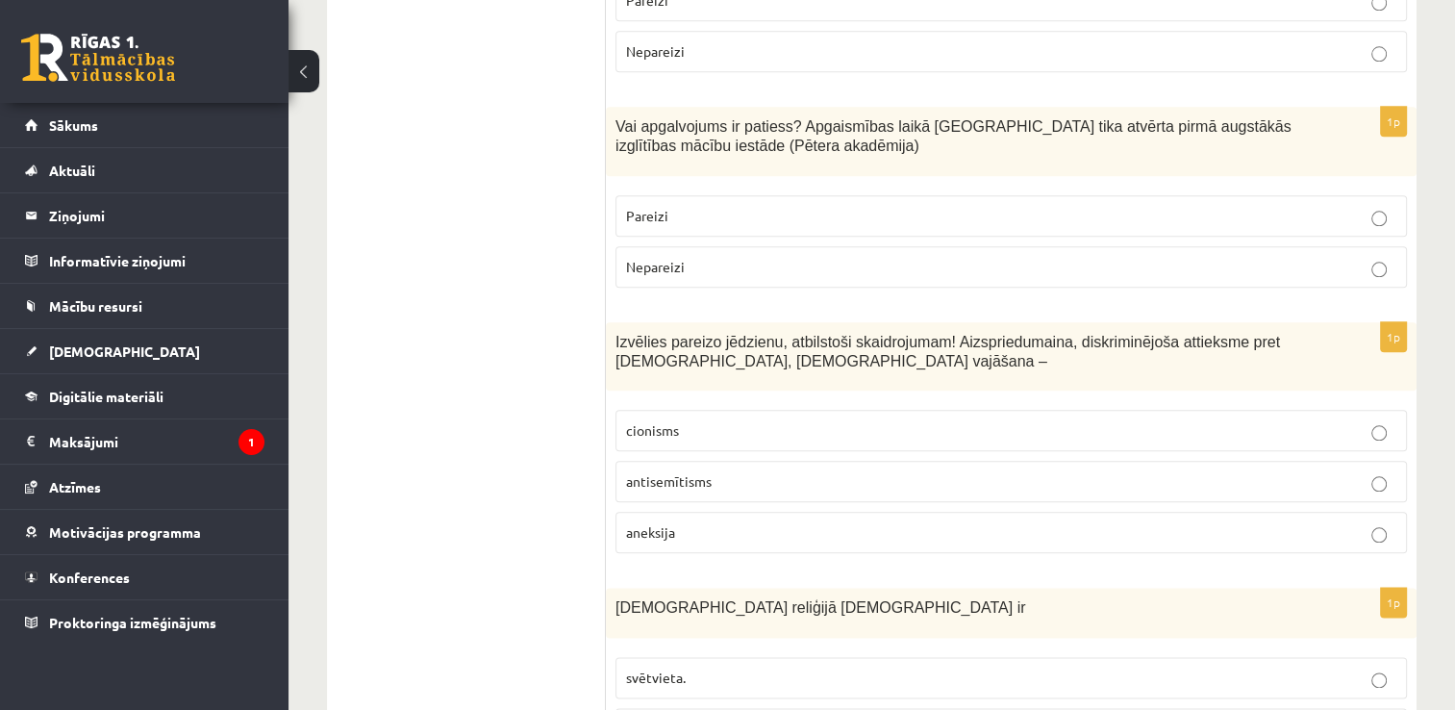
scroll to position [2166, 0]
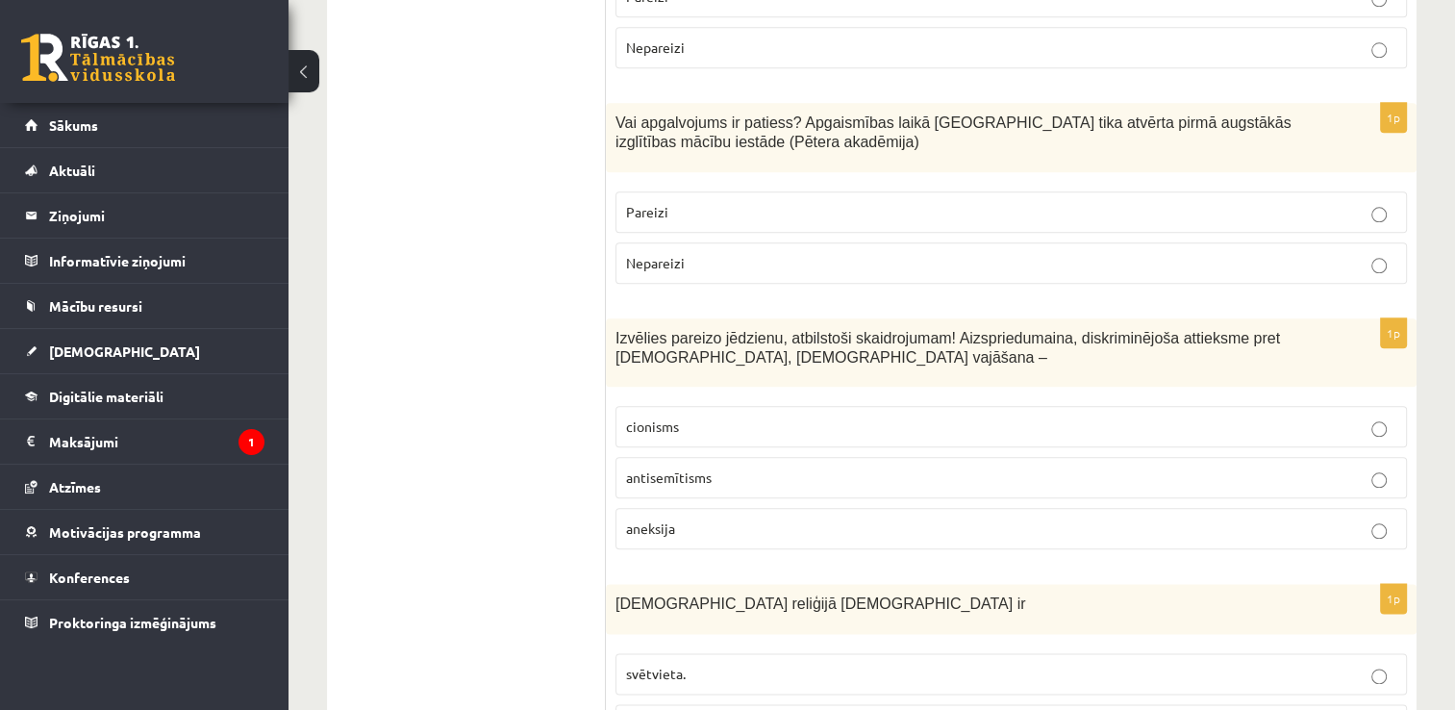
click at [1231, 191] on label "Pareizi" at bounding box center [1010, 211] width 791 height 41
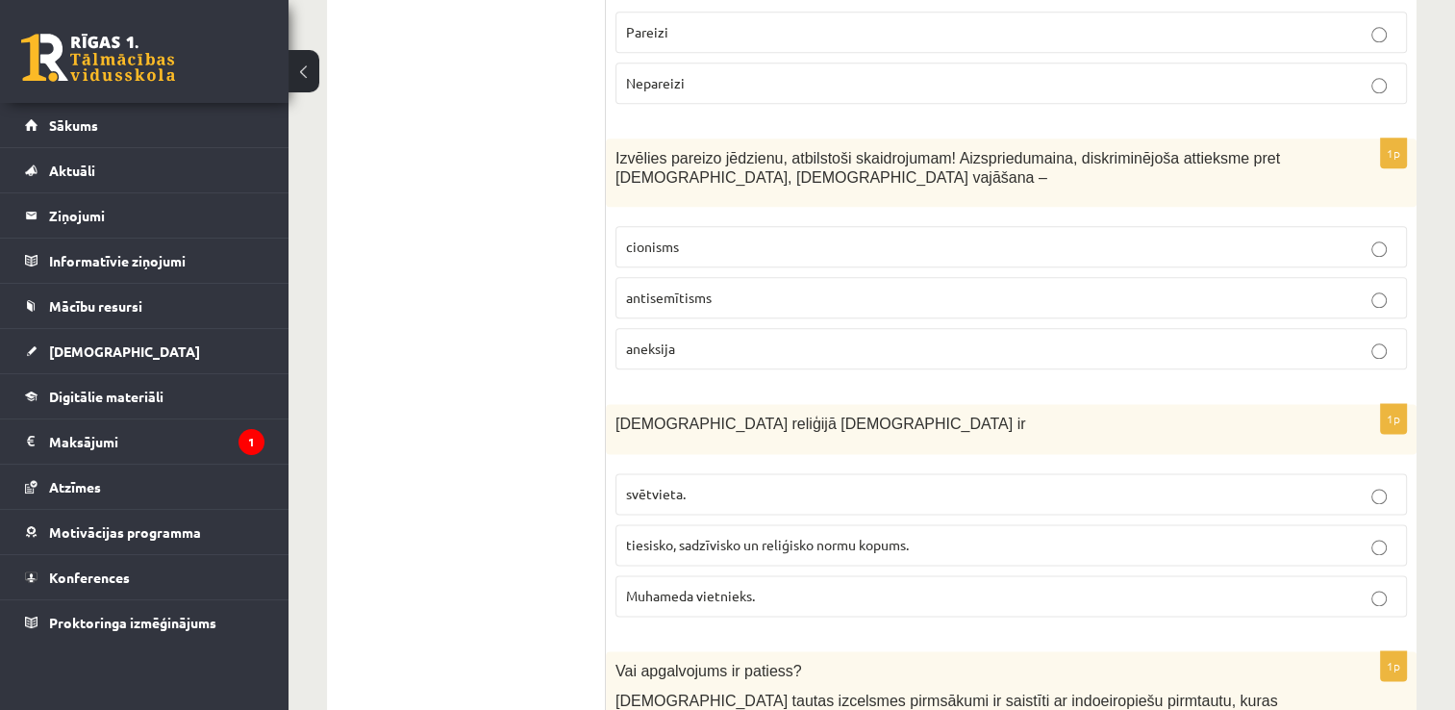
scroll to position [2359, 0]
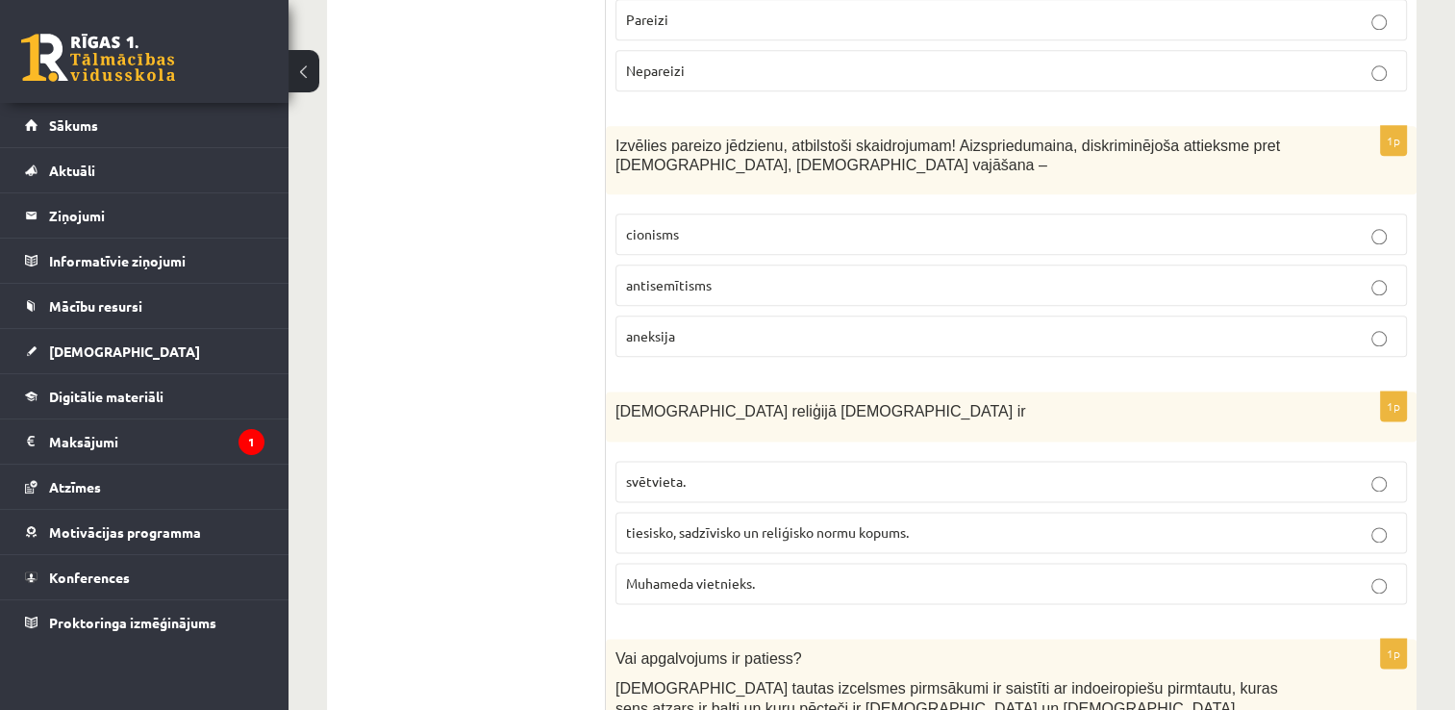
click at [1204, 275] on p "antisemītisms" at bounding box center [1011, 285] width 770 height 20
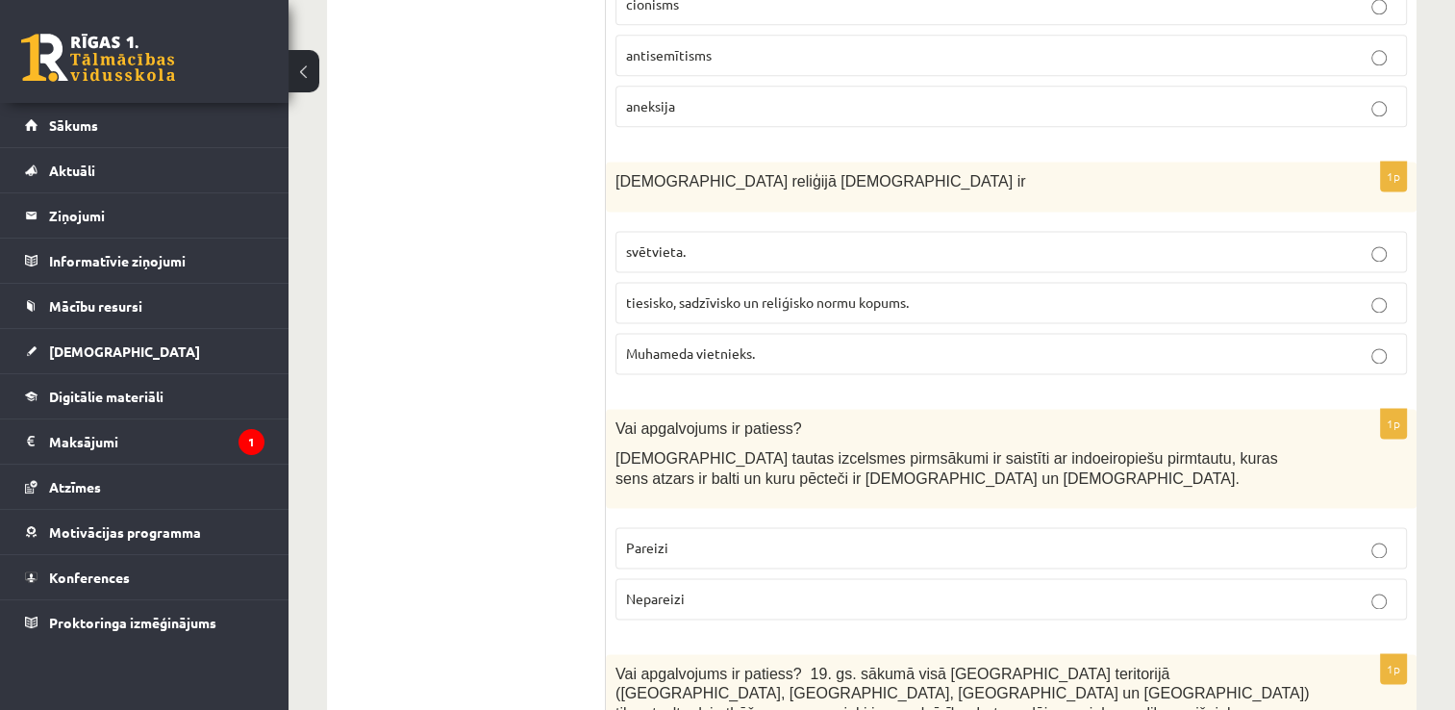
scroll to position [2590, 0]
click at [1250, 281] on label "tiesisko, sadzīvisko un reliģisko normu kopums." at bounding box center [1010, 301] width 791 height 41
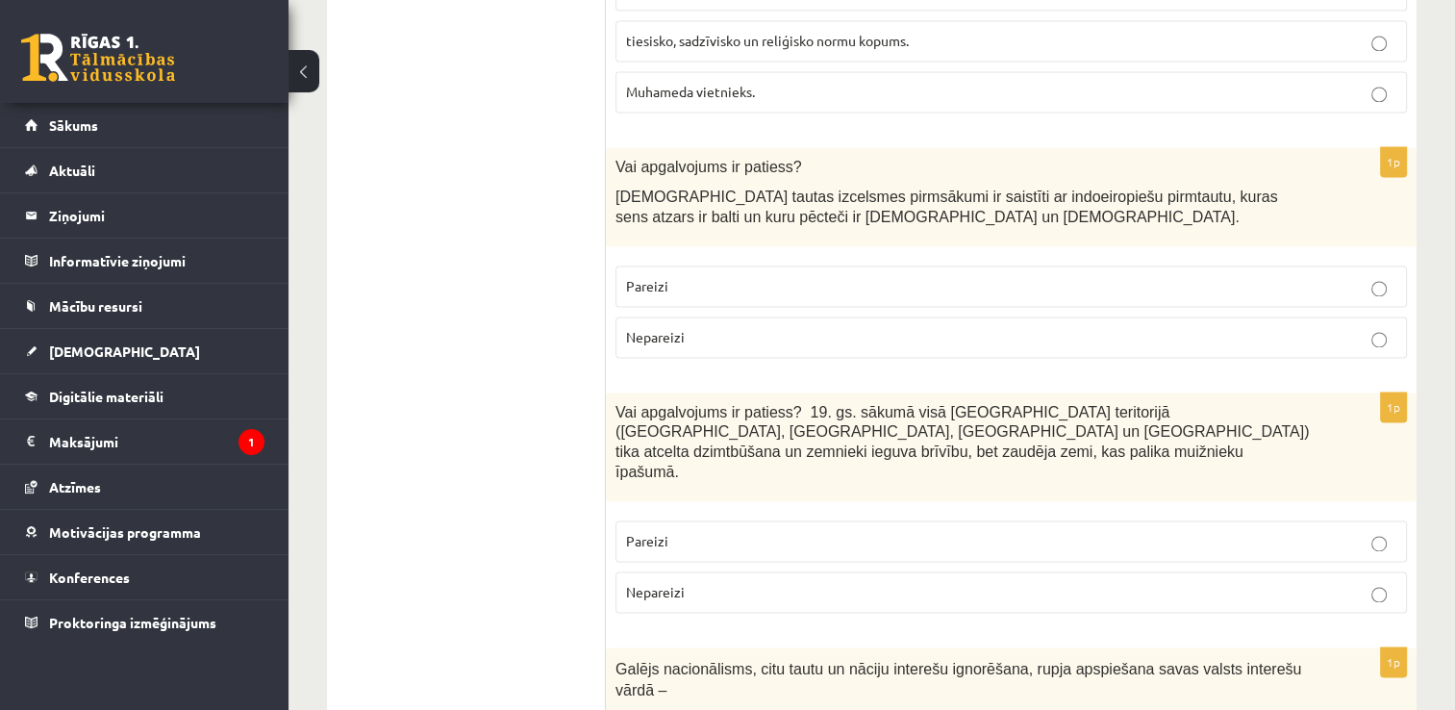
scroll to position [2859, 0]
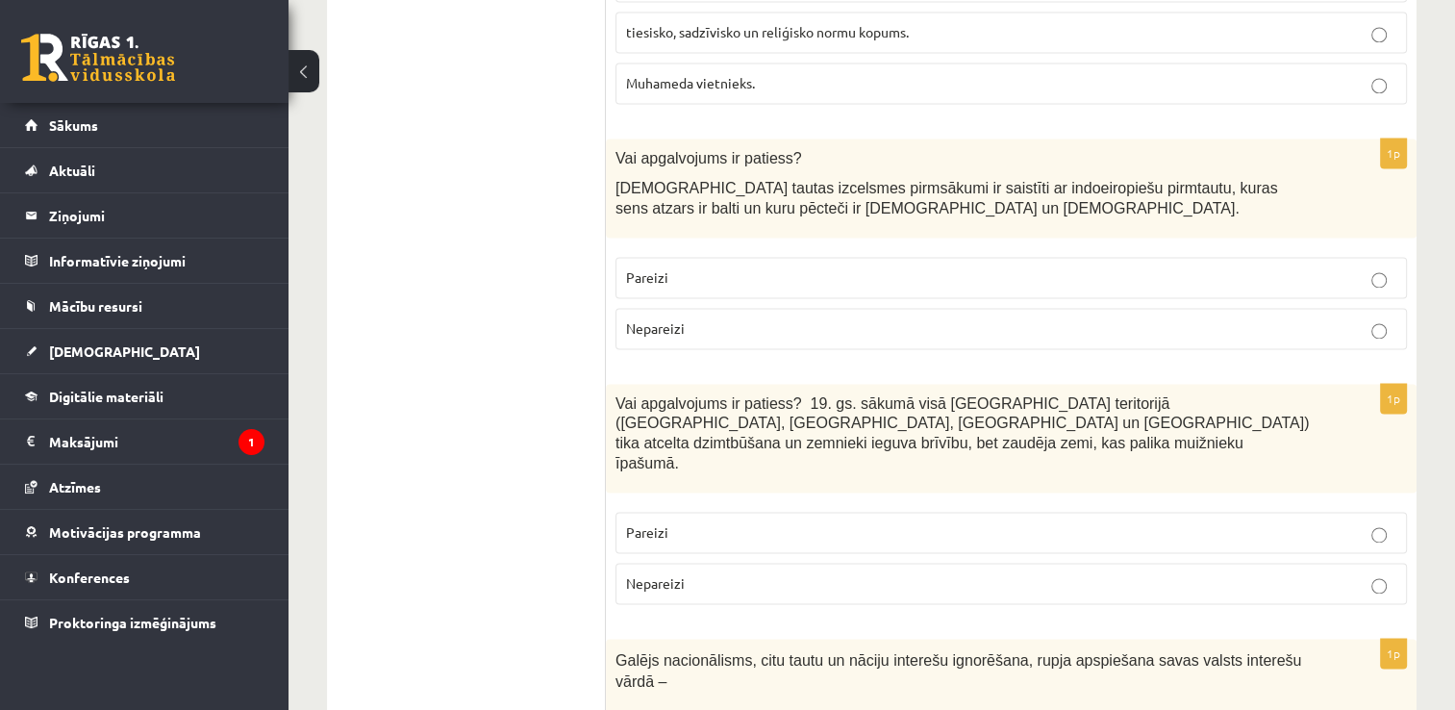
click at [1078, 267] on p "Pareizi" at bounding box center [1011, 277] width 770 height 20
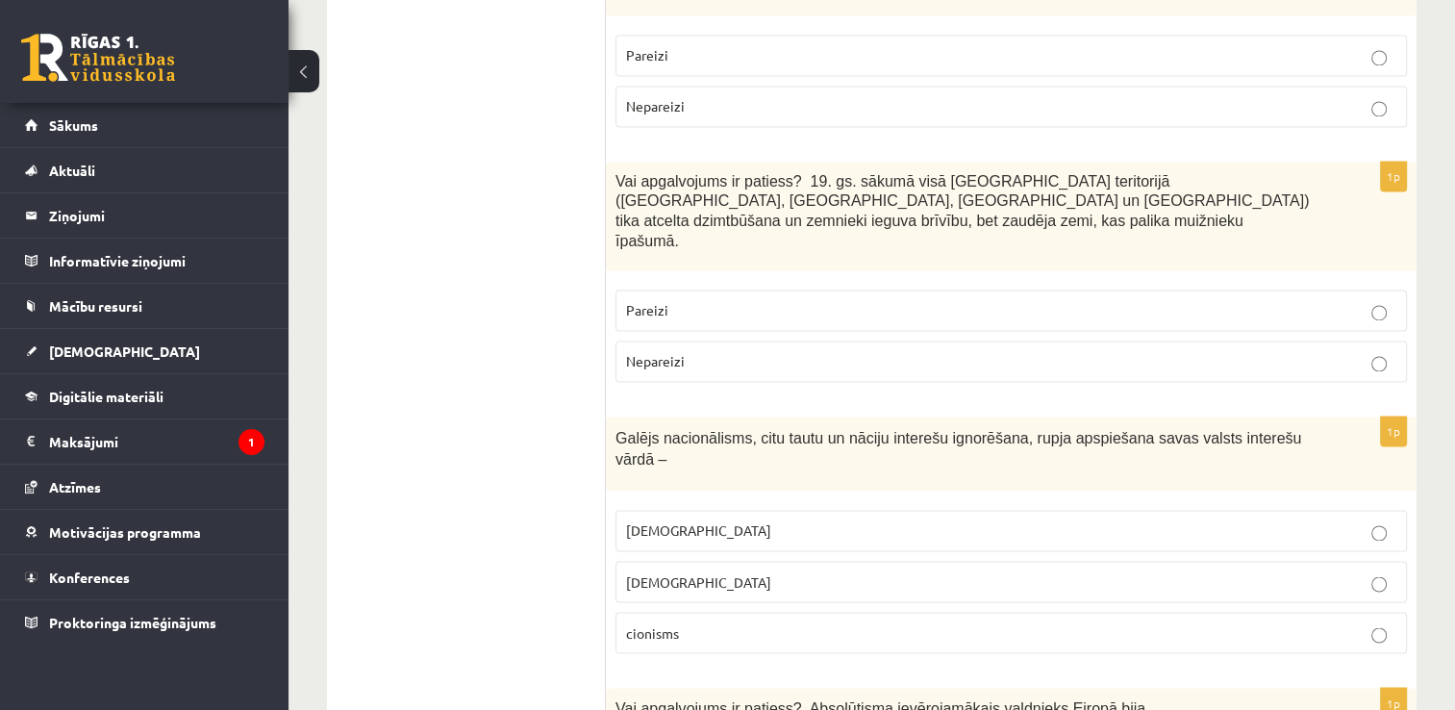
scroll to position [3090, 0]
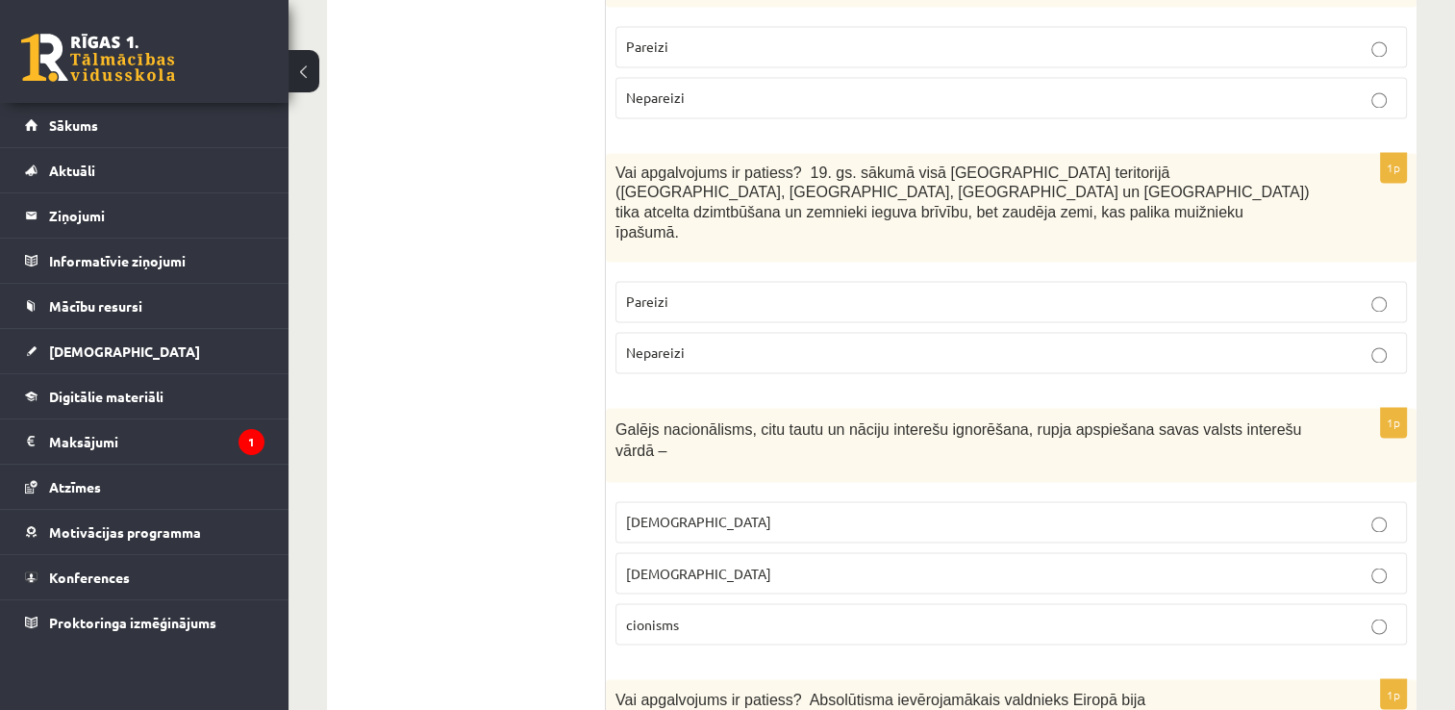
click at [1195, 291] on p "Pareizi" at bounding box center [1011, 301] width 770 height 20
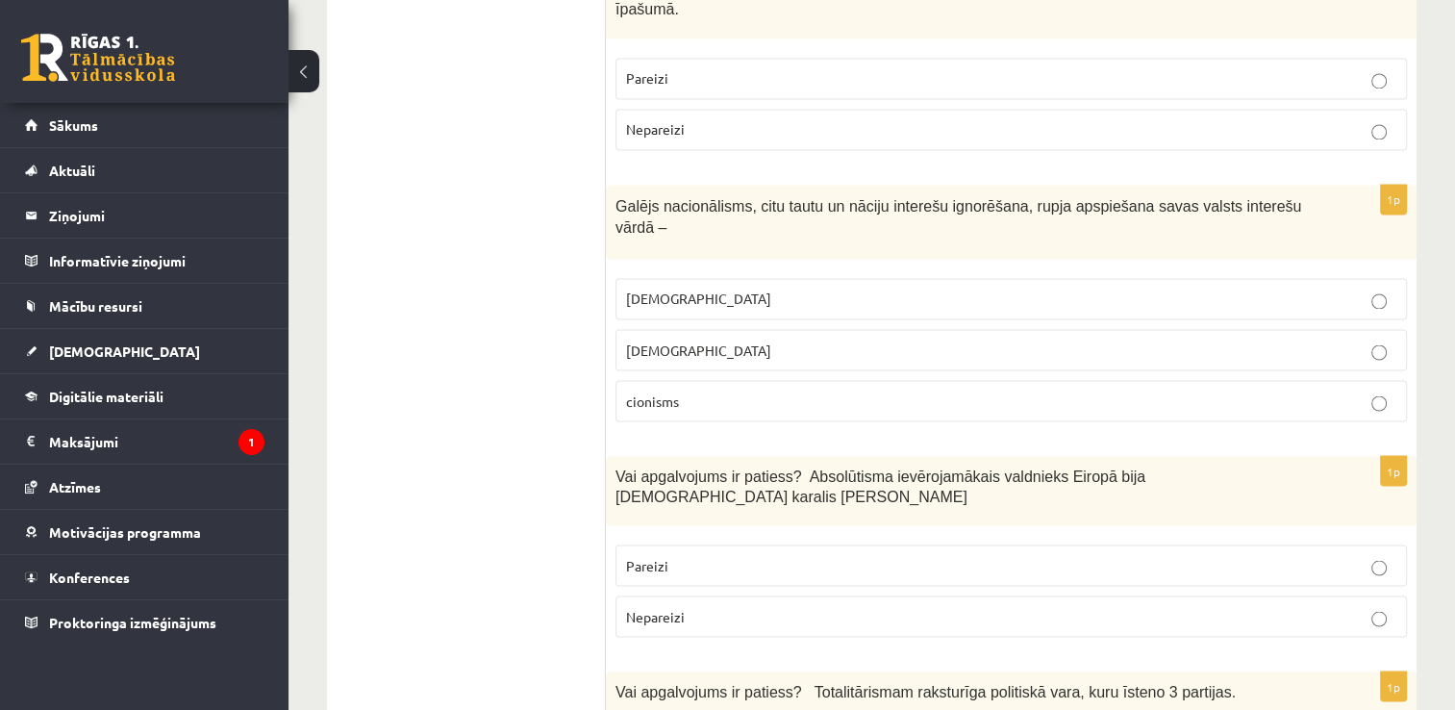
scroll to position [3346, 0]
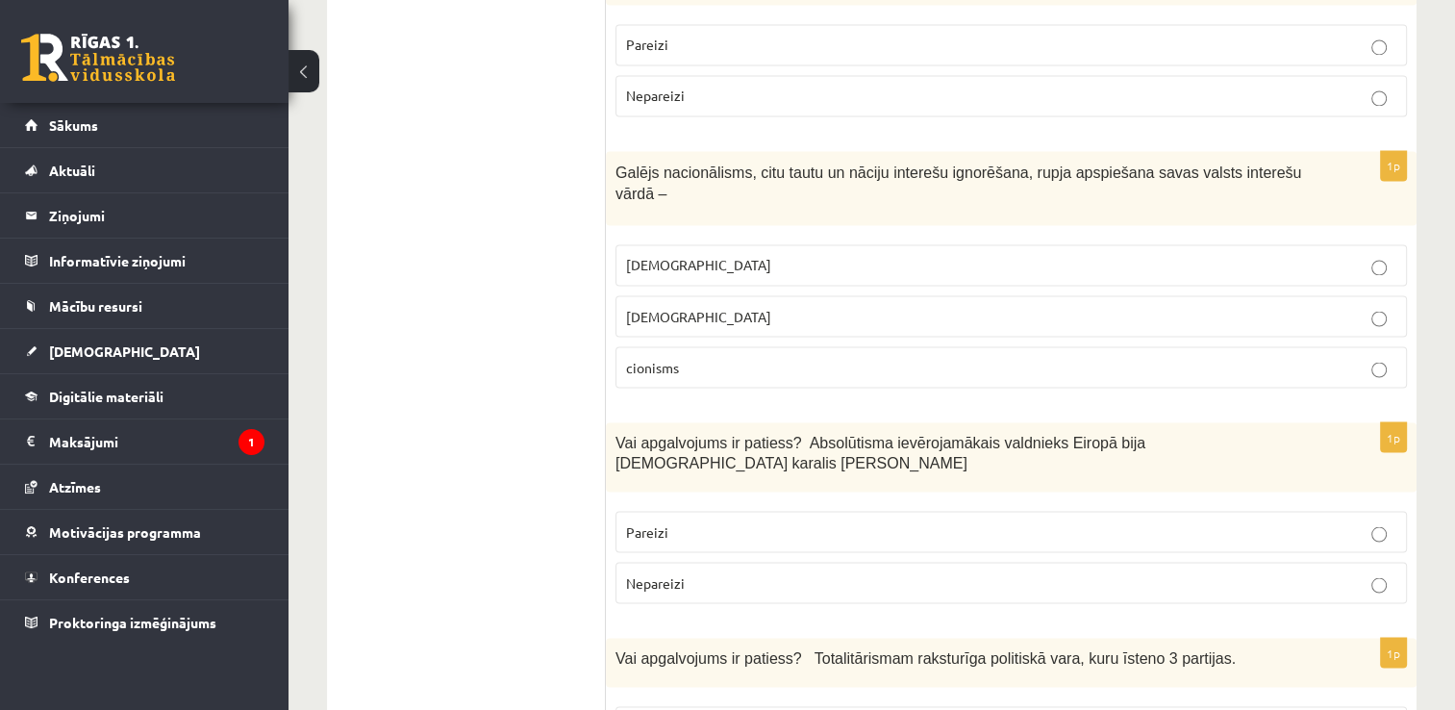
click at [1160, 306] on p "nacionālisms" at bounding box center [1011, 316] width 770 height 20
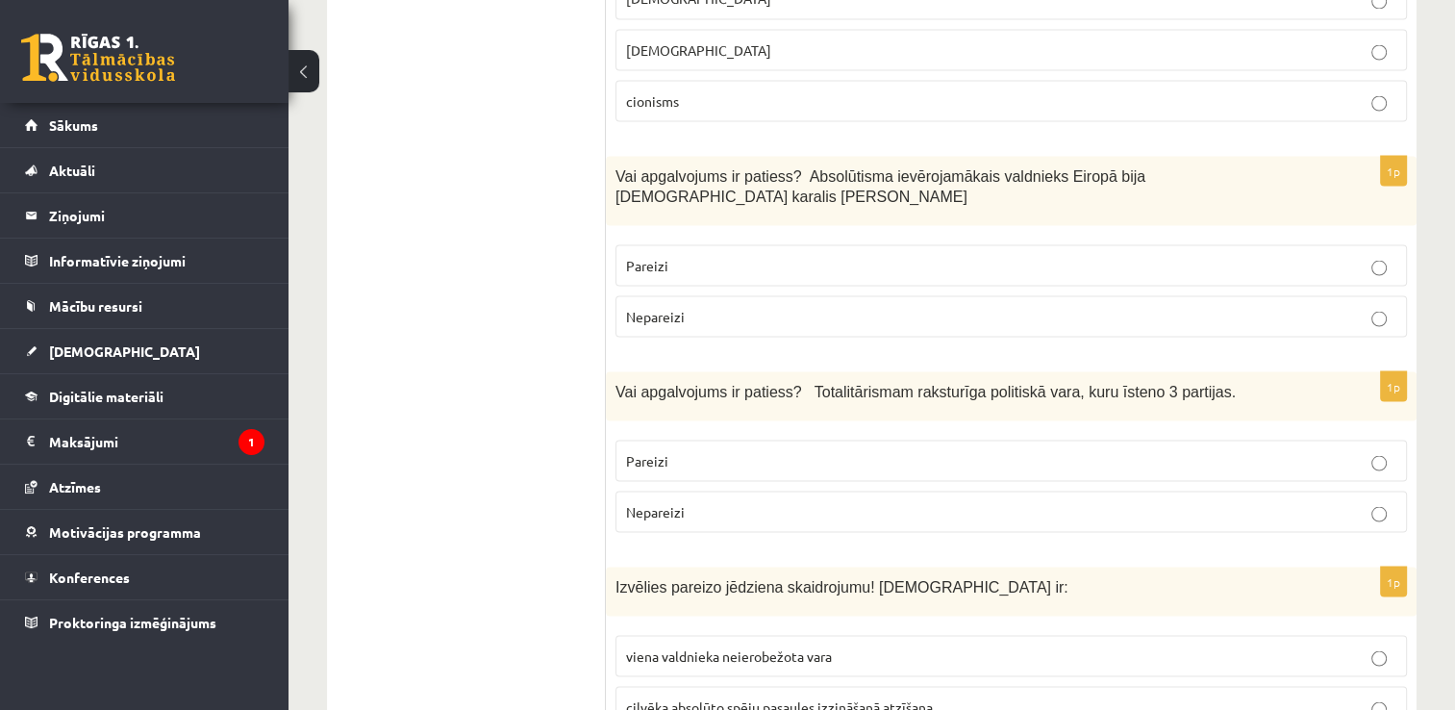
scroll to position [3616, 0]
click at [1255, 252] on p "Pareizi" at bounding box center [1011, 262] width 770 height 20
click at [1250, 498] on p "Nepareizi" at bounding box center [1011, 508] width 770 height 20
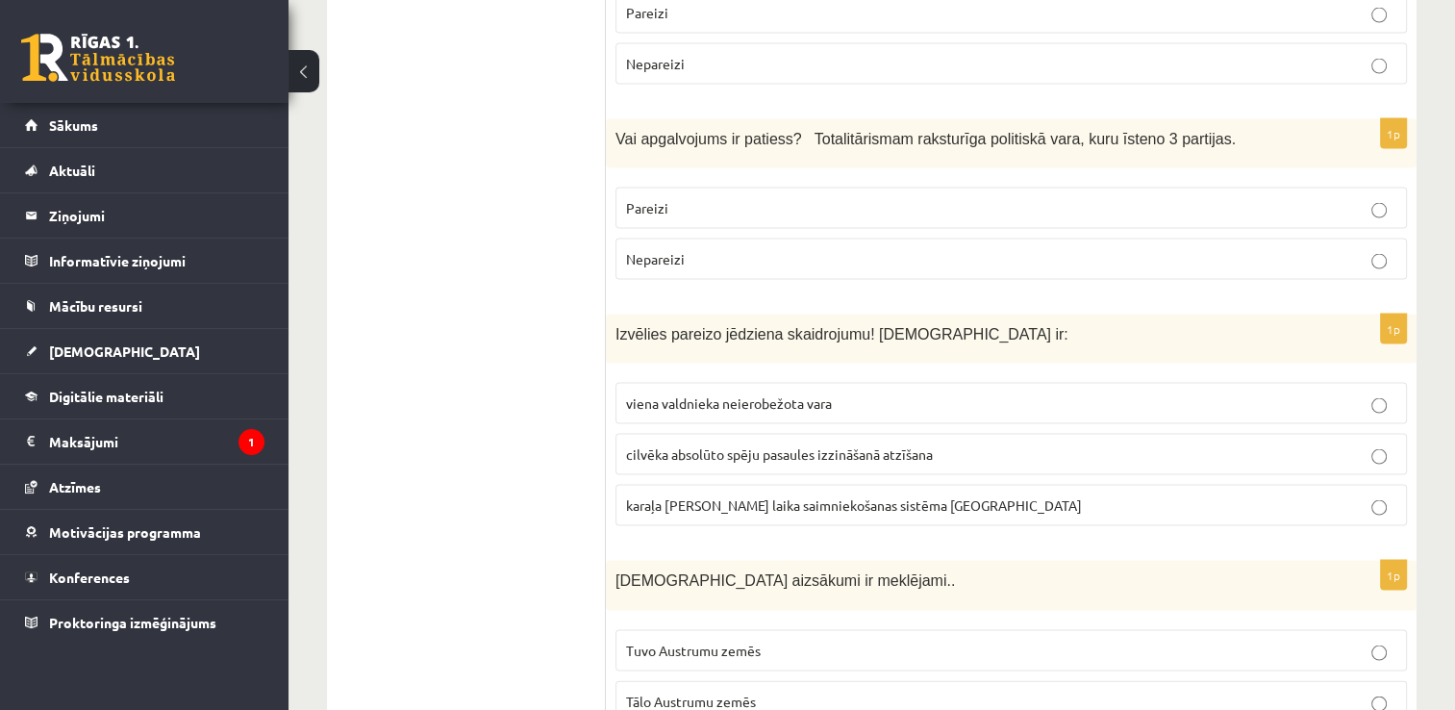
scroll to position [3885, 0]
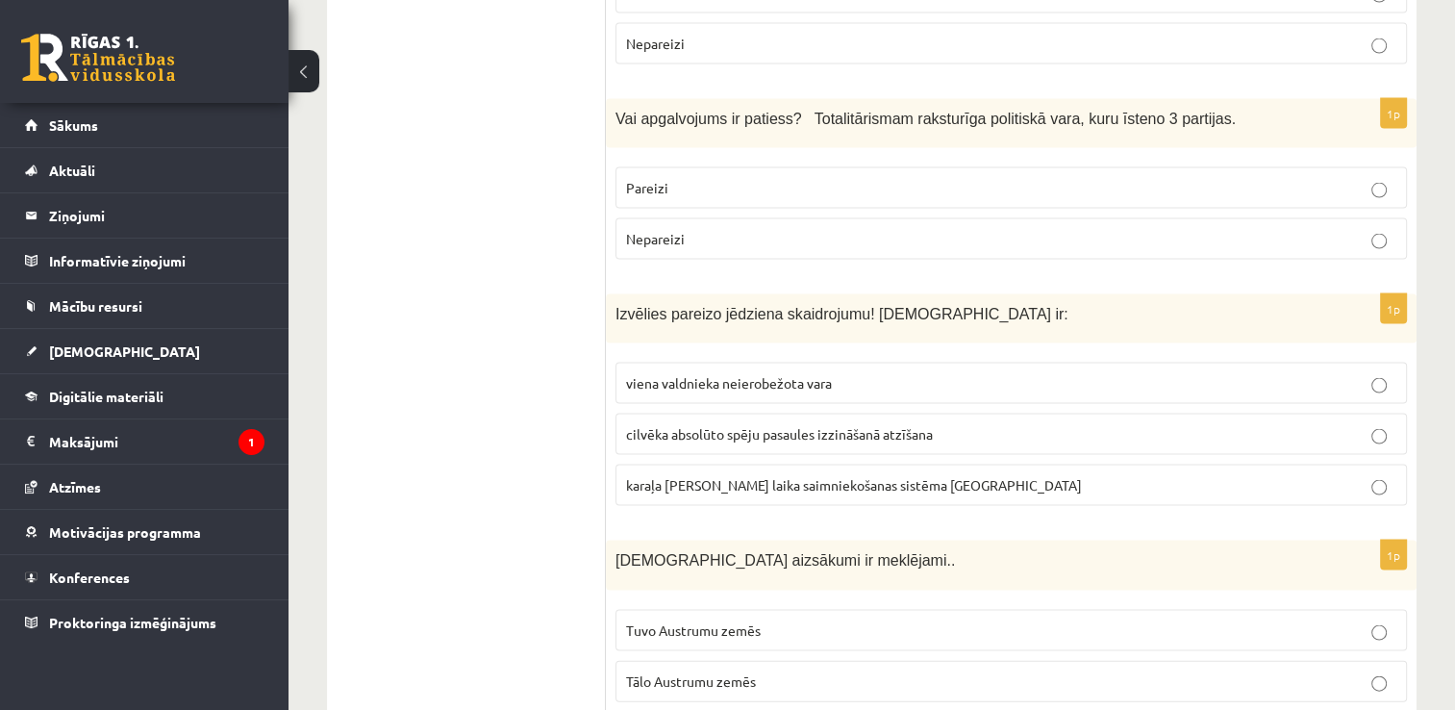
click at [980, 373] on p "viena valdnieka neierobežota vara" at bounding box center [1011, 383] width 770 height 20
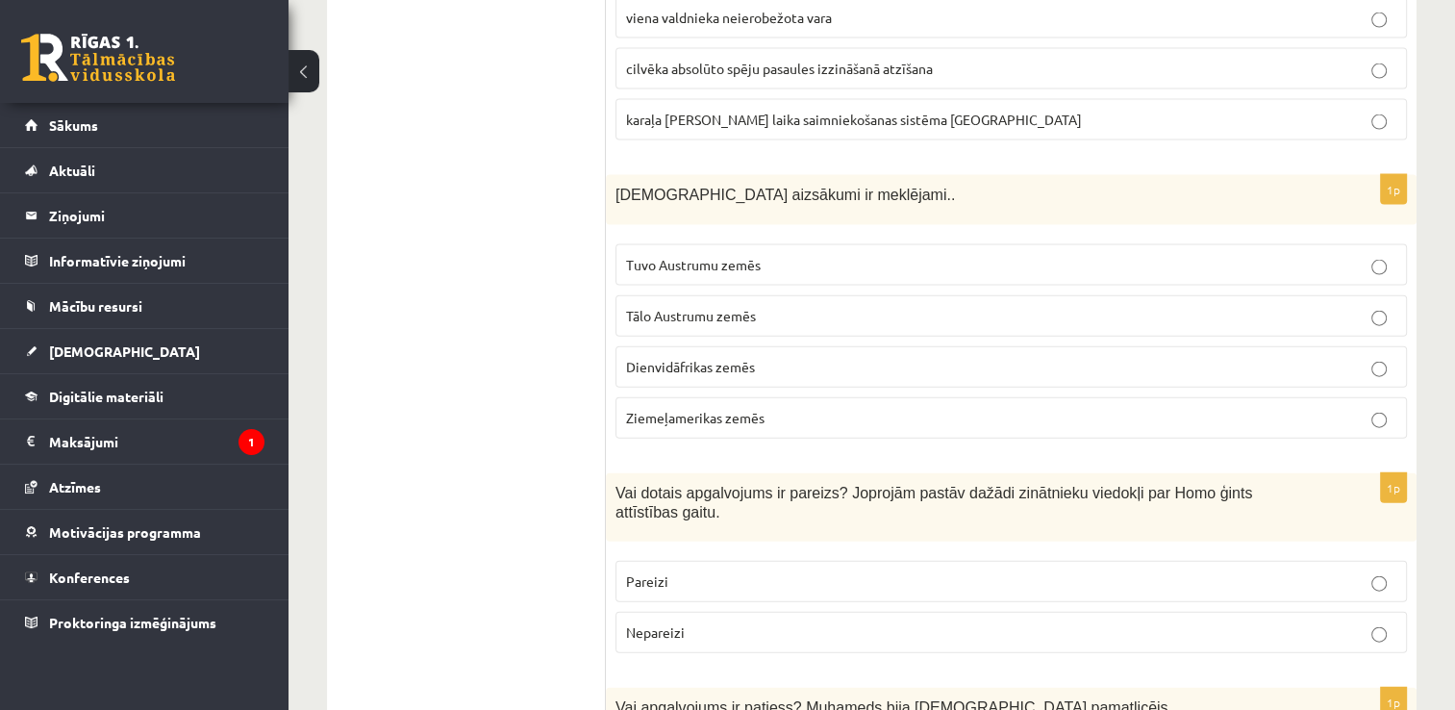
scroll to position [4269, 0]
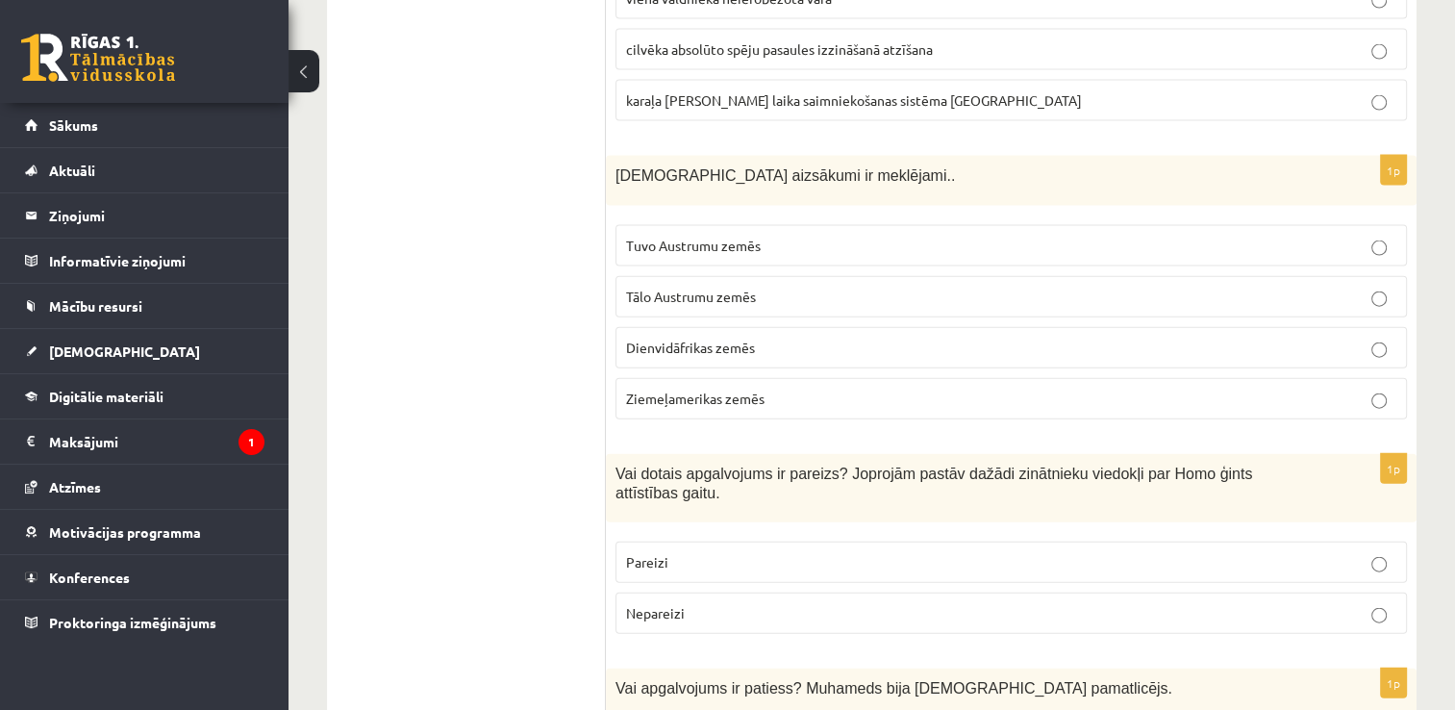
click at [1224, 225] on label "Tuvo Austrumu zemēs" at bounding box center [1010, 245] width 791 height 41
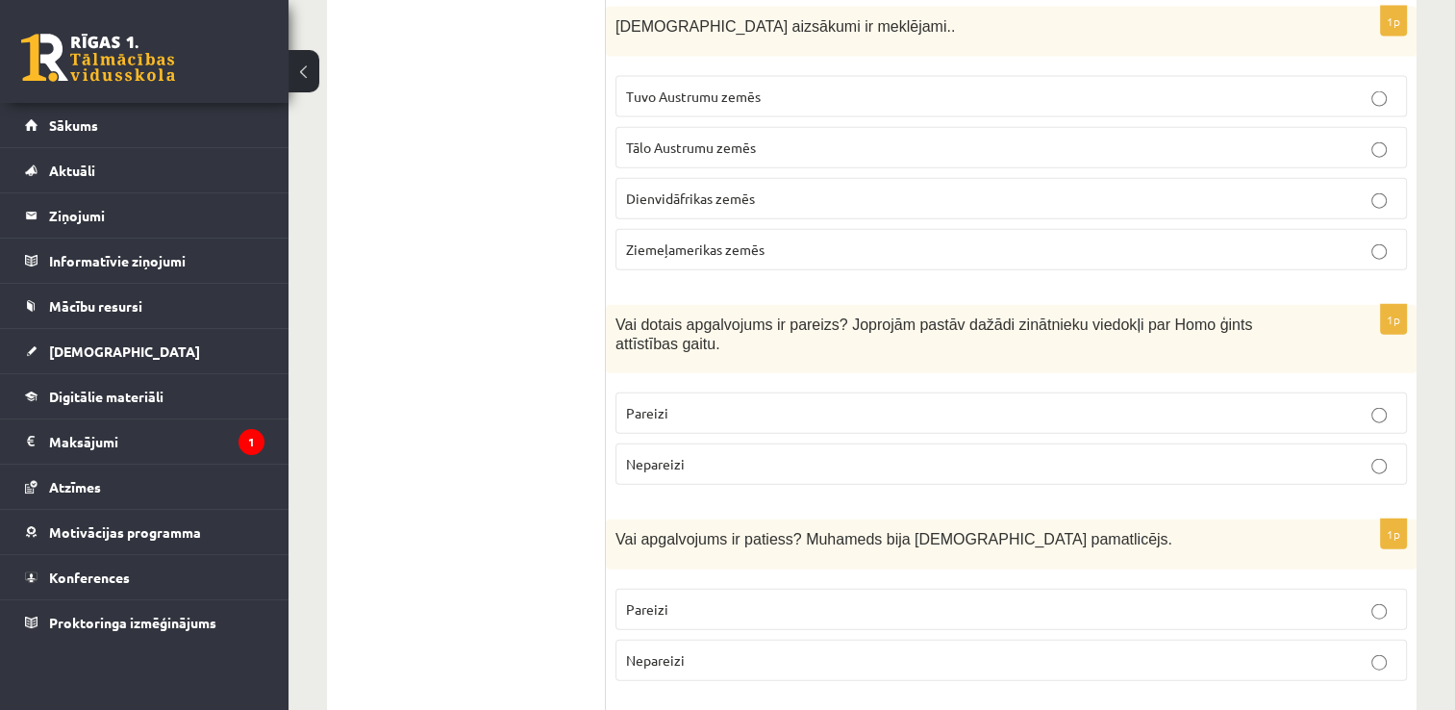
scroll to position [4462, 0]
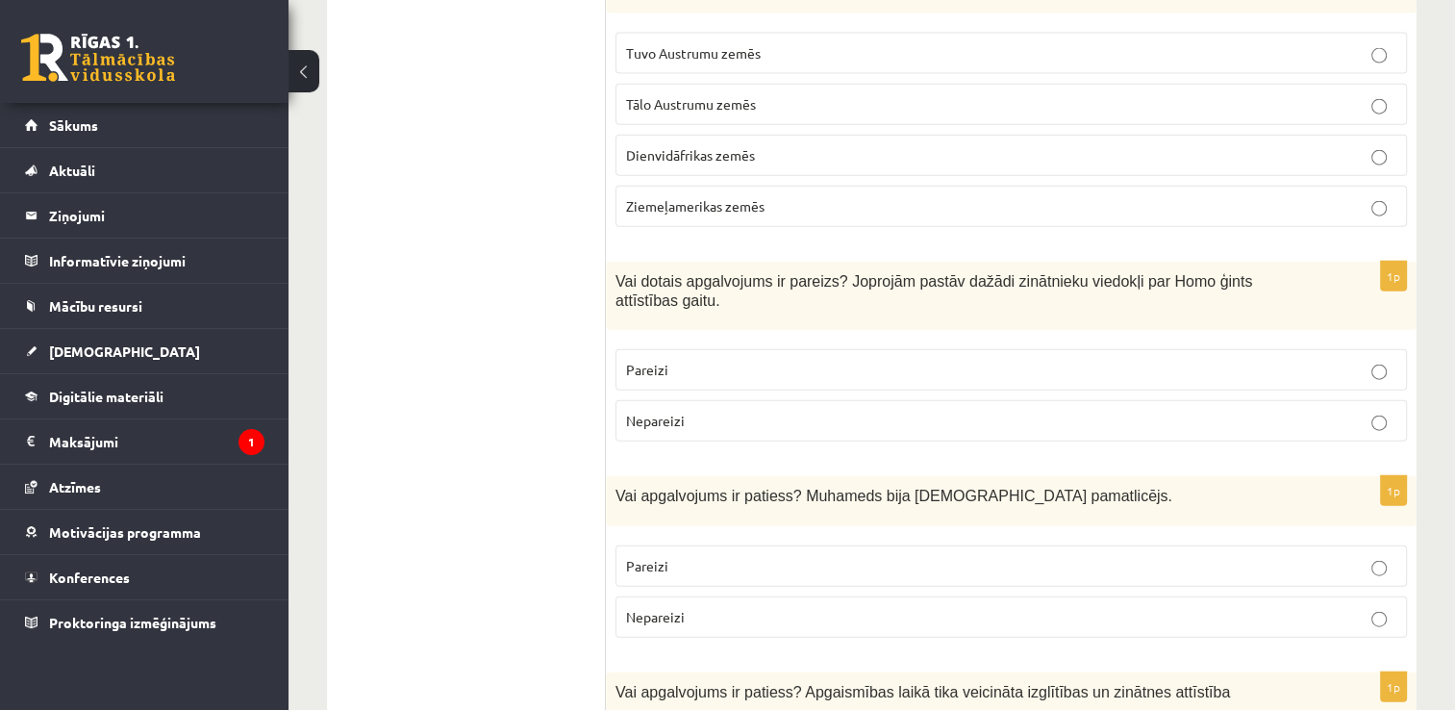
click at [1142, 360] on p "Pareizi" at bounding box center [1011, 370] width 770 height 20
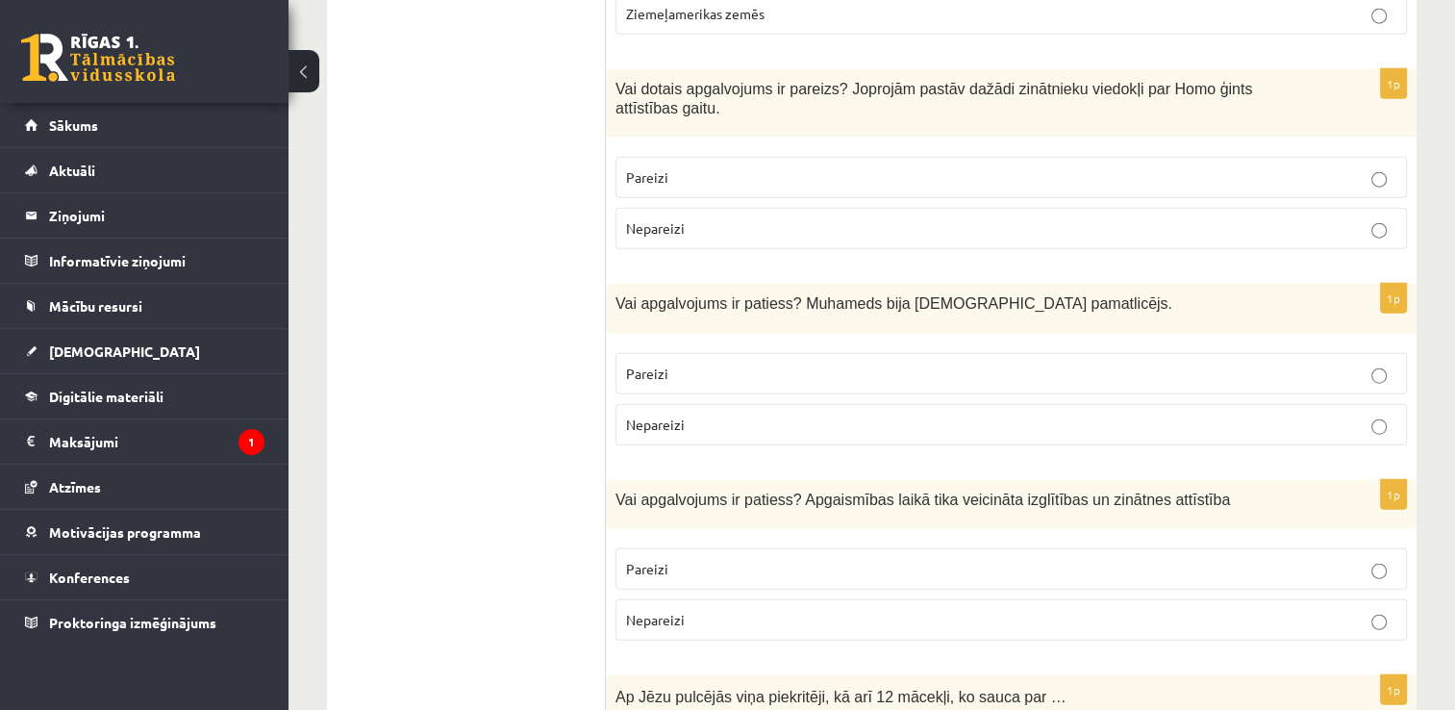
scroll to position [4692, 0]
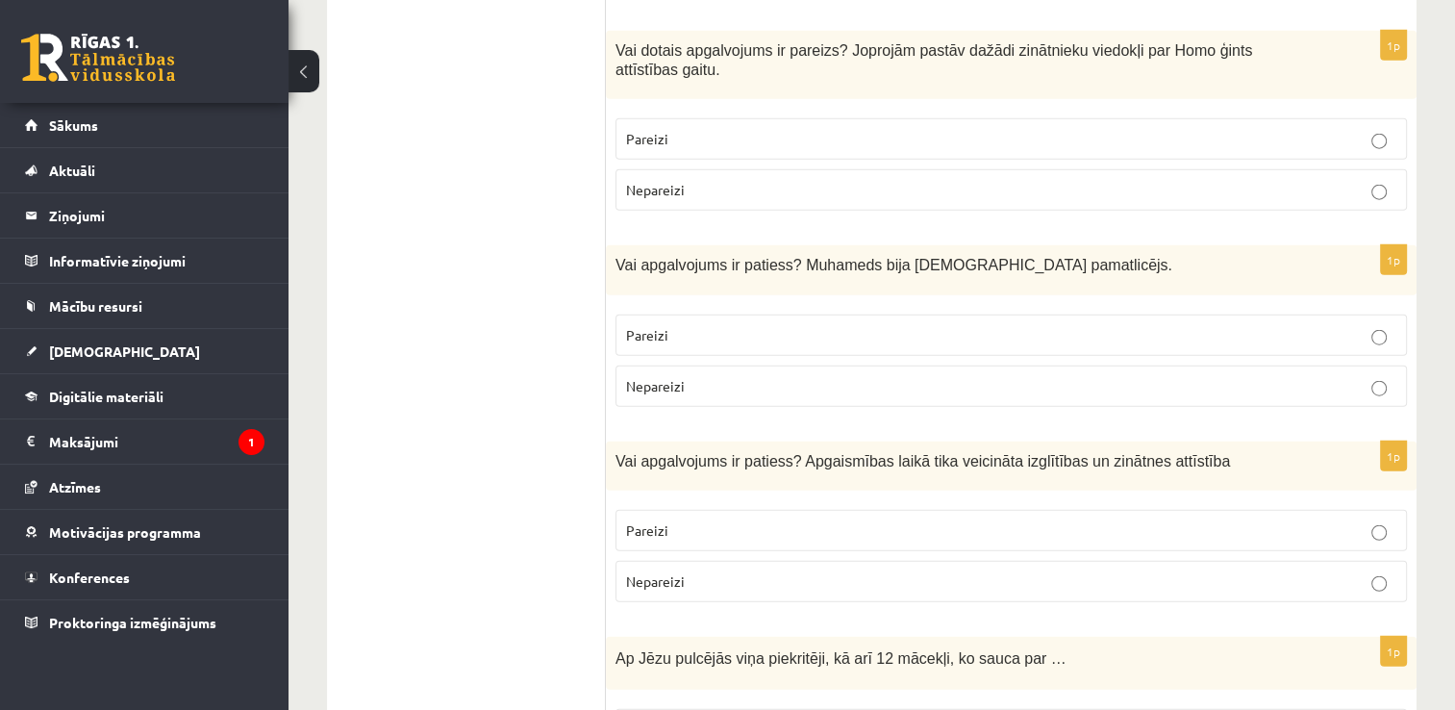
click at [1106, 325] on p "Pareizi" at bounding box center [1011, 335] width 770 height 20
click at [1058, 520] on p "Pareizi" at bounding box center [1011, 530] width 770 height 20
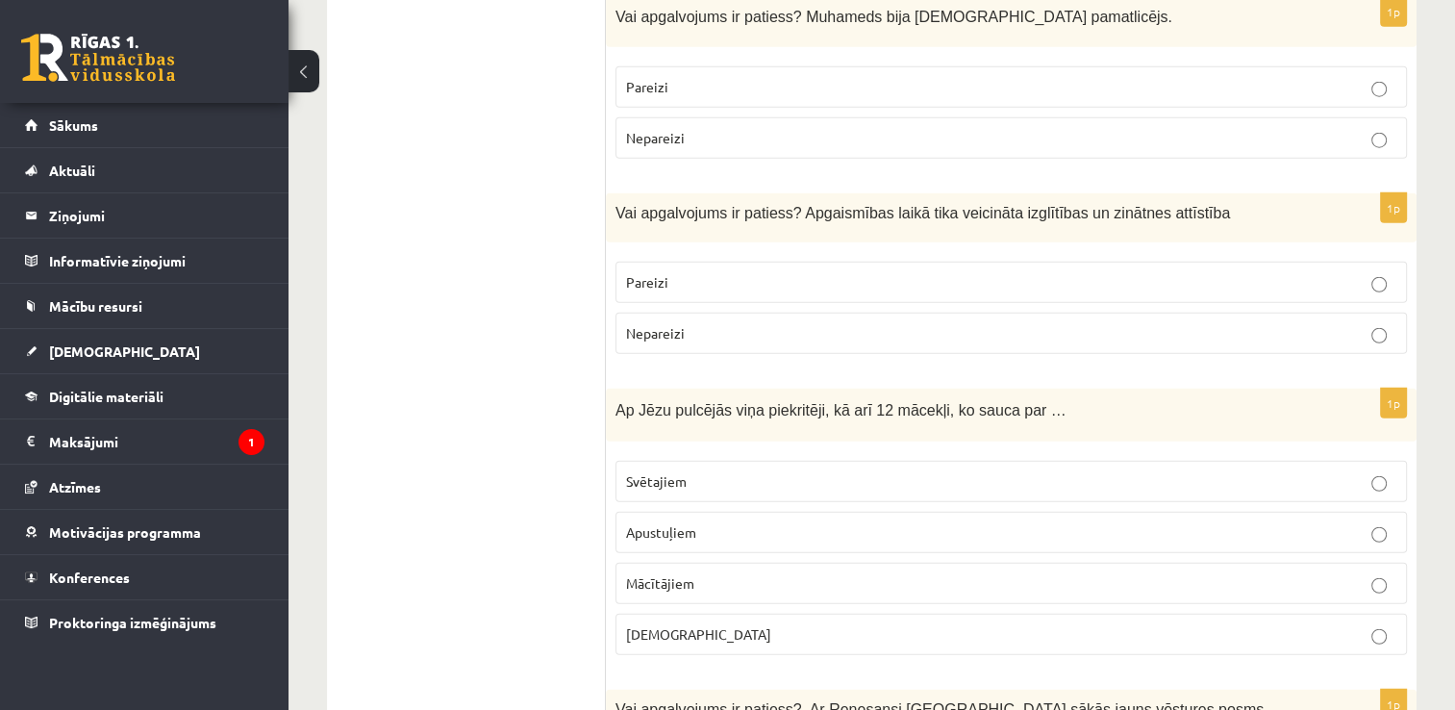
scroll to position [4962, 0]
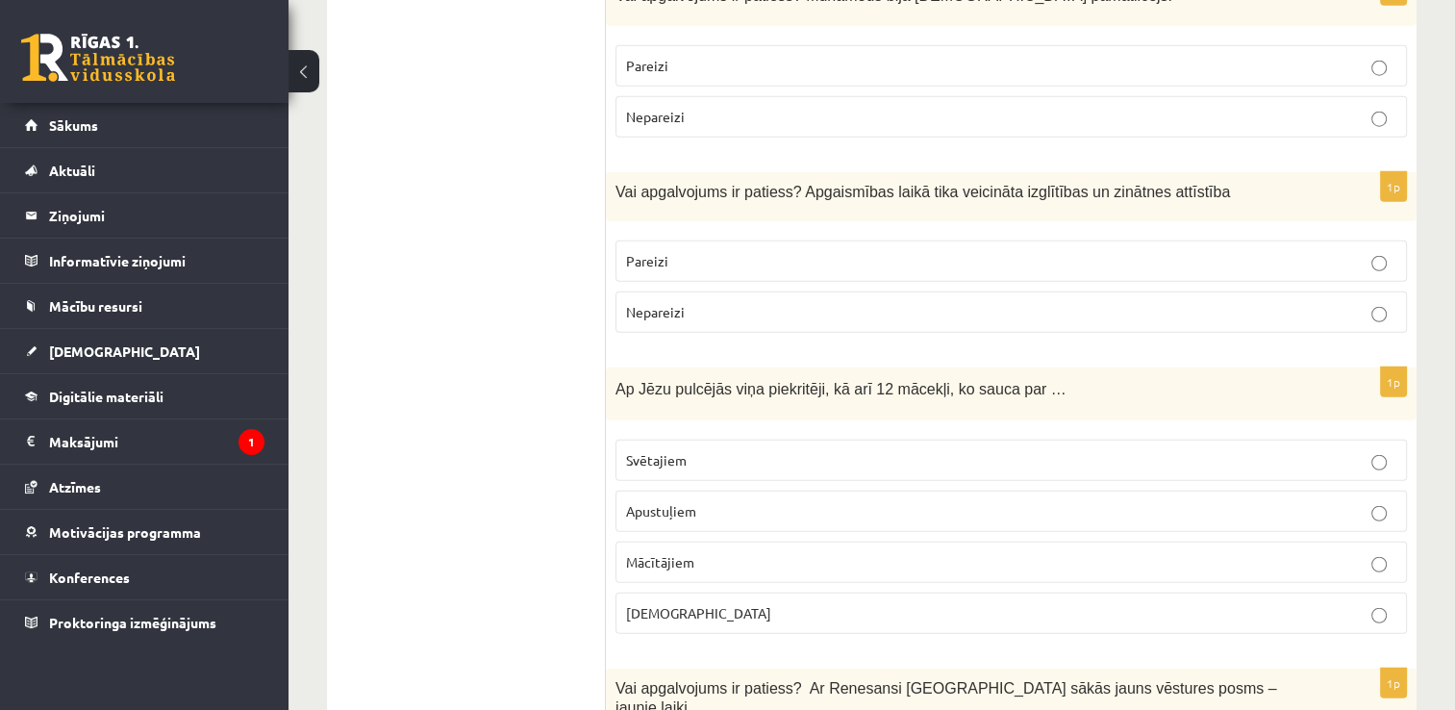
click at [917, 501] on p "Apustuļiem" at bounding box center [1011, 511] width 770 height 20
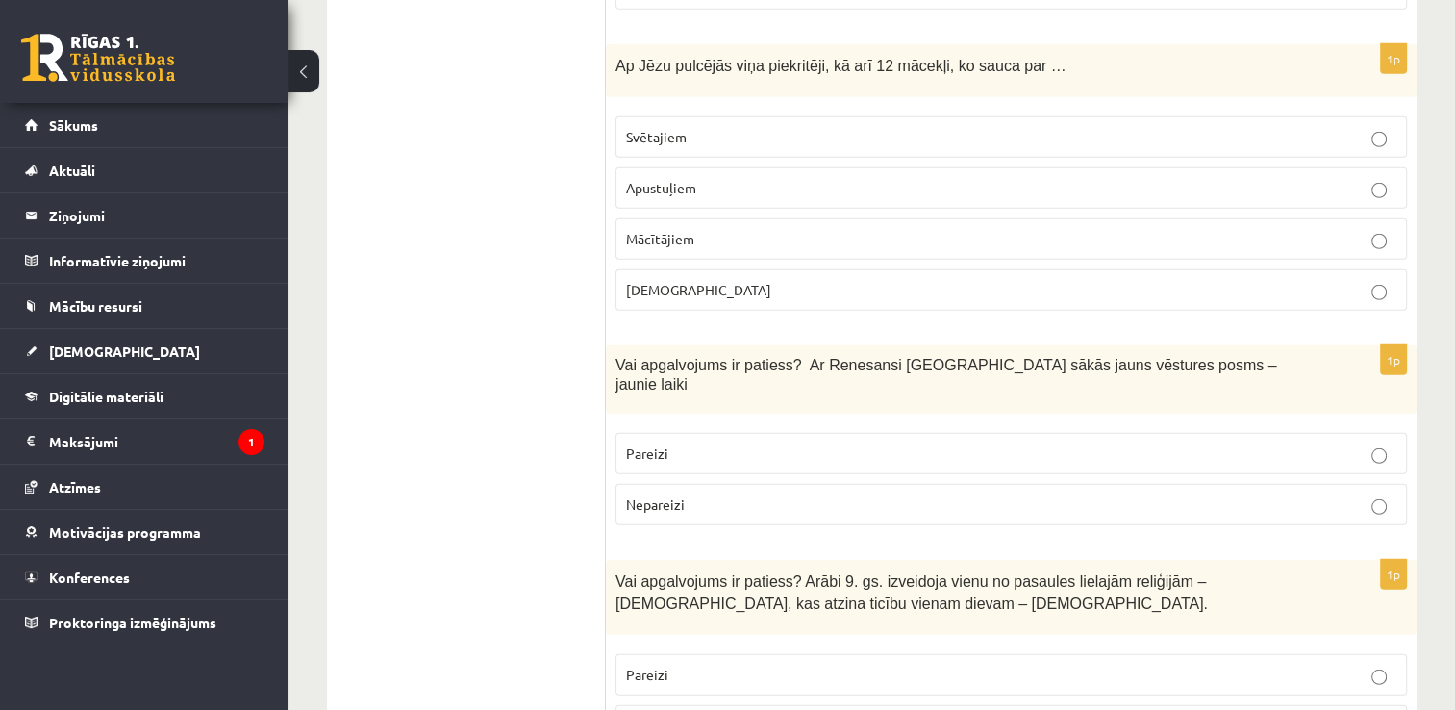
scroll to position [5308, 0]
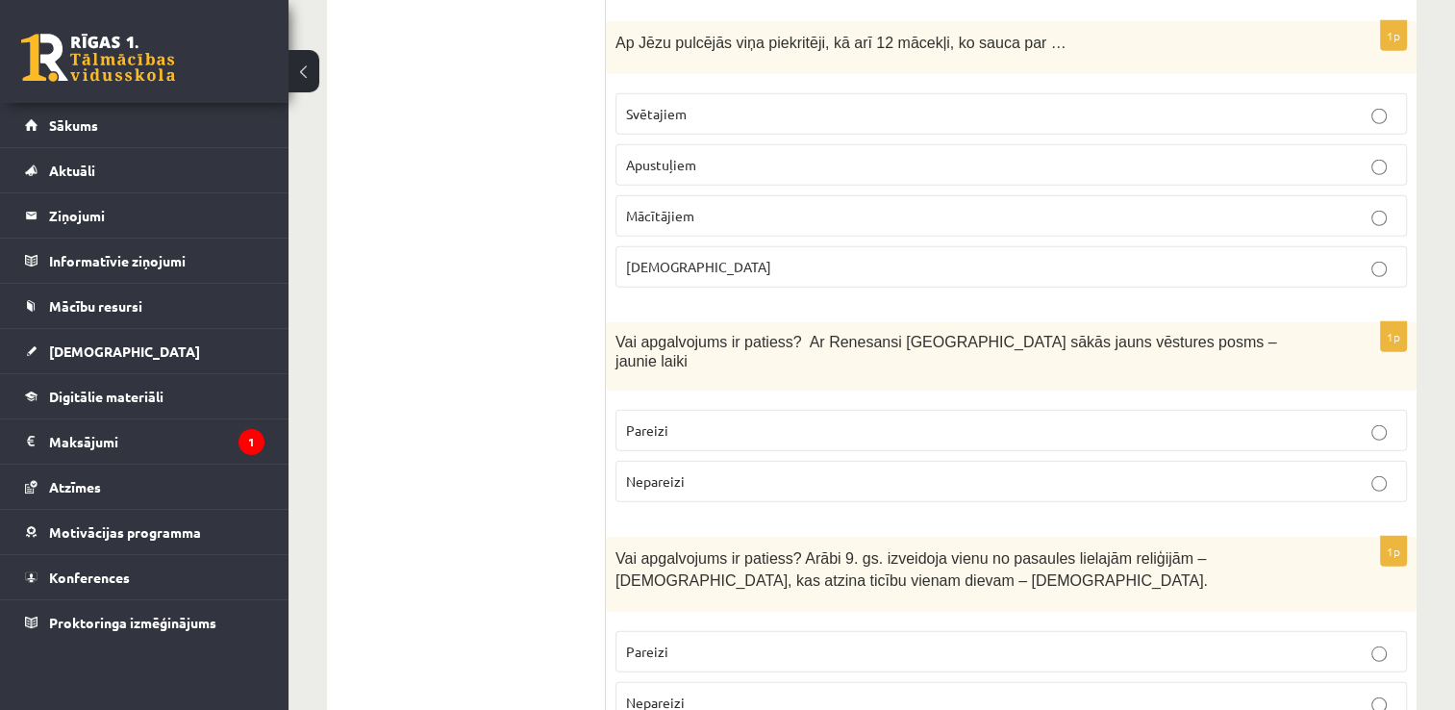
click at [1278, 641] on p "Pareizi" at bounding box center [1011, 651] width 770 height 20
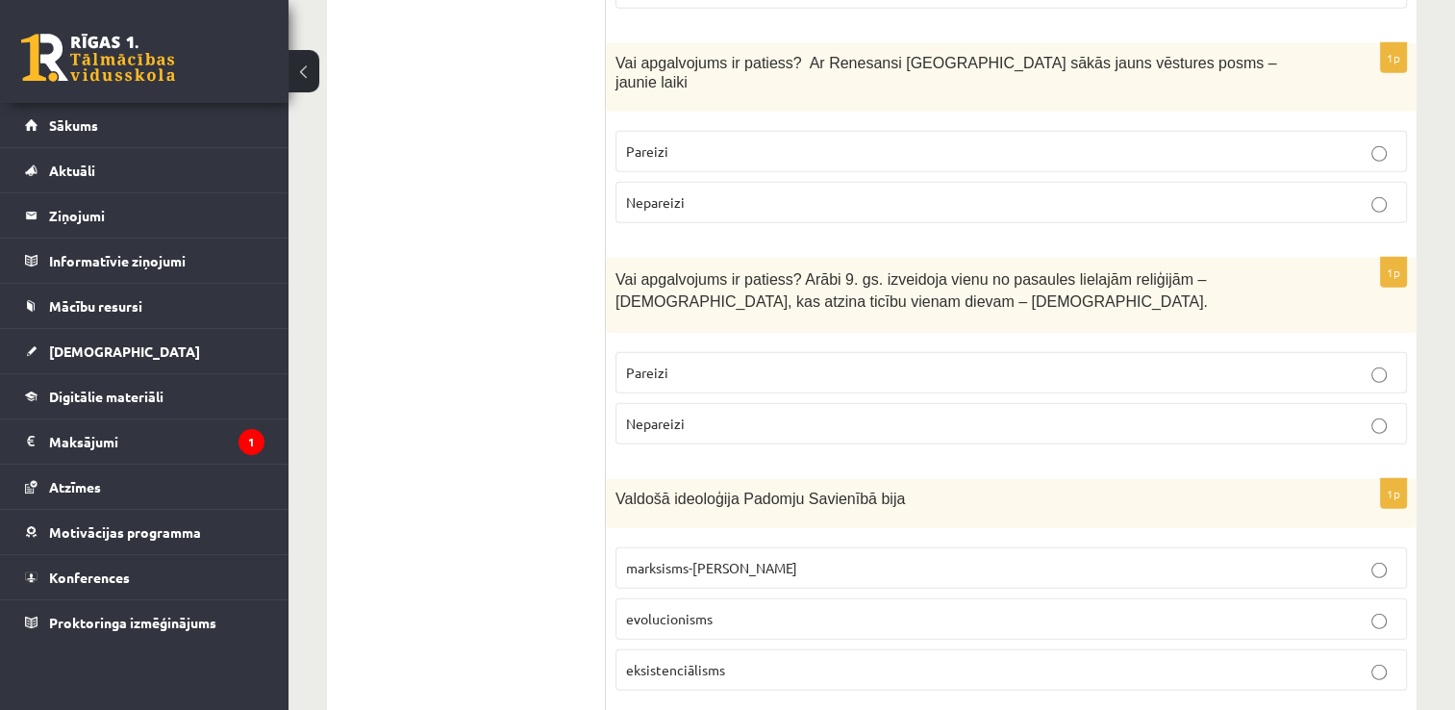
scroll to position [5616, 0]
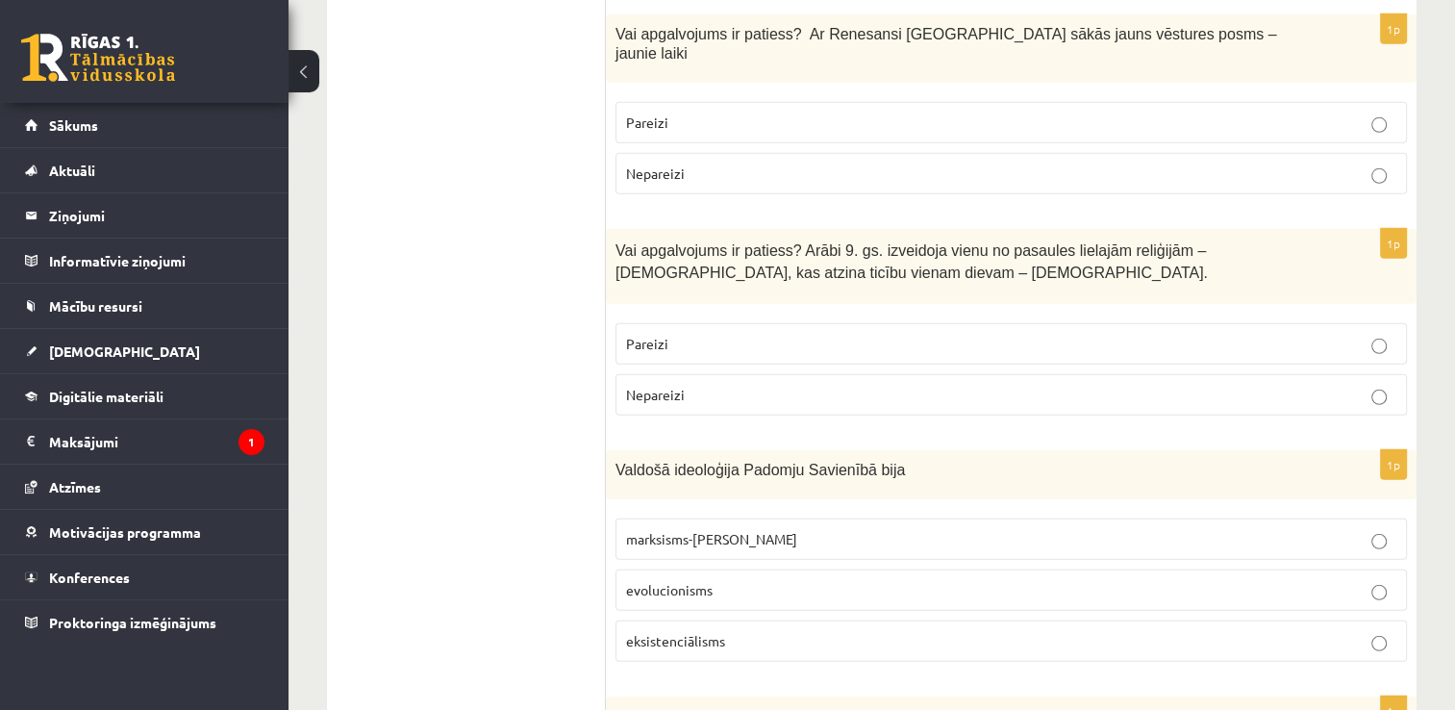
click at [1249, 518] on label "marksisms-ļeņinisms" at bounding box center [1010, 538] width 791 height 41
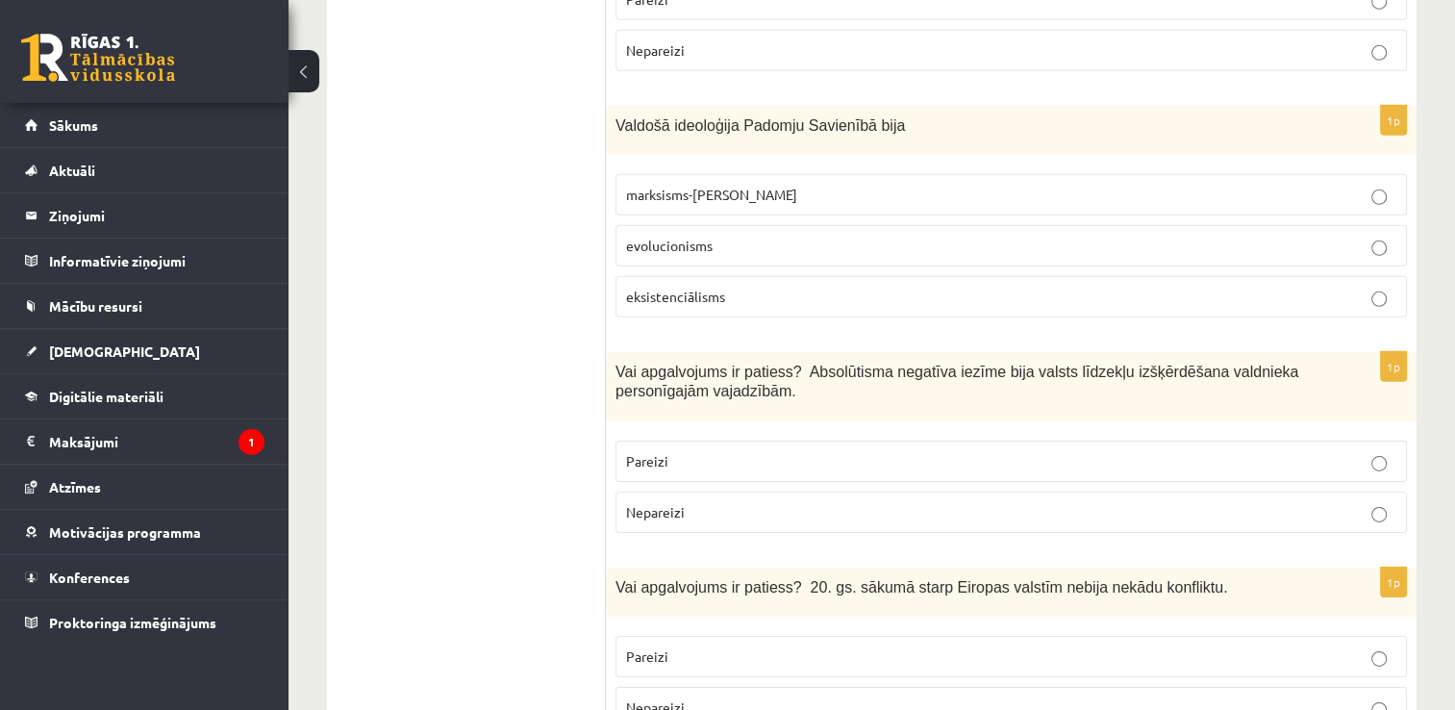
scroll to position [5962, 0]
click at [984, 489] on label "Nepareizi" at bounding box center [1010, 509] width 791 height 41
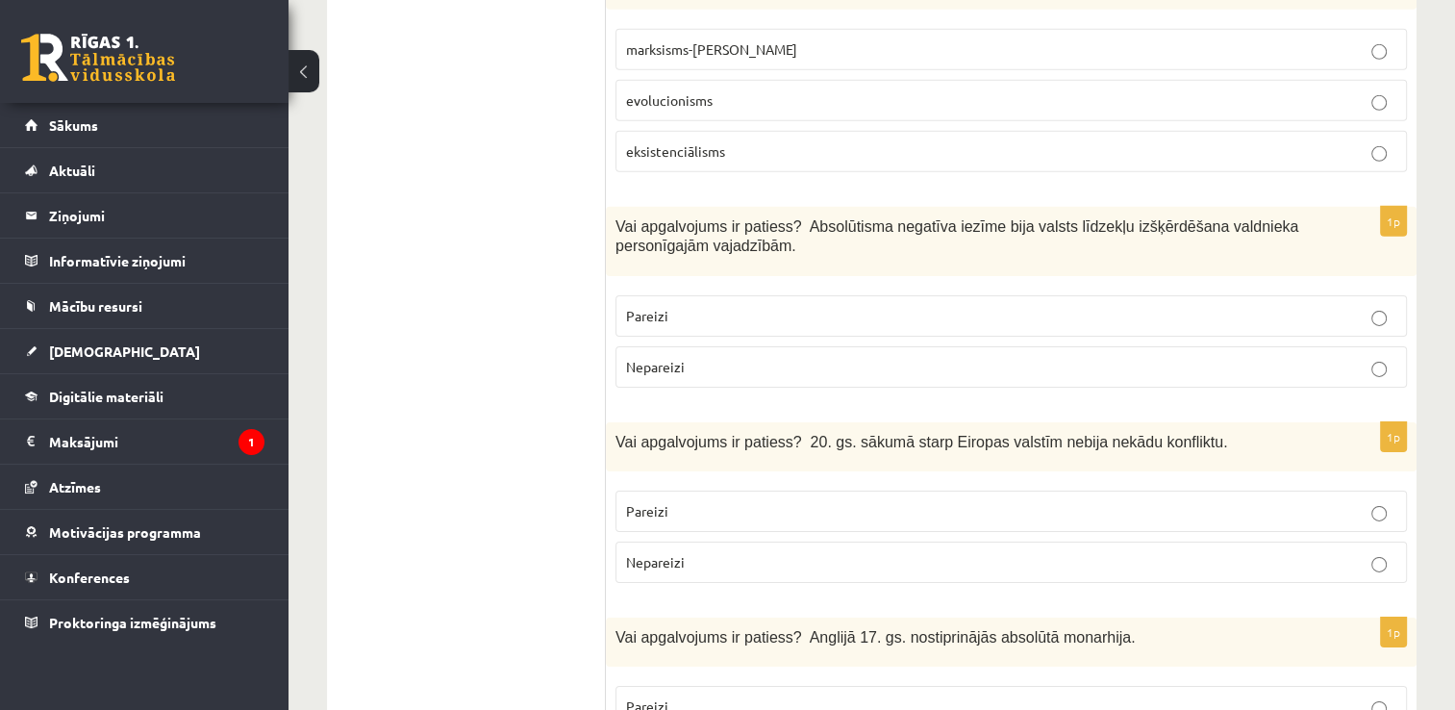
scroll to position [6116, 0]
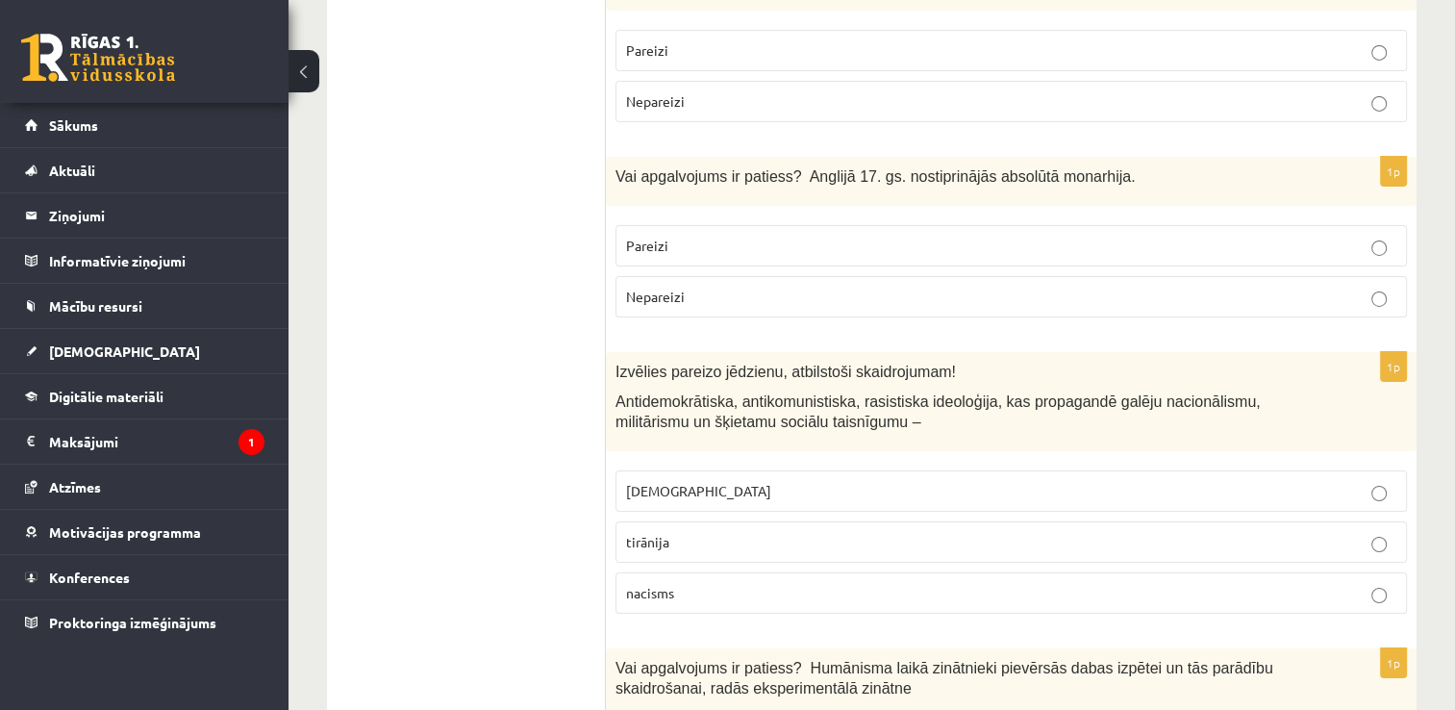
scroll to position [6566, 0]
click at [806, 481] on p "fašisms" at bounding box center [1011, 491] width 770 height 20
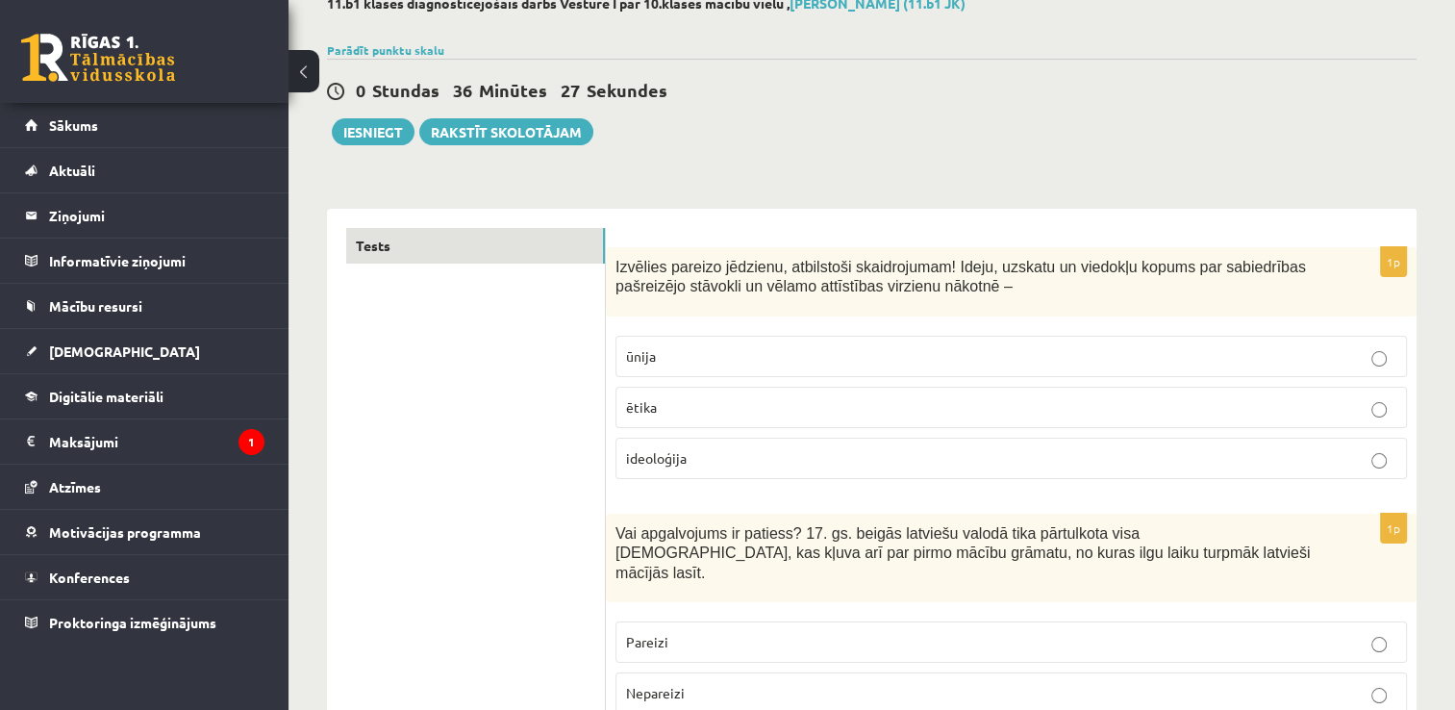
scroll to position [0, 0]
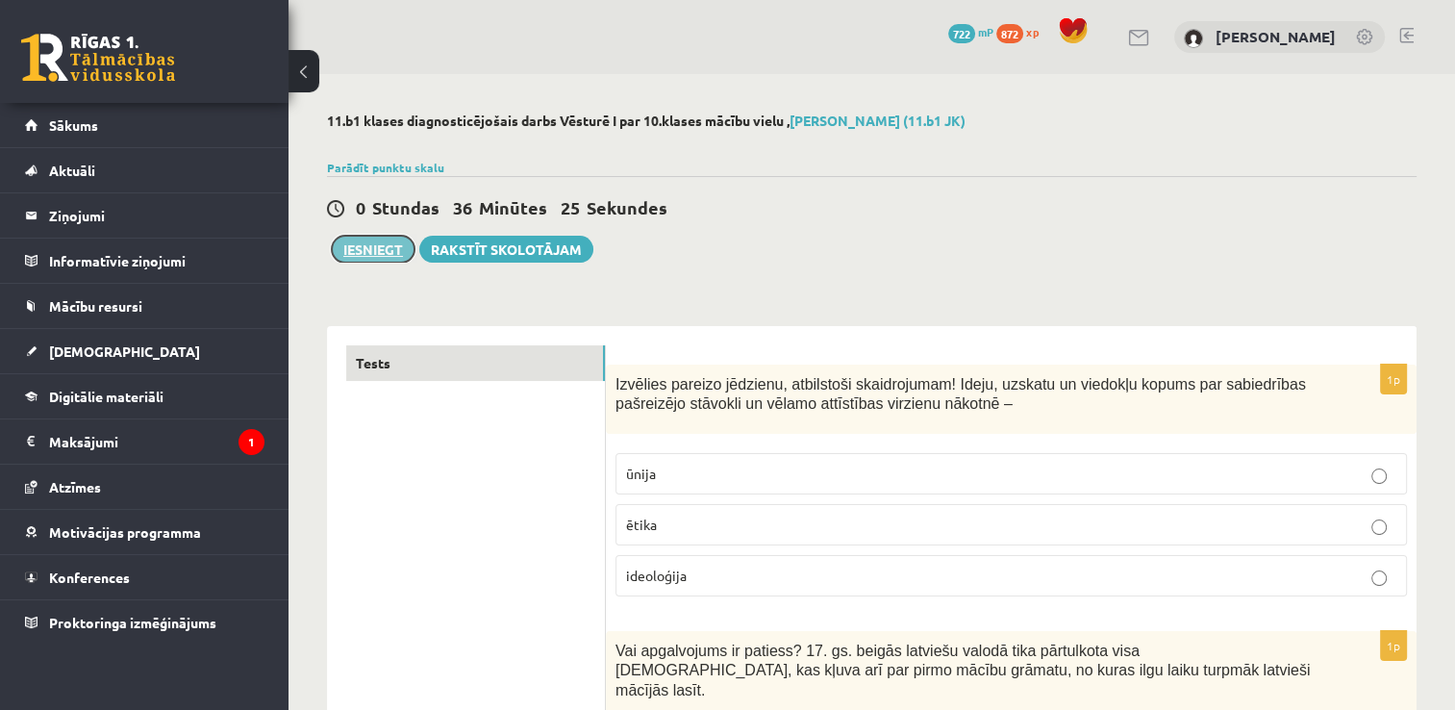
click at [369, 252] on button "Iesniegt" at bounding box center [373, 249] width 83 height 27
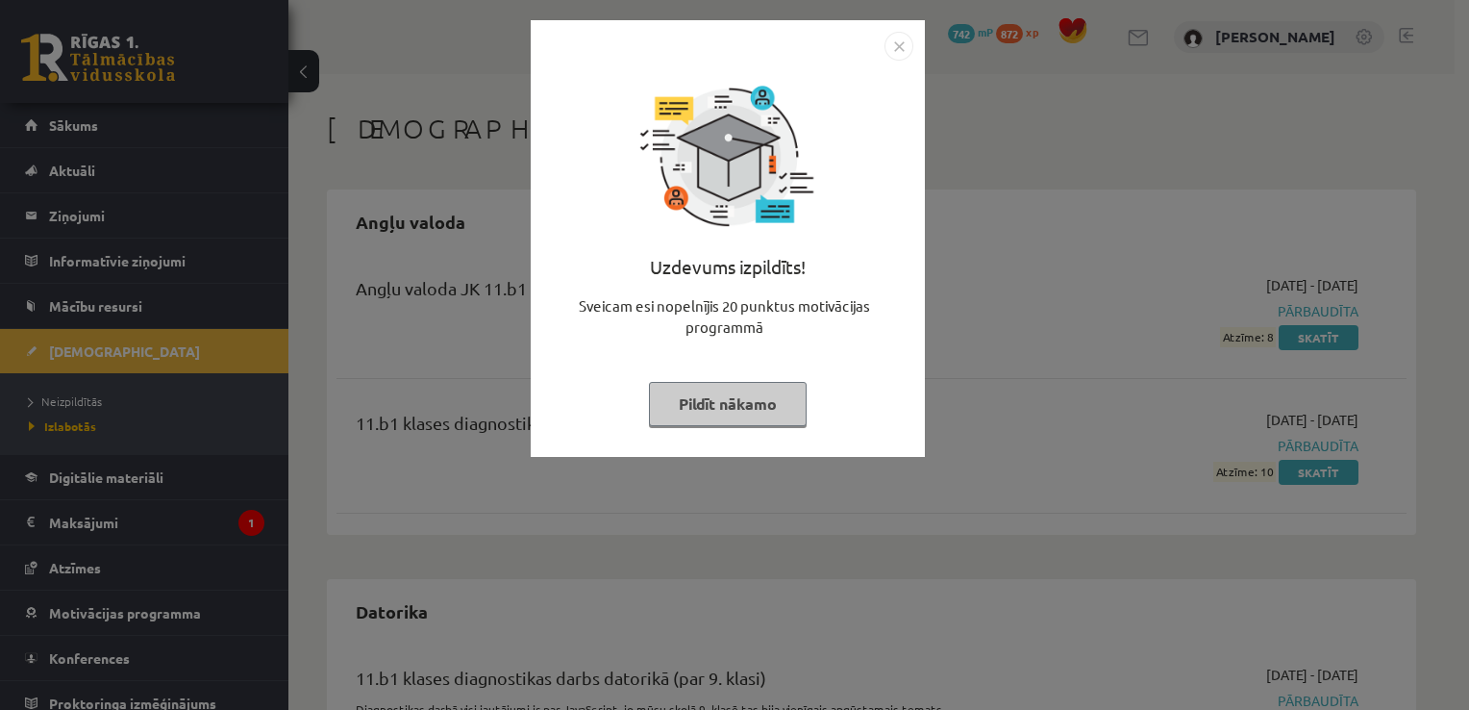
click at [900, 56] on img "Close" at bounding box center [899, 46] width 29 height 29
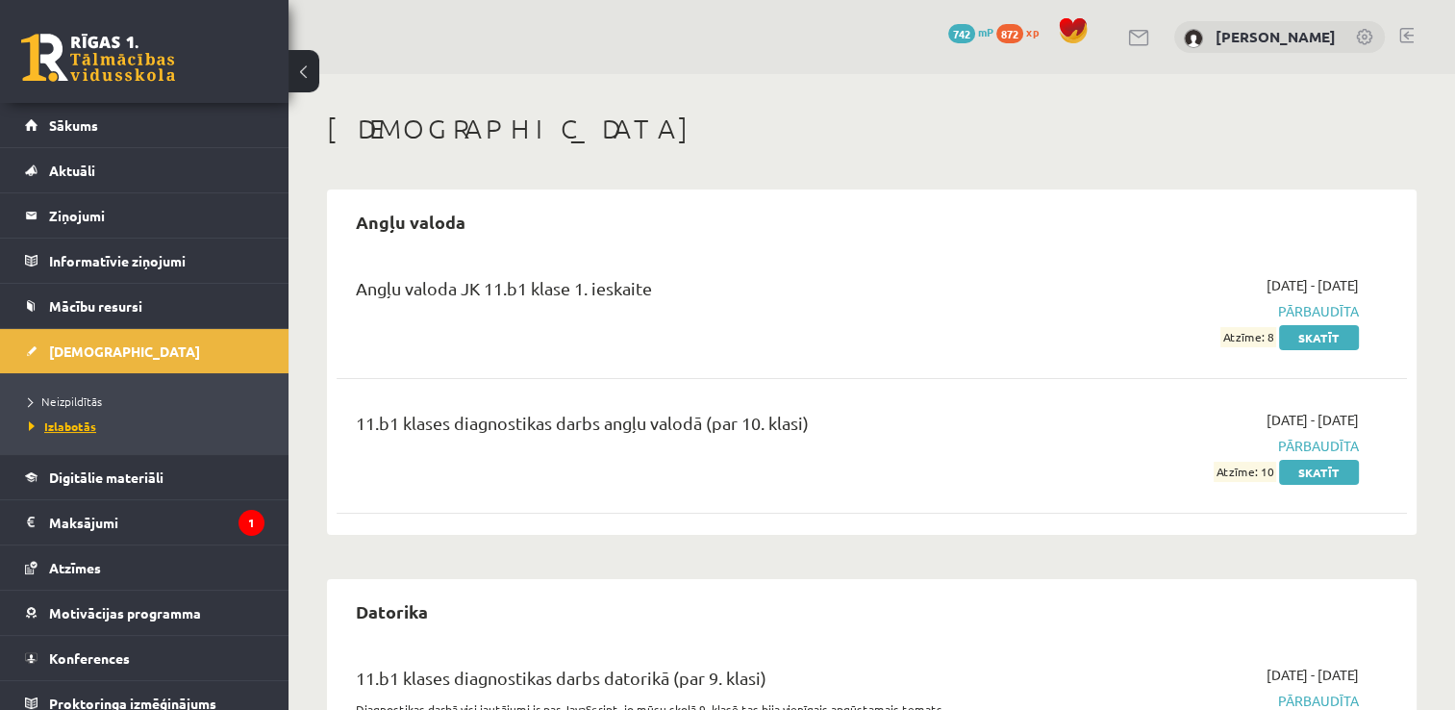
click at [83, 426] on span "Izlabotās" at bounding box center [62, 425] width 67 height 15
click at [69, 118] on span "Sākums" at bounding box center [73, 124] width 49 height 17
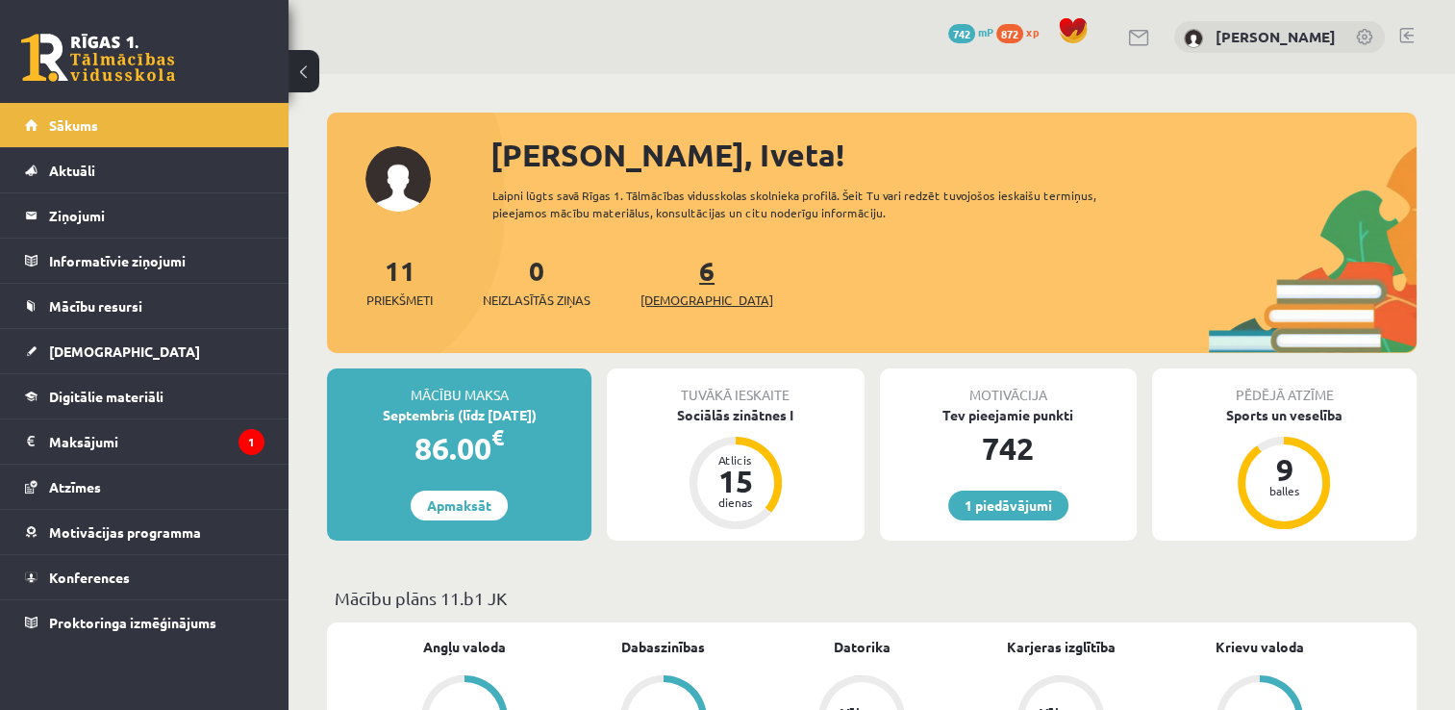
click at [666, 305] on span "[DEMOGRAPHIC_DATA]" at bounding box center [706, 299] width 133 height 19
